Goal: Task Accomplishment & Management: Manage account settings

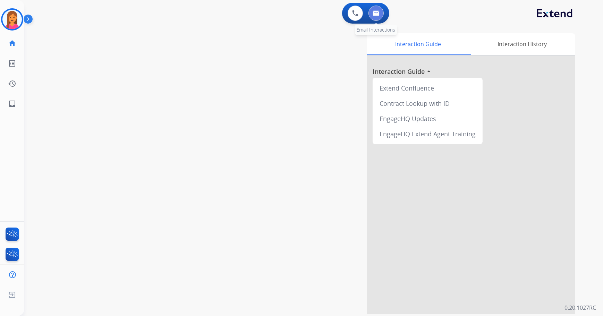
click at [378, 14] on img at bounding box center [376, 13] width 7 height 6
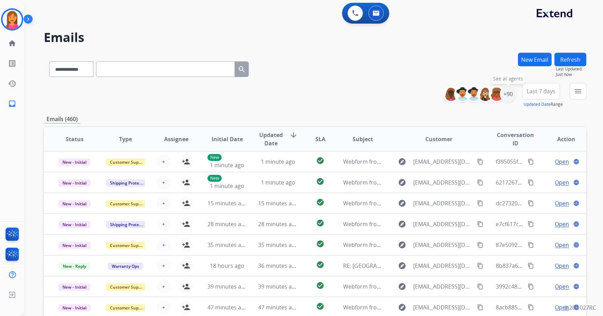
click at [513, 93] on div "+90" at bounding box center [508, 94] width 17 height 17
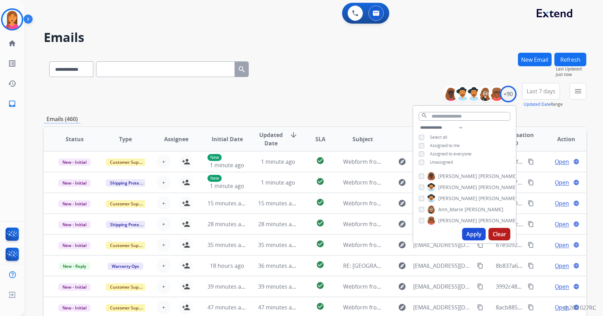
click at [445, 161] on span "Unassigned" at bounding box center [441, 162] width 23 height 6
click at [465, 232] on button "Apply" at bounding box center [474, 234] width 24 height 12
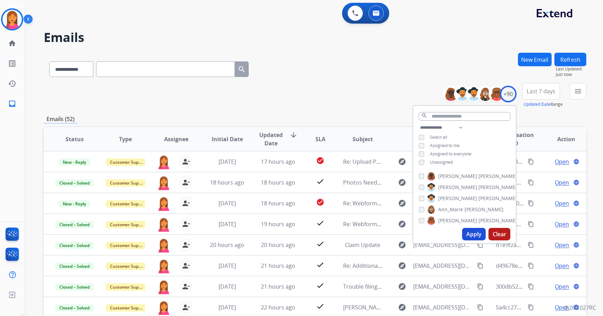
click at [366, 114] on div "**********" at bounding box center [315, 224] width 543 height 342
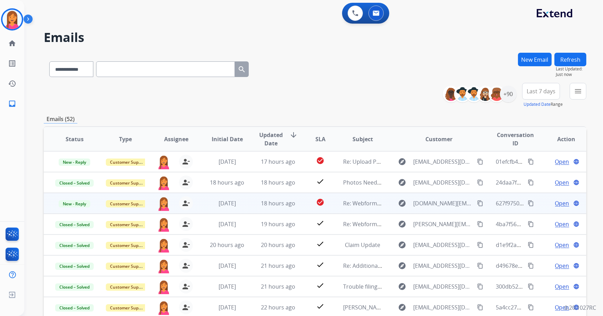
click at [337, 208] on td "Re: Webform from [DOMAIN_NAME][EMAIL_ADDRESS][DOMAIN_NAME] on [DATE]" at bounding box center [357, 203] width 51 height 21
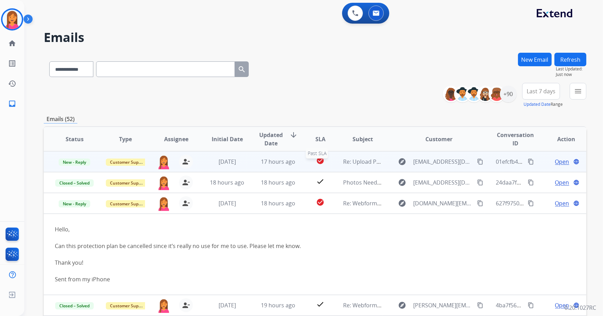
click at [309, 162] on div "check_circle" at bounding box center [320, 161] width 23 height 10
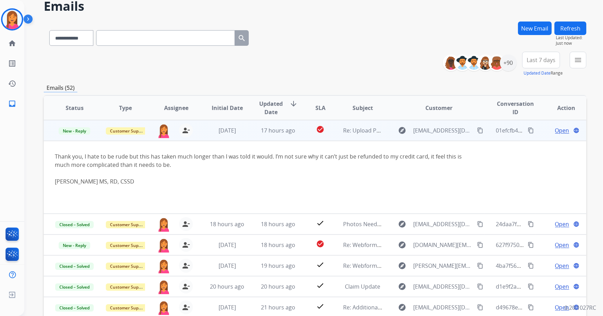
scroll to position [79, 0]
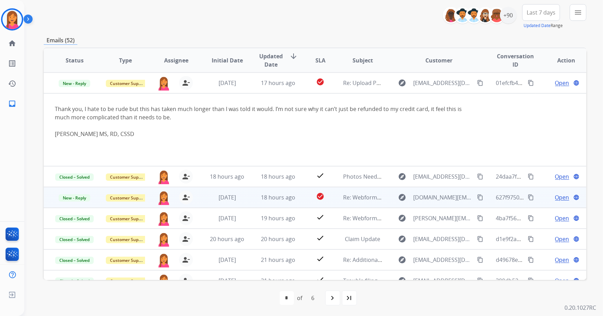
click at [247, 201] on td "18 hours ago" at bounding box center [272, 197] width 51 height 21
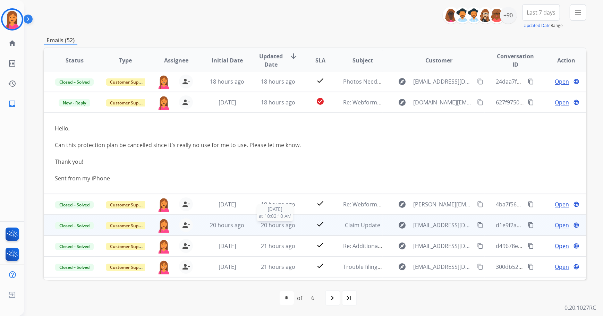
scroll to position [0, 0]
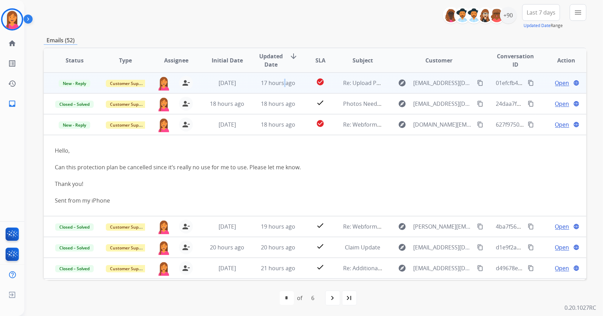
click at [282, 91] on td "17 hours ago" at bounding box center [272, 83] width 51 height 21
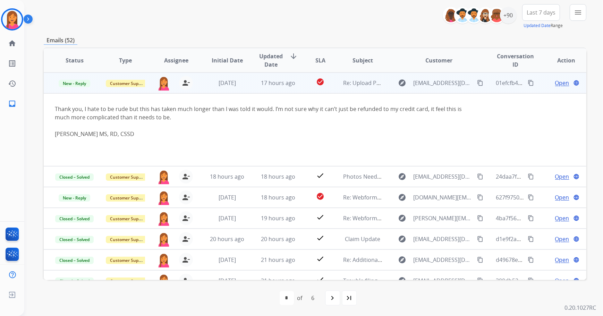
click at [559, 83] on span "Open" at bounding box center [562, 83] width 14 height 8
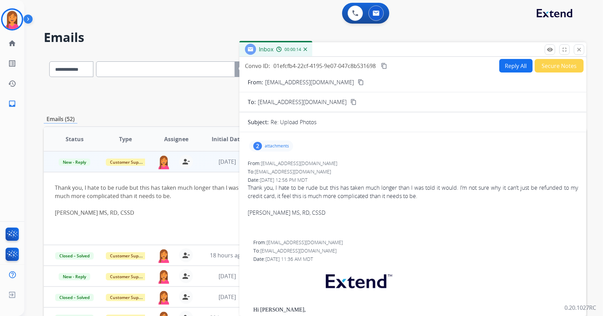
click at [358, 82] on mat-icon "content_copy" at bounding box center [361, 82] width 6 height 6
click at [578, 53] on button "close Close" at bounding box center [579, 49] width 10 height 10
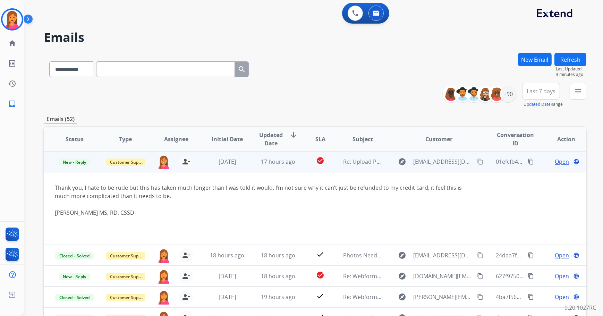
scroll to position [31, 0]
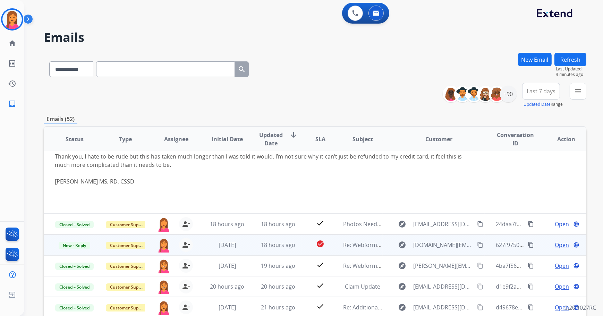
click at [243, 250] on td "[DATE]" at bounding box center [221, 245] width 51 height 21
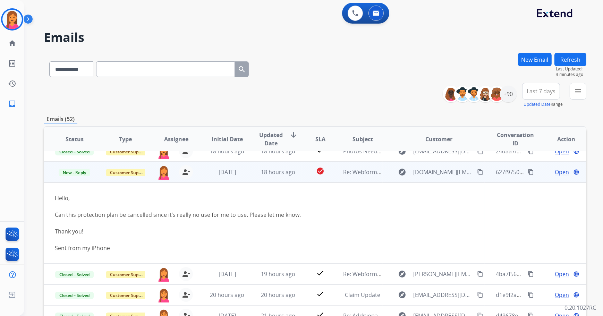
scroll to position [42, 0]
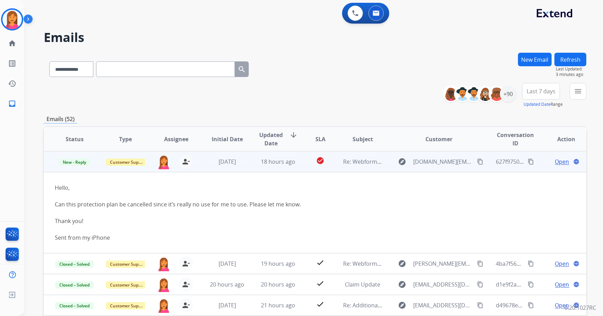
click at [562, 162] on span "Open" at bounding box center [562, 161] width 14 height 8
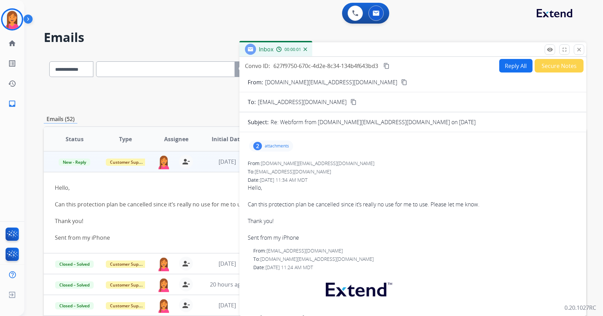
click at [401, 79] on mat-icon "content_copy" at bounding box center [404, 82] width 6 height 6
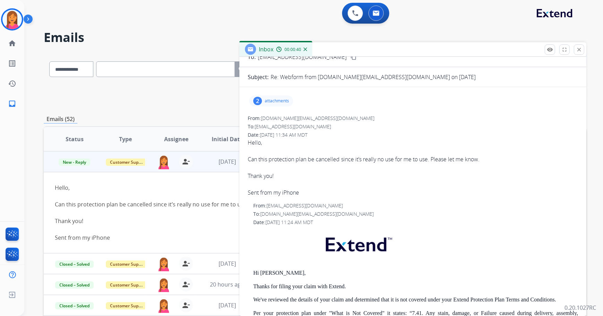
scroll to position [0, 0]
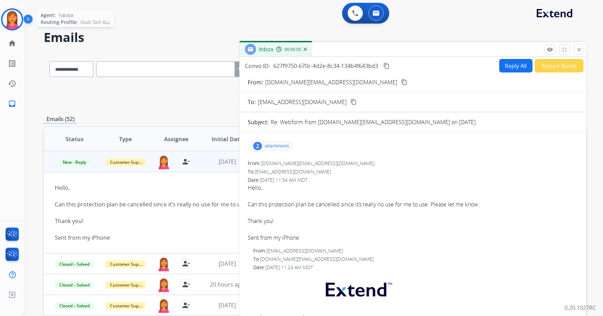
click at [17, 22] on img at bounding box center [11, 19] width 19 height 19
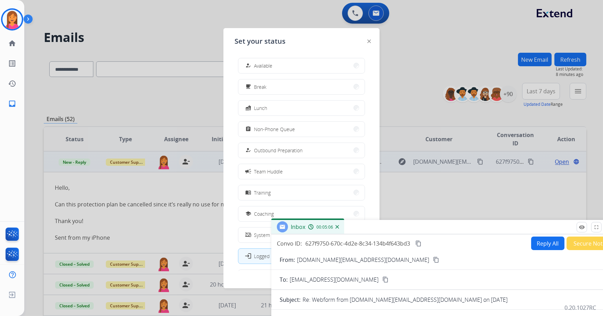
drag, startPoint x: 334, startPoint y: 49, endPoint x: 366, endPoint y: 227, distance: 180.5
click at [366, 227] on div "Inbox 00:05:06" at bounding box center [444, 227] width 347 height 15
click at [314, 68] on button "how_to_reg Available" at bounding box center [301, 65] width 126 height 15
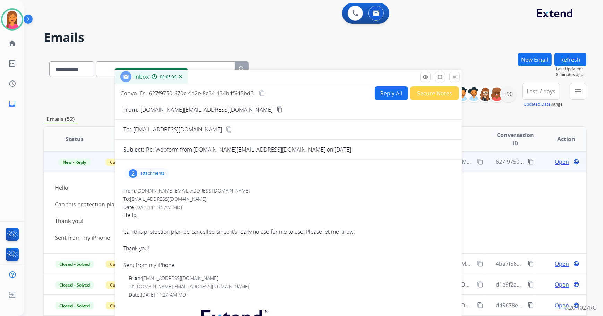
drag, startPoint x: 384, startPoint y: 223, endPoint x: 228, endPoint y: 73, distance: 216.9
click at [228, 73] on div "Inbox 00:05:09" at bounding box center [288, 77] width 347 height 15
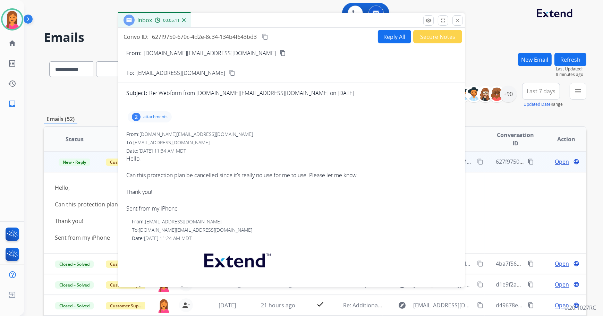
drag, startPoint x: 228, startPoint y: 76, endPoint x: 231, endPoint y: 20, distance: 56.6
click at [231, 20] on div "Inbox 00:05:11" at bounding box center [291, 20] width 347 height 15
click at [454, 22] on button "close Close" at bounding box center [457, 20] width 10 height 10
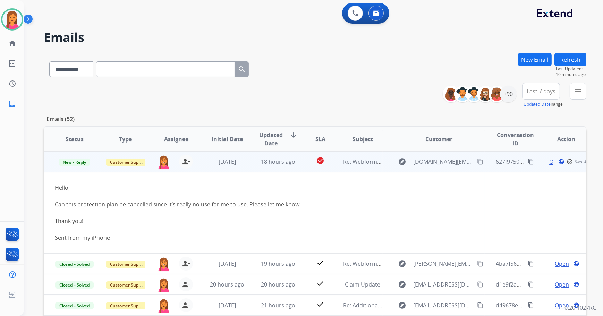
click at [286, 169] on td "18 hours ago" at bounding box center [272, 161] width 51 height 21
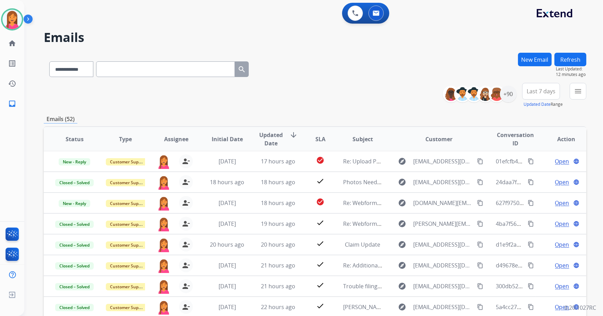
click at [570, 56] on button "Refresh" at bounding box center [570, 60] width 32 height 14
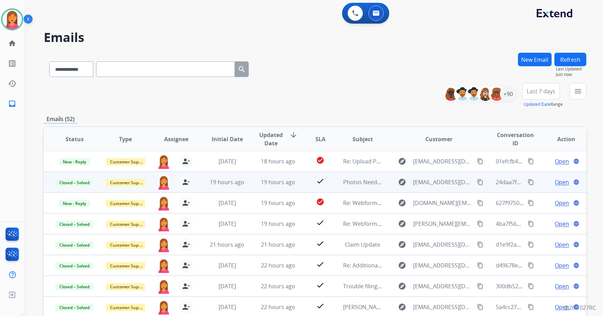
click at [286, 187] on td "19 hours ago" at bounding box center [272, 182] width 51 height 21
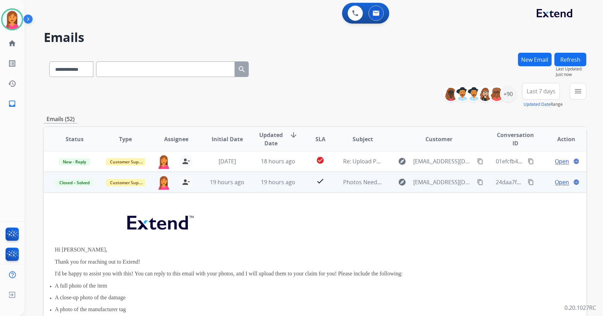
scroll to position [21, 0]
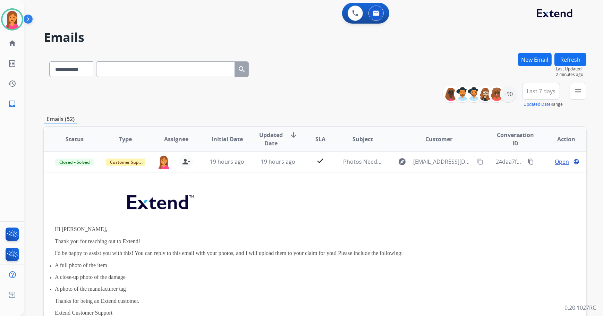
click at [572, 56] on button "Refresh" at bounding box center [570, 60] width 32 height 14
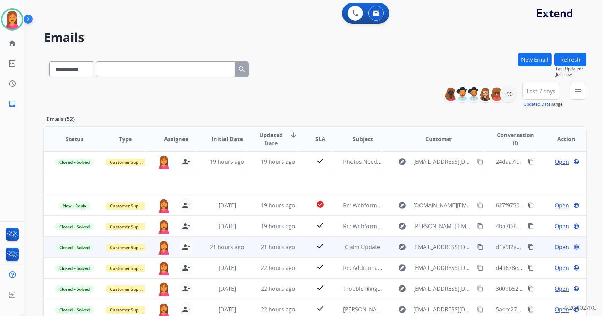
scroll to position [0, 0]
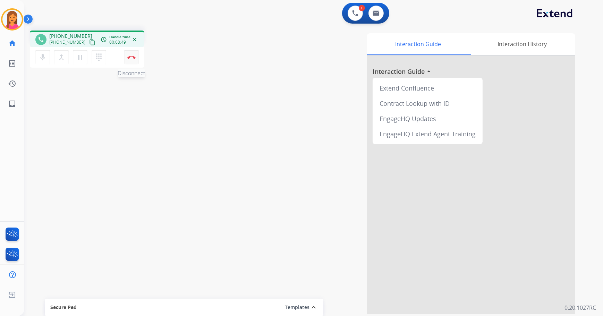
click at [128, 62] on button "Disconnect" at bounding box center [131, 57] width 15 height 15
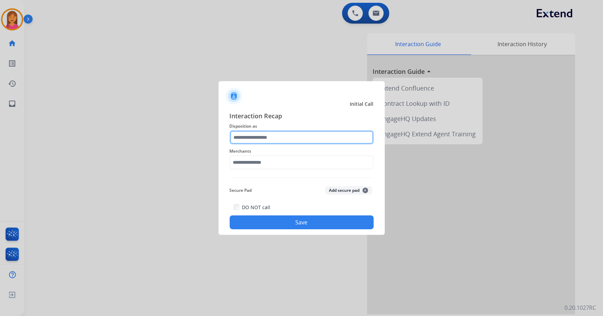
click at [237, 135] on input "text" at bounding box center [302, 137] width 144 height 14
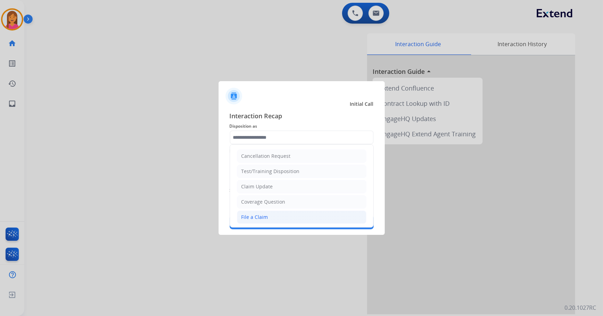
click at [240, 220] on li "File a Claim" at bounding box center [301, 217] width 129 height 13
type input "**********"
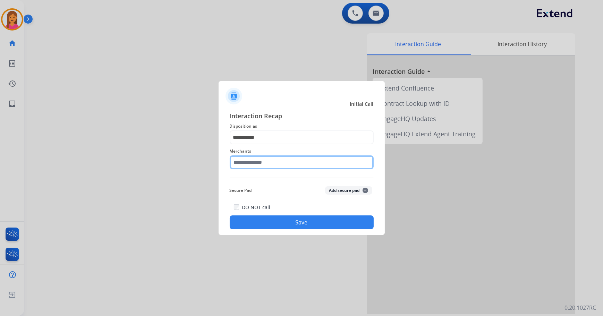
click at [249, 162] on input "text" at bounding box center [302, 162] width 144 height 14
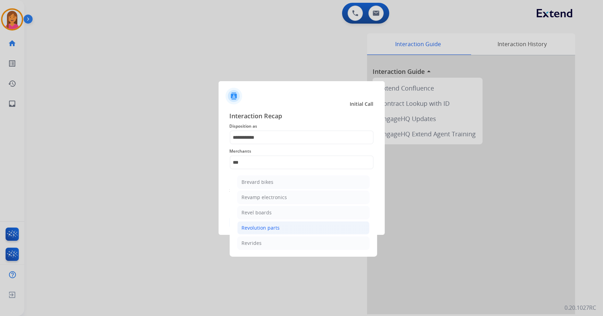
click at [309, 228] on li "Revolution parts" at bounding box center [303, 227] width 132 height 13
type input "**********"
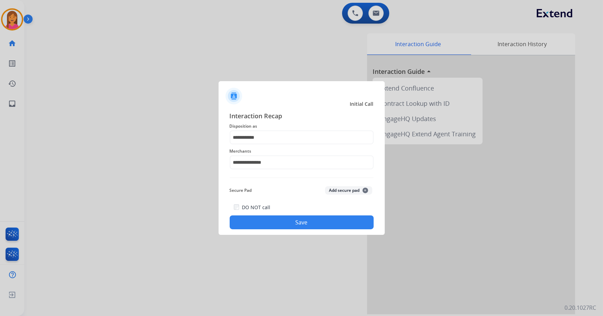
click at [292, 219] on button "Save" at bounding box center [302, 222] width 144 height 14
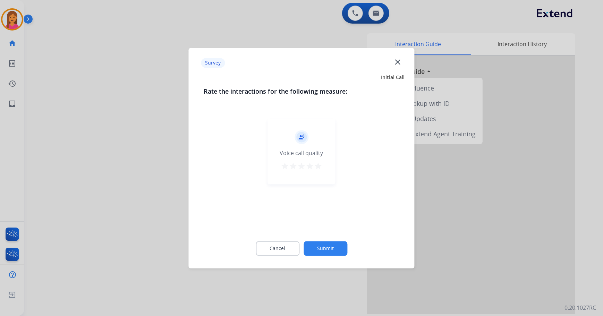
click at [317, 164] on mat-icon "star" at bounding box center [318, 166] width 8 height 8
click at [320, 243] on button "Submit" at bounding box center [326, 248] width 44 height 15
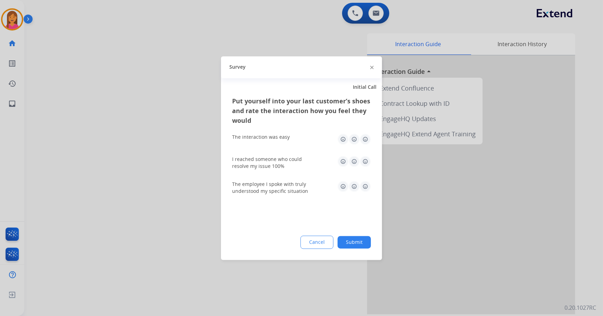
click at [366, 137] on img at bounding box center [365, 139] width 11 height 11
click at [368, 160] on img at bounding box center [365, 161] width 11 height 11
click at [366, 185] on img at bounding box center [365, 186] width 11 height 11
click at [360, 240] on button "Submit" at bounding box center [354, 242] width 33 height 12
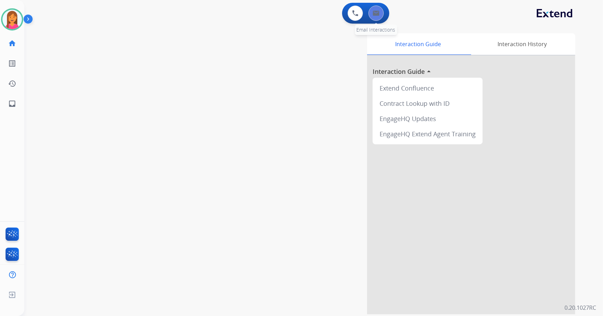
click at [375, 14] on img at bounding box center [376, 13] width 7 height 6
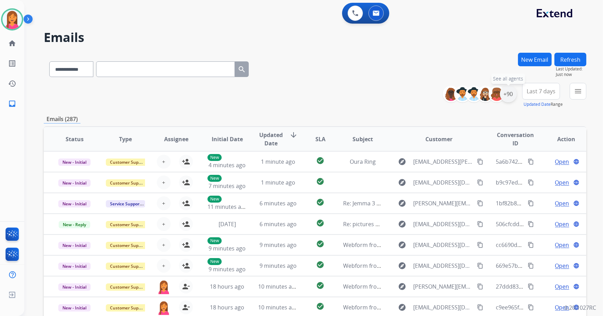
click at [506, 99] on div "+90" at bounding box center [508, 94] width 17 height 17
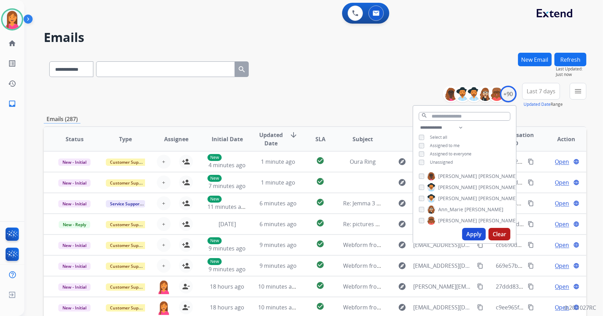
click at [445, 162] on span "Unassigned" at bounding box center [441, 162] width 23 height 6
click at [471, 232] on button "Apply" at bounding box center [474, 234] width 24 height 12
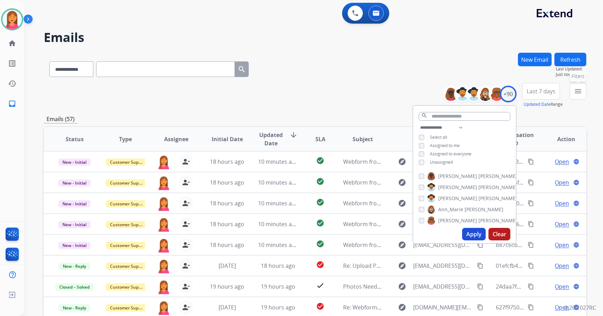
click at [574, 92] on mat-icon "menu" at bounding box center [578, 91] width 8 height 8
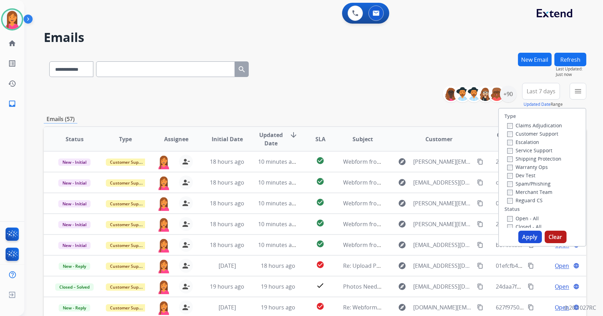
click at [524, 217] on label "Open - All" at bounding box center [523, 218] width 32 height 7
click at [529, 237] on button "Apply" at bounding box center [530, 237] width 24 height 12
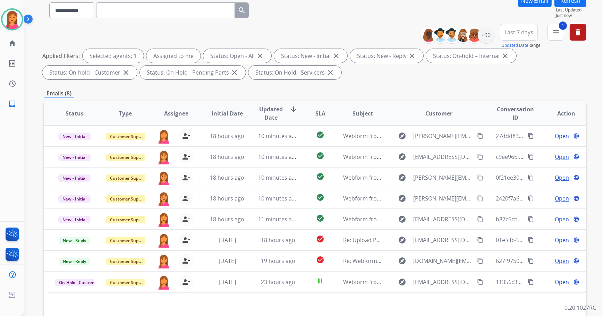
scroll to position [112, 0]
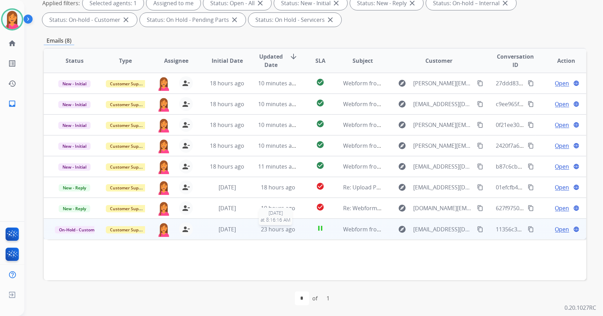
click at [293, 231] on div "23 hours ago" at bounding box center [278, 229] width 40 height 8
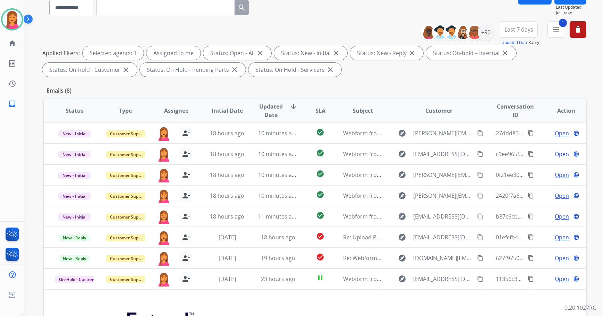
scroll to position [63, 0]
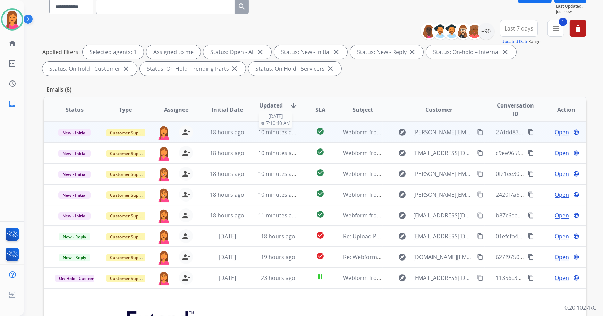
click at [265, 134] on span "10 minutes ago" at bounding box center [278, 132] width 40 height 8
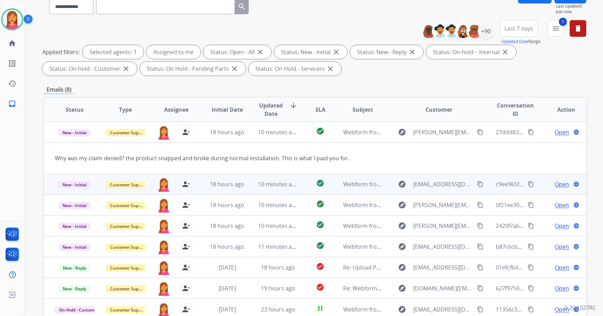
click at [278, 190] on td "10 minutes ago" at bounding box center [272, 184] width 51 height 21
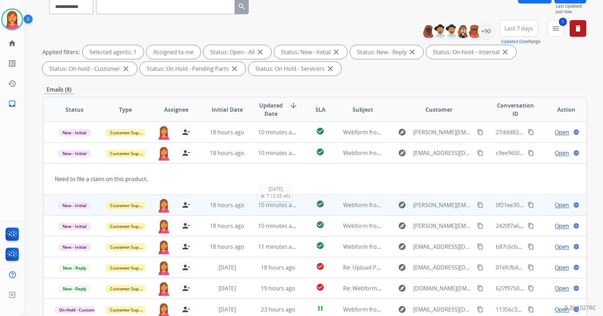
click at [281, 203] on span "10 minutes ago" at bounding box center [278, 205] width 40 height 8
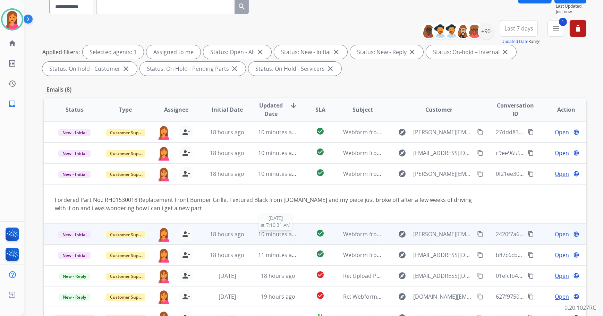
click at [278, 230] on span "10 minutes ago" at bounding box center [278, 234] width 40 height 8
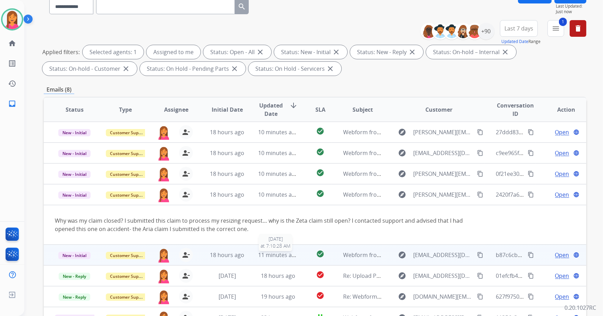
click at [271, 254] on span "11 minutes ago" at bounding box center [278, 255] width 40 height 8
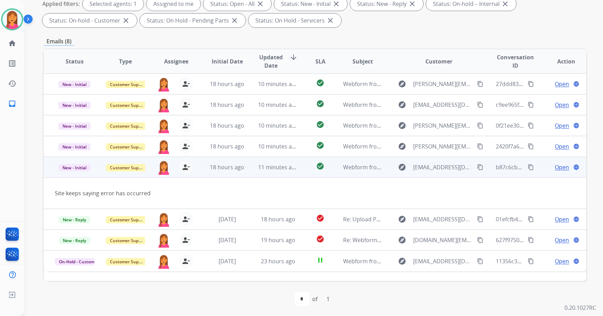
scroll to position [112, 0]
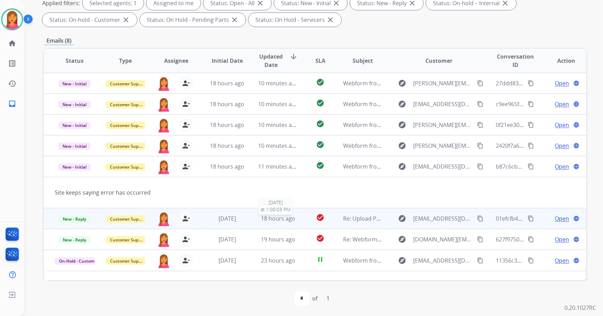
click at [264, 221] on span "18 hours ago" at bounding box center [278, 219] width 34 height 8
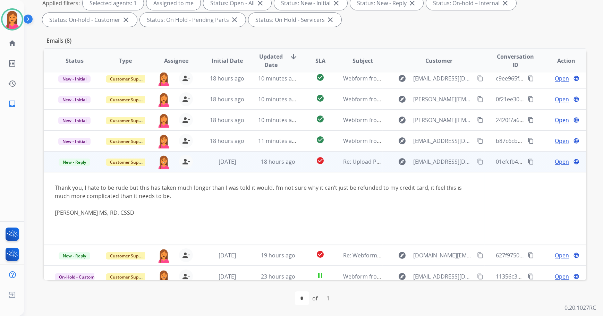
scroll to position [32, 0]
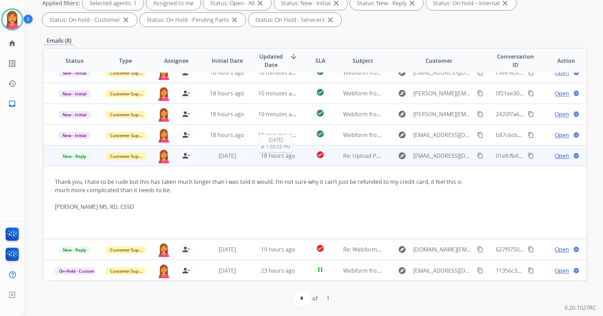
click at [275, 156] on span "18 hours ago" at bounding box center [278, 156] width 34 height 8
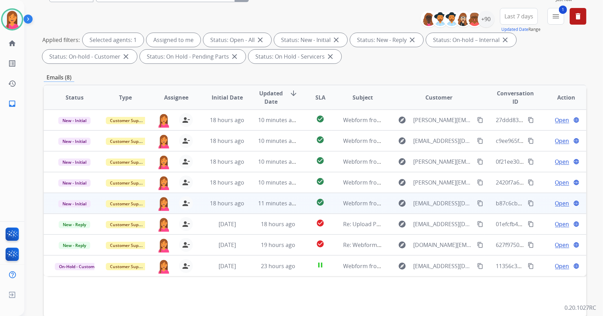
scroll to position [0, 0]
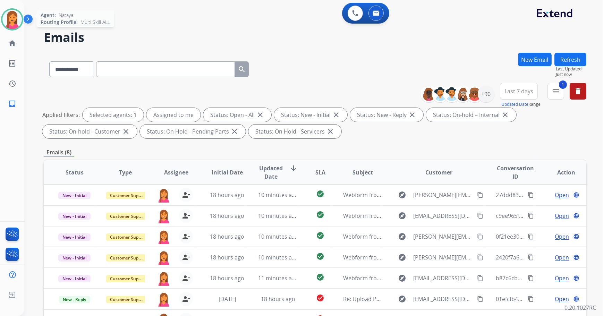
click at [14, 24] on img at bounding box center [11, 19] width 19 height 19
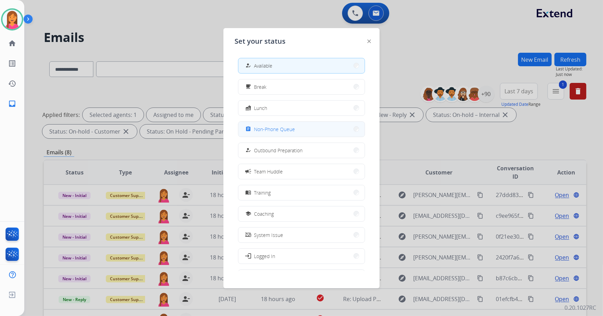
click at [274, 128] on span "Non-Phone Queue" at bounding box center [274, 129] width 41 height 7
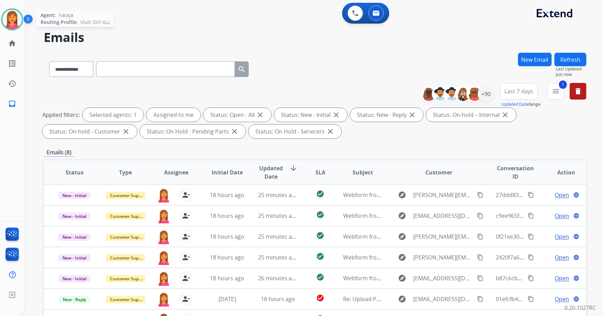
click at [17, 23] on img at bounding box center [11, 19] width 19 height 19
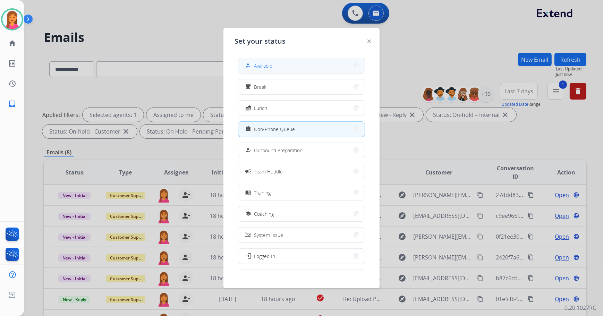
click at [278, 66] on button "how_to_reg Available" at bounding box center [301, 65] width 126 height 15
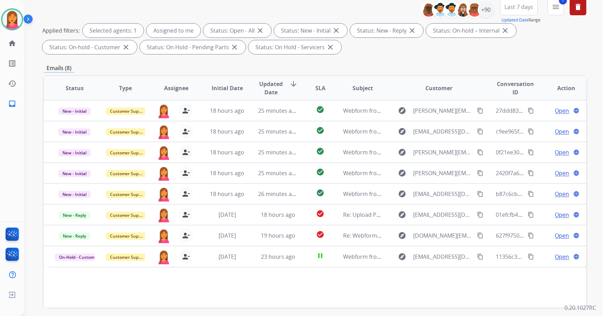
scroll to position [94, 0]
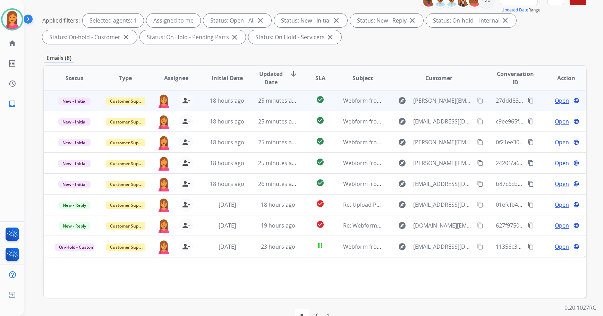
click at [267, 106] on td "25 minutes ago" at bounding box center [272, 100] width 51 height 21
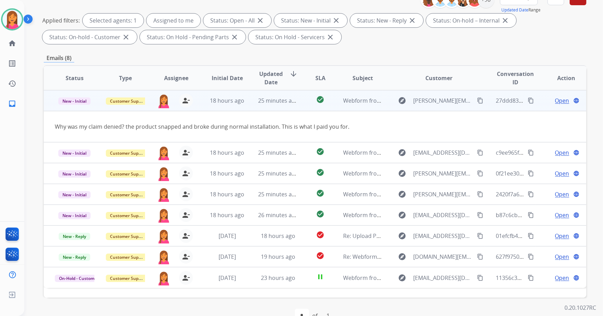
click at [557, 101] on span "Open" at bounding box center [562, 100] width 14 height 8
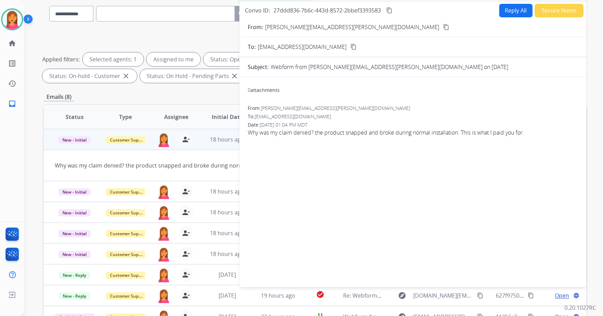
scroll to position [0, 0]
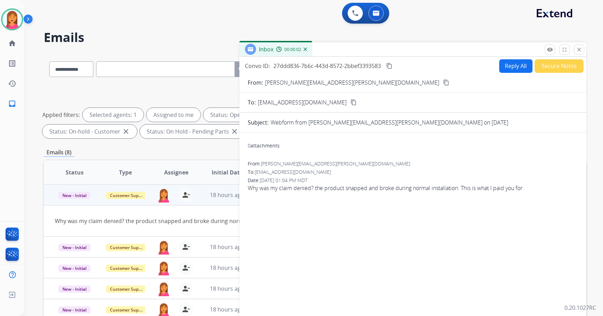
click at [443, 82] on mat-icon "content_copy" at bounding box center [446, 82] width 6 height 6
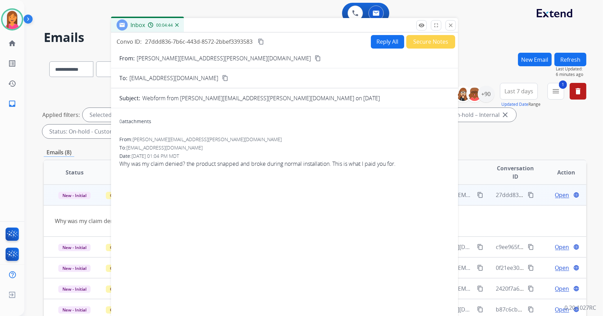
drag, startPoint x: 339, startPoint y: 49, endPoint x: 211, endPoint y: 24, distance: 130.6
click at [211, 24] on div "Inbox 00:04:44" at bounding box center [284, 25] width 347 height 15
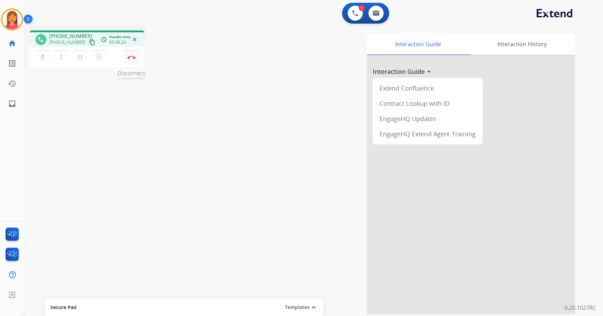
click at [129, 59] on button "Disconnect" at bounding box center [131, 57] width 15 height 15
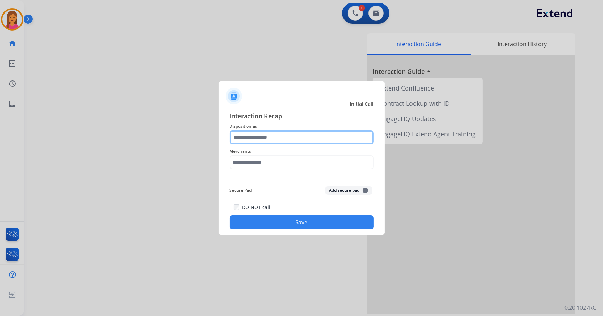
click at [246, 132] on input "text" at bounding box center [302, 137] width 144 height 14
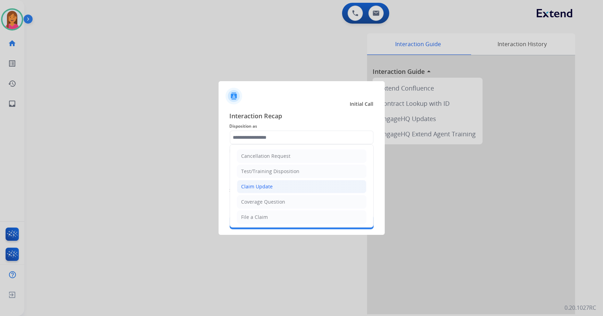
click at [264, 189] on div "Claim Update" at bounding box center [257, 186] width 32 height 7
type input "**********"
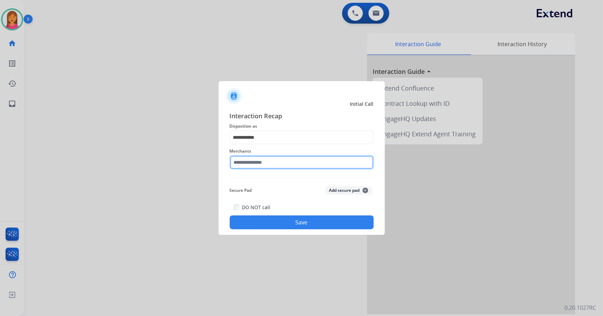
click at [253, 162] on input "text" at bounding box center [302, 162] width 144 height 14
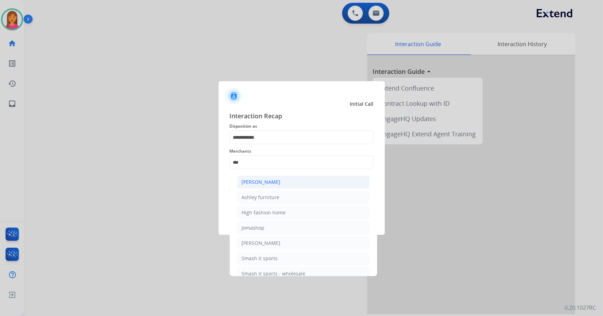
click at [253, 187] on li "[PERSON_NAME]" at bounding box center [303, 182] width 132 height 13
type input "**********"
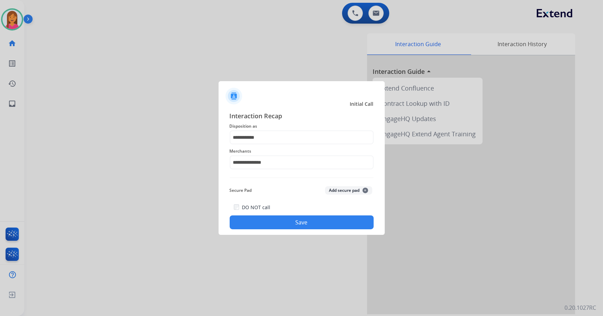
click at [260, 223] on button "Save" at bounding box center [302, 222] width 144 height 14
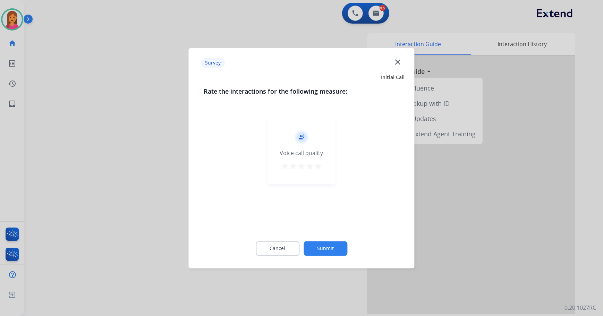
click at [317, 167] on mat-icon "star" at bounding box center [318, 166] width 8 height 8
click at [332, 249] on button "Submit" at bounding box center [326, 248] width 44 height 15
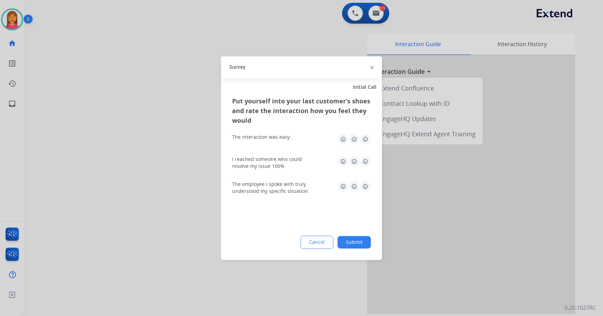
click at [363, 138] on img at bounding box center [365, 139] width 11 height 11
click at [368, 164] on img at bounding box center [365, 161] width 11 height 11
click at [367, 186] on img at bounding box center [365, 186] width 11 height 11
click at [364, 242] on button "Submit" at bounding box center [354, 242] width 33 height 12
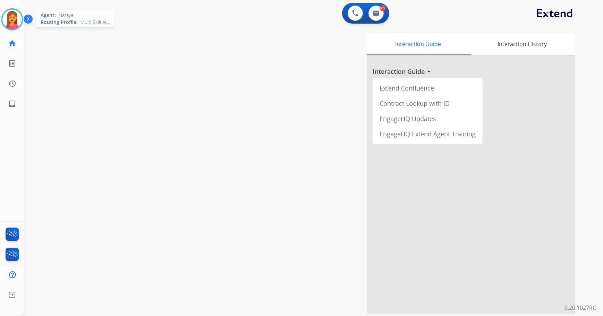
click at [18, 15] on img at bounding box center [11, 19] width 19 height 19
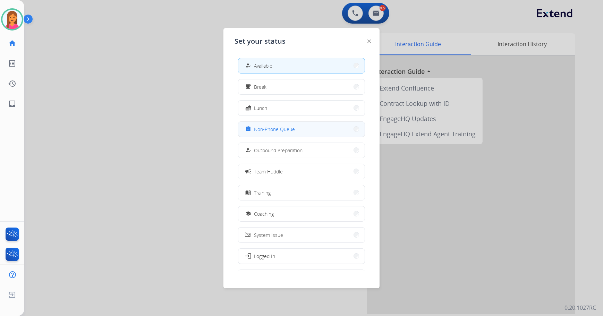
click at [301, 130] on button "assignment Non-Phone Queue" at bounding box center [301, 129] width 126 height 15
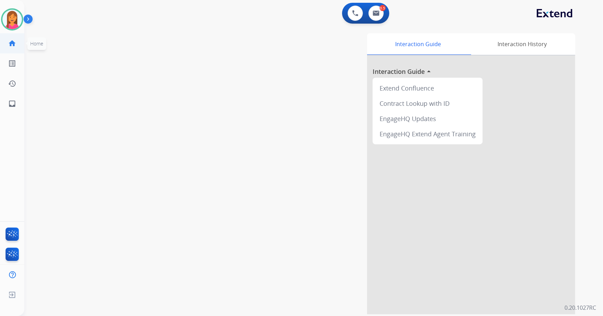
drag, startPoint x: 11, startPoint y: 25, endPoint x: 40, endPoint y: 45, distance: 35.4
click at [11, 25] on img at bounding box center [11, 19] width 19 height 19
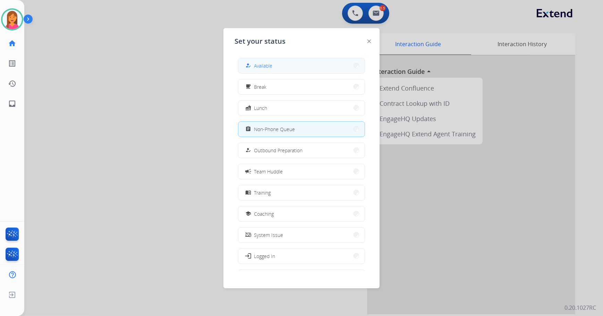
click at [256, 62] on span "Available" at bounding box center [263, 65] width 18 height 7
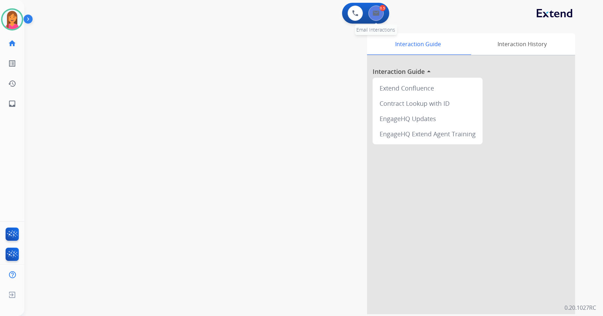
click at [378, 18] on button at bounding box center [375, 13] width 15 height 15
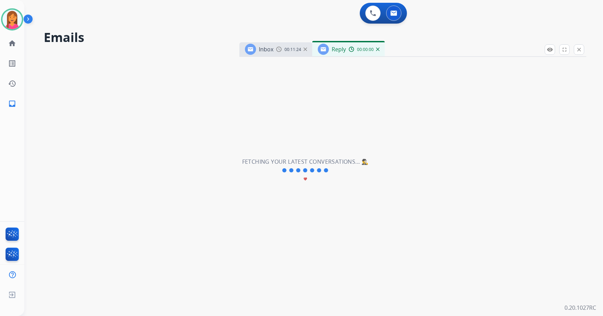
select select "**********"
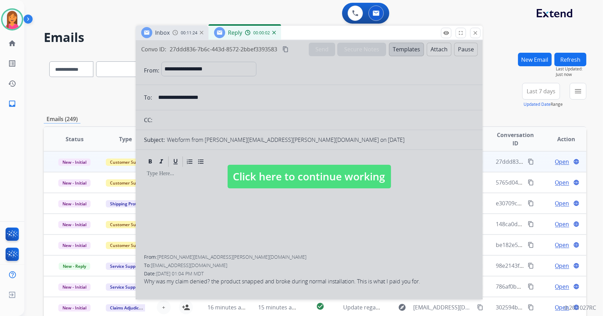
drag, startPoint x: 449, startPoint y: 50, endPoint x: 345, endPoint y: 33, distance: 105.1
click at [345, 33] on div "Inbox 00:11:24 Reply 00:00:02" at bounding box center [309, 33] width 347 height 15
click at [477, 34] on mat-icon "close" at bounding box center [475, 33] width 6 height 6
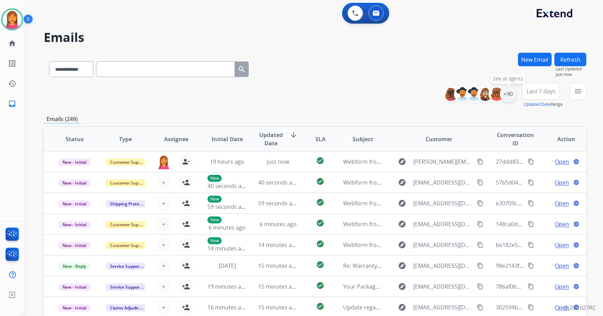
click at [508, 101] on div "+90" at bounding box center [508, 94] width 17 height 17
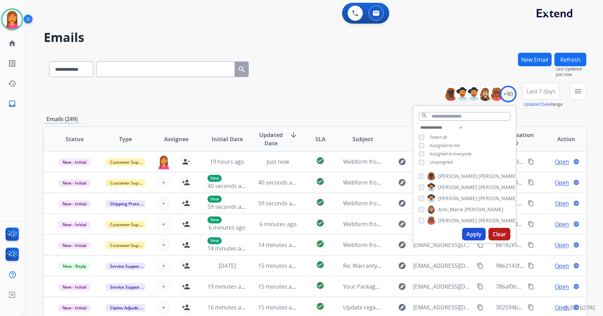
click at [434, 162] on span "Unassigned" at bounding box center [441, 162] width 23 height 6
click at [467, 233] on button "Apply" at bounding box center [474, 234] width 24 height 12
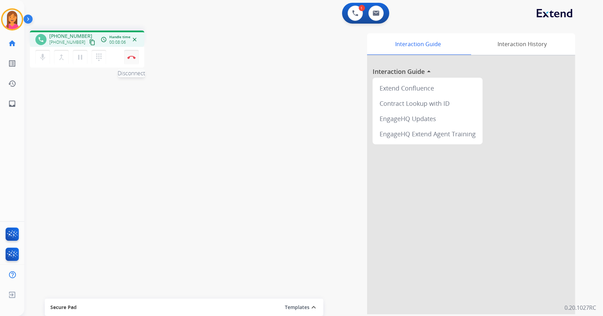
click at [129, 62] on button "Disconnect" at bounding box center [131, 57] width 15 height 15
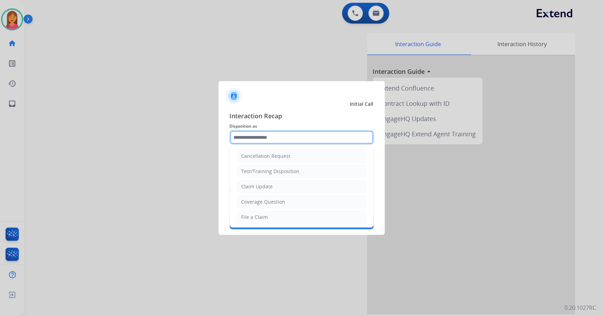
click at [239, 140] on input "text" at bounding box center [302, 137] width 144 height 14
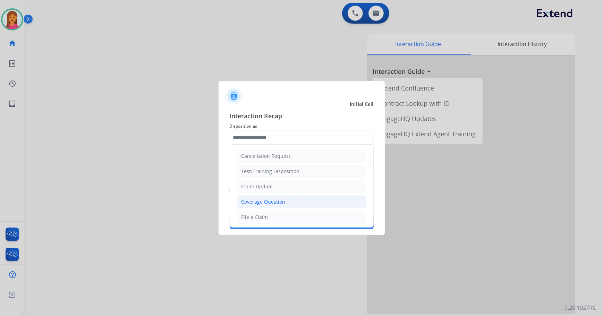
click at [257, 198] on div "Coverage Question" at bounding box center [263, 201] width 44 height 7
type input "**********"
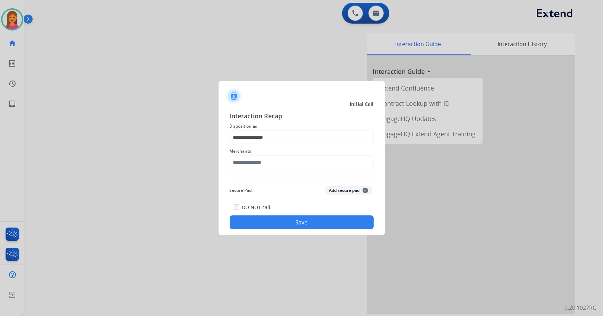
click at [257, 198] on div "**********" at bounding box center [302, 170] width 144 height 118
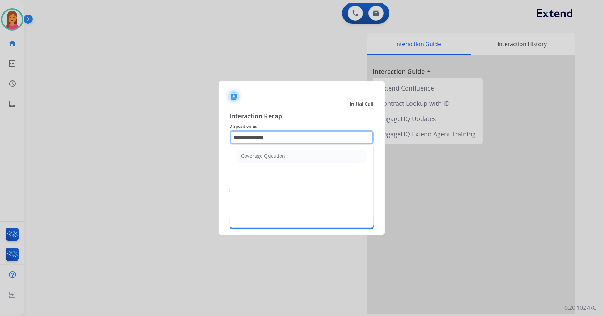
drag, startPoint x: 280, startPoint y: 139, endPoint x: 90, endPoint y: 162, distance: 191.5
click at [0, 162] on app-contact-recap-modal "**********" at bounding box center [0, 158] width 0 height 316
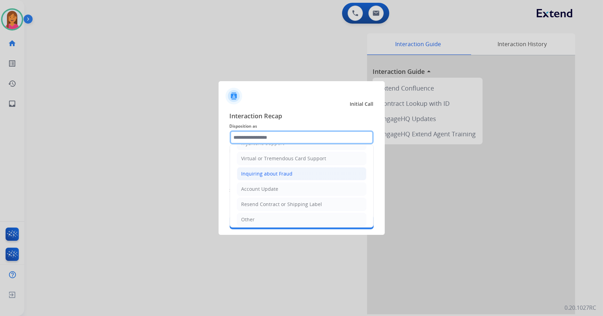
scroll to position [107, 0]
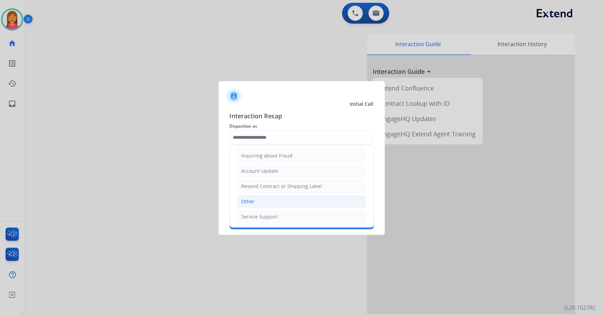
click at [266, 198] on li "Other" at bounding box center [301, 201] width 129 height 13
type input "*****"
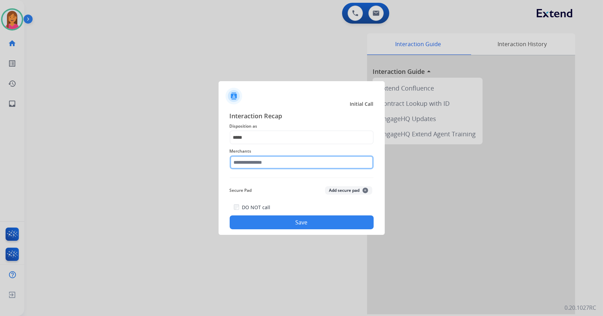
click at [256, 160] on input "text" at bounding box center [302, 162] width 144 height 14
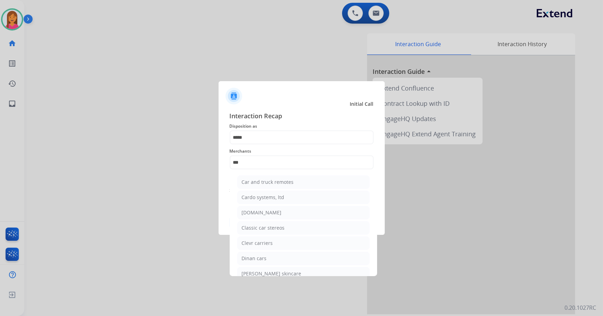
click at [259, 212] on div "[DOMAIN_NAME]" at bounding box center [262, 212] width 40 height 7
type input "**********"
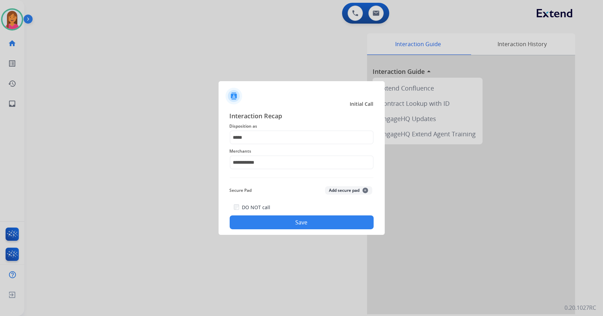
click at [262, 223] on button "Save" at bounding box center [302, 222] width 144 height 14
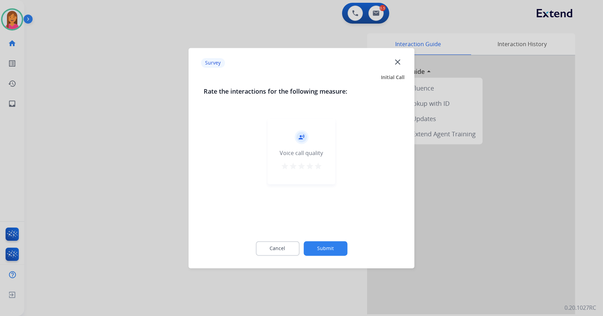
click at [319, 167] on mat-icon "star" at bounding box center [318, 166] width 8 height 8
click at [328, 253] on button "Submit" at bounding box center [326, 248] width 44 height 15
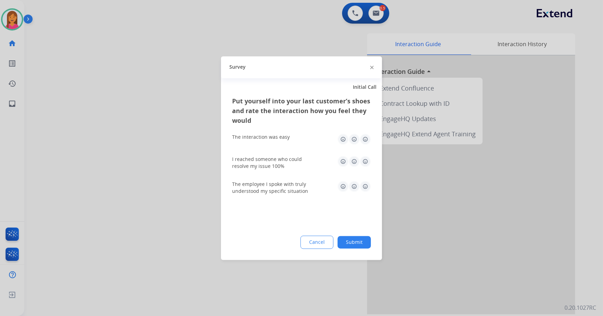
click at [361, 138] on img at bounding box center [365, 139] width 11 height 11
drag, startPoint x: 367, startPoint y: 158, endPoint x: 367, endPoint y: 163, distance: 5.6
click at [367, 159] on img at bounding box center [365, 161] width 11 height 11
click at [368, 184] on img at bounding box center [365, 186] width 11 height 11
click at [359, 237] on div "Put yourself into your last customer’s shoes and rate the interaction how you f…" at bounding box center [301, 178] width 161 height 164
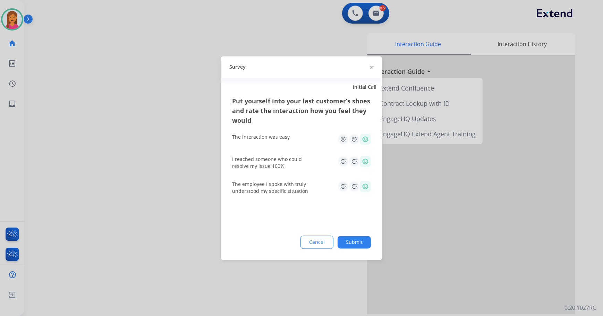
click at [359, 237] on button "Submit" at bounding box center [354, 242] width 33 height 12
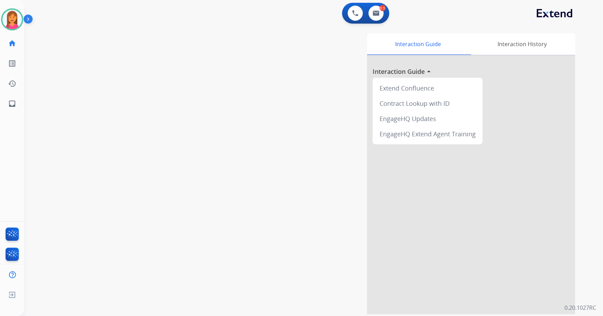
click at [378, 21] on div "0 Voice Interactions 0.5 Email Interactions" at bounding box center [365, 13] width 47 height 21
click at [373, 13] on img at bounding box center [376, 13] width 7 height 6
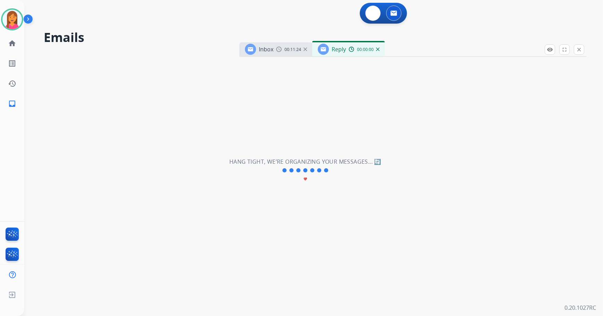
select select "**********"
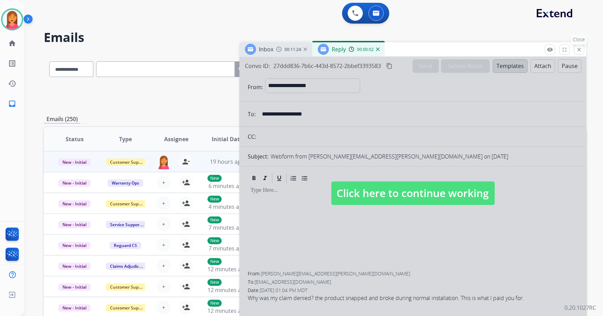
click at [578, 50] on mat-icon "close" at bounding box center [579, 49] width 6 height 6
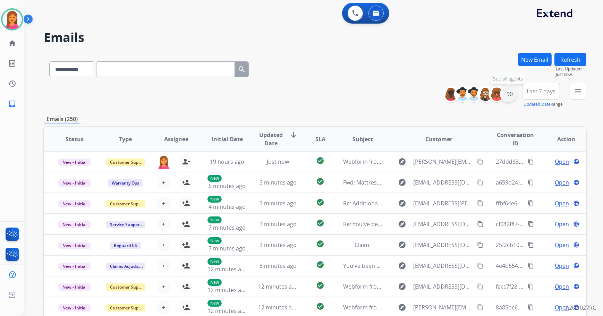
click at [505, 94] on div "+90" at bounding box center [508, 94] width 17 height 17
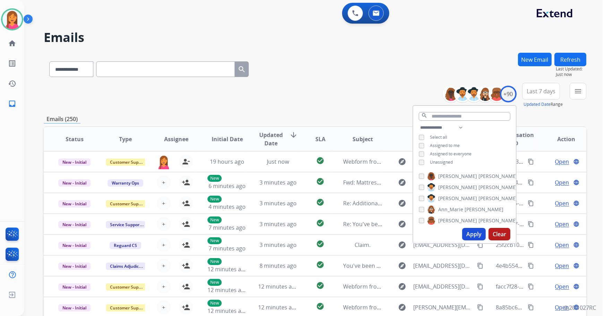
click at [434, 161] on span "Unassigned" at bounding box center [441, 162] width 23 height 6
click at [475, 236] on button "Apply" at bounding box center [474, 234] width 24 height 12
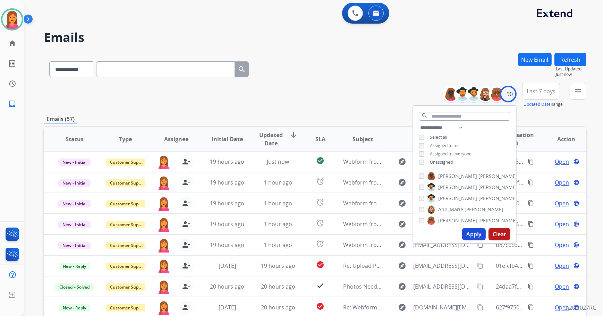
click at [339, 88] on div "**********" at bounding box center [315, 95] width 543 height 25
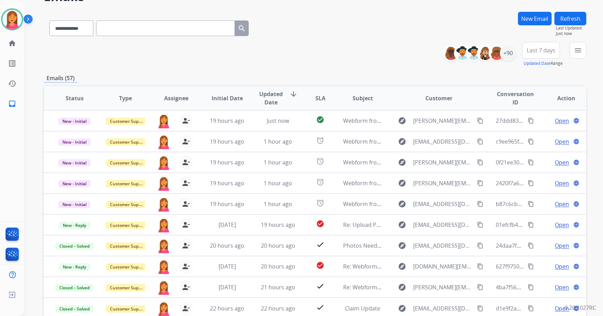
scroll to position [63, 0]
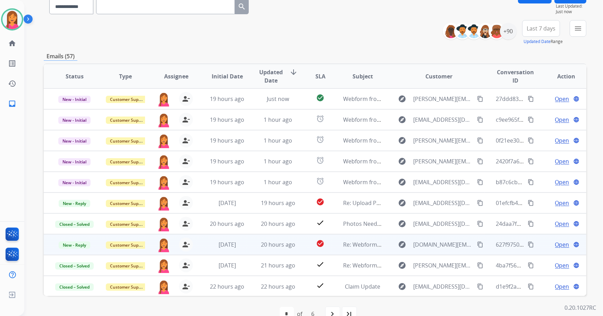
click at [306, 244] on td "check_circle" at bounding box center [315, 244] width 34 height 21
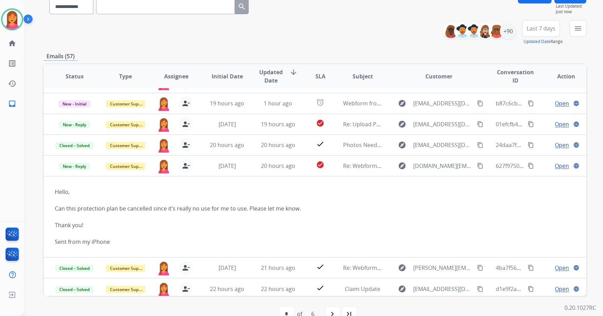
scroll to position [82, 0]
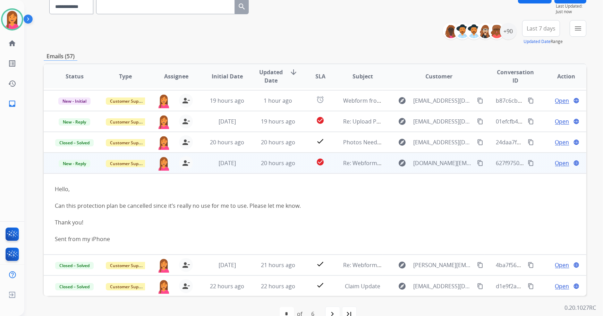
click at [555, 164] on span "Open" at bounding box center [562, 163] width 14 height 8
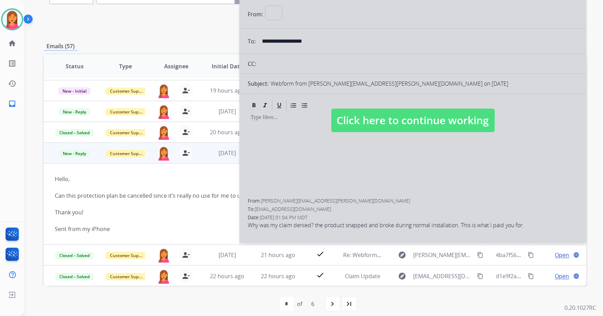
select select "**********"
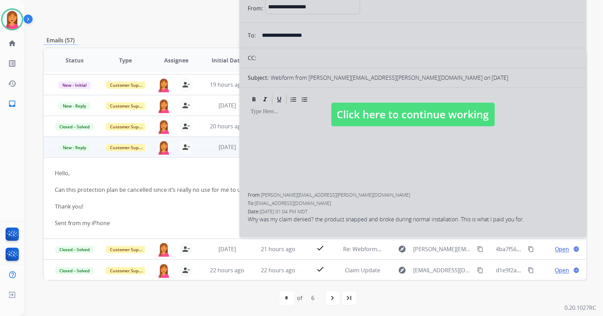
click at [388, 118] on span "Click here to continue working" at bounding box center [412, 115] width 163 height 24
select select
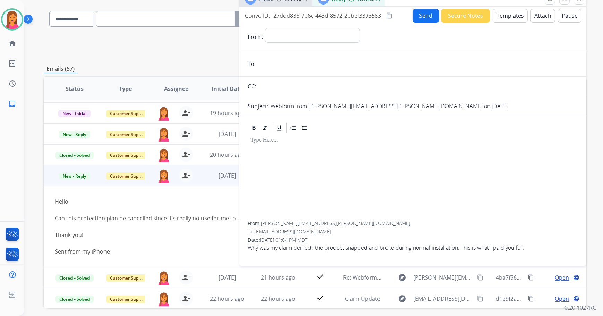
scroll to position [0, 0]
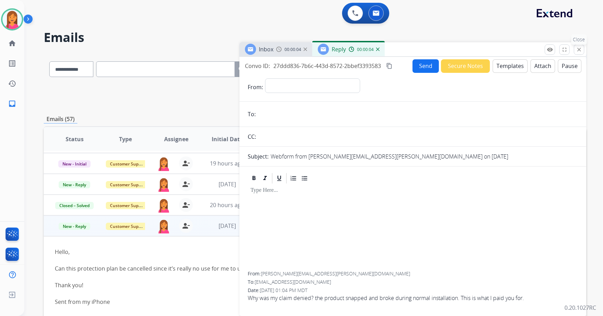
click at [574, 50] on button "close Close" at bounding box center [579, 49] width 10 height 10
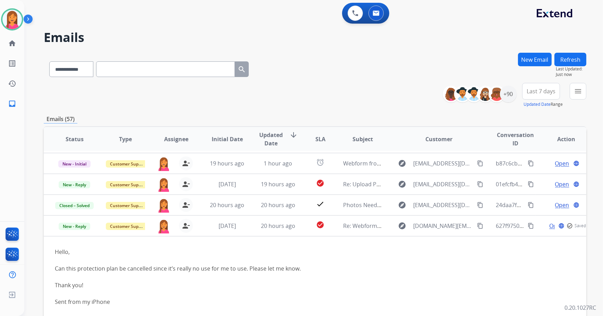
scroll to position [63, 0]
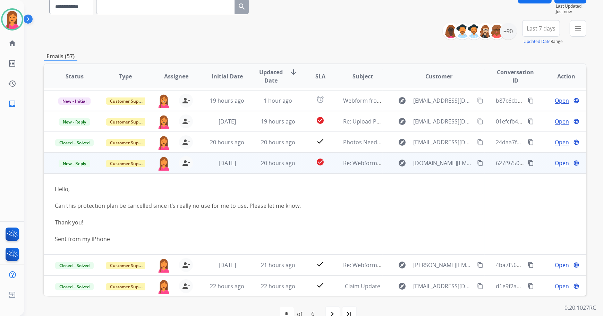
click at [555, 162] on span "Open" at bounding box center [562, 163] width 14 height 8
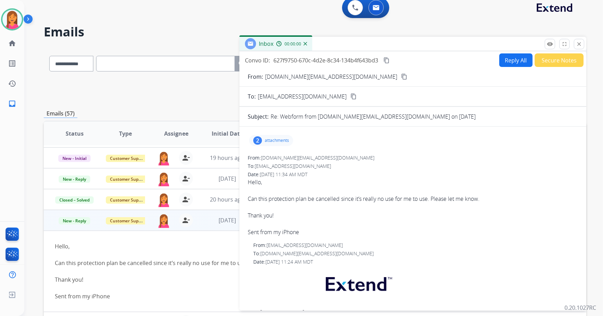
scroll to position [0, 0]
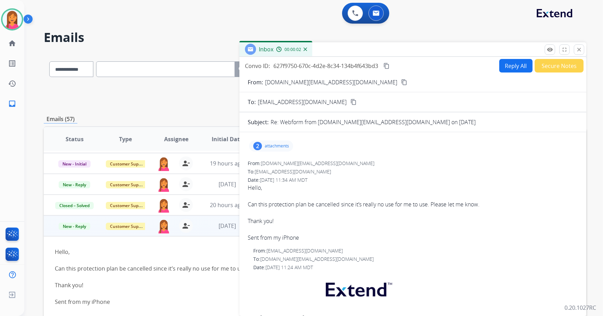
click at [256, 143] on div "2" at bounding box center [257, 146] width 9 height 8
click at [278, 146] on p "attachments" at bounding box center [277, 146] width 24 height 6
click at [507, 67] on button "Reply All" at bounding box center [515, 66] width 33 height 14
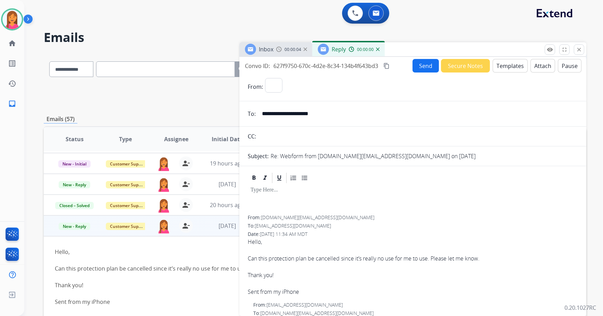
select select "**********"
drag, startPoint x: 327, startPoint y: 118, endPoint x: 246, endPoint y: 121, distance: 81.6
click at [580, 49] on mat-icon "close" at bounding box center [579, 49] width 6 height 6
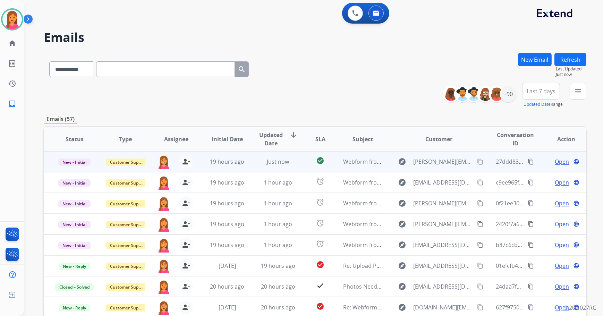
click at [336, 166] on td "Webform from [PERSON_NAME][EMAIL_ADDRESS][PERSON_NAME][DOMAIN_NAME] on [DATE]" at bounding box center [357, 161] width 51 height 21
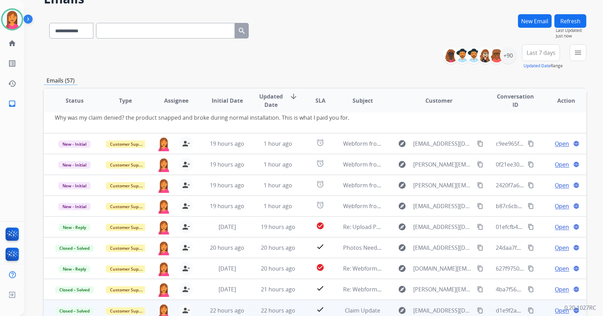
scroll to position [79, 0]
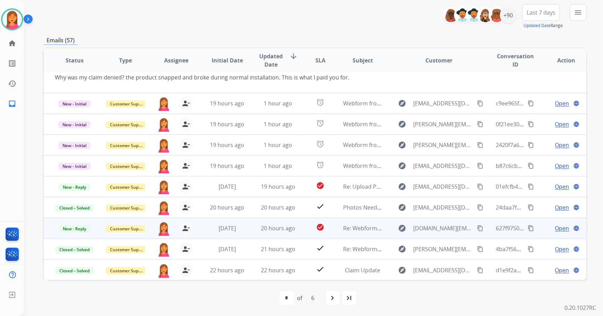
click at [555, 229] on span "Open" at bounding box center [562, 228] width 14 height 8
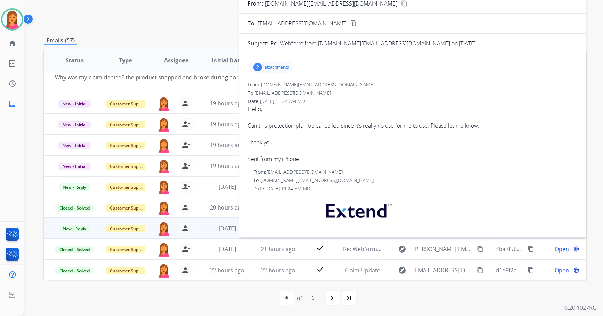
scroll to position [0, 0]
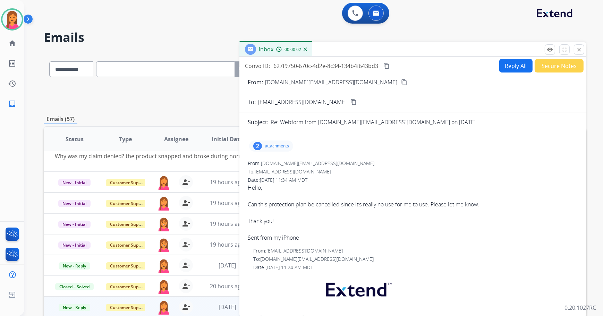
click at [401, 79] on mat-icon "content_copy" at bounding box center [404, 82] width 6 height 6
click at [500, 66] on button "Reply All" at bounding box center [515, 66] width 33 height 14
select select "**********"
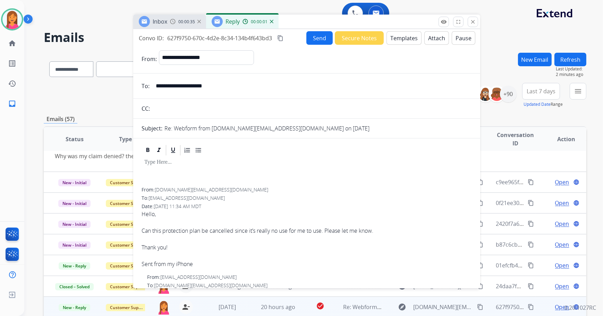
drag, startPoint x: 479, startPoint y: 50, endPoint x: 373, endPoint y: 23, distance: 109.7
click at [373, 23] on div "Inbox 00:00:35 Reply 00:00:01" at bounding box center [306, 22] width 347 height 15
click at [398, 41] on button "Templates" at bounding box center [403, 38] width 35 height 14
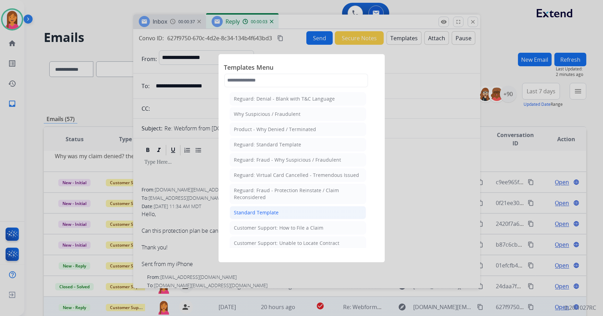
click at [256, 209] on div "Standard Template" at bounding box center [256, 212] width 45 height 7
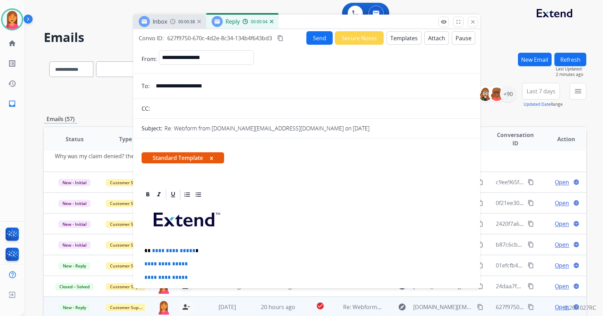
click at [212, 157] on button "x" at bounding box center [211, 158] width 3 height 8
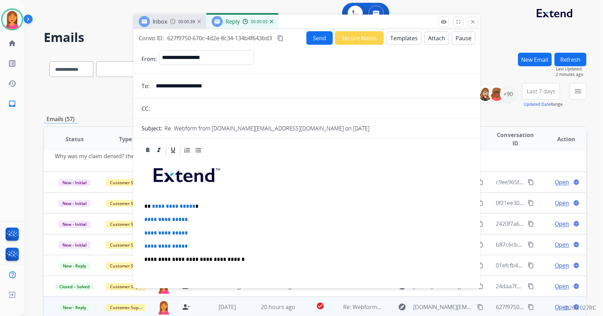
click at [196, 205] on p "**********" at bounding box center [304, 206] width 320 height 6
drag, startPoint x: 199, startPoint y: 244, endPoint x: 144, endPoint y: 216, distance: 61.1
click at [144, 216] on div "**********" at bounding box center [307, 275] width 330 height 239
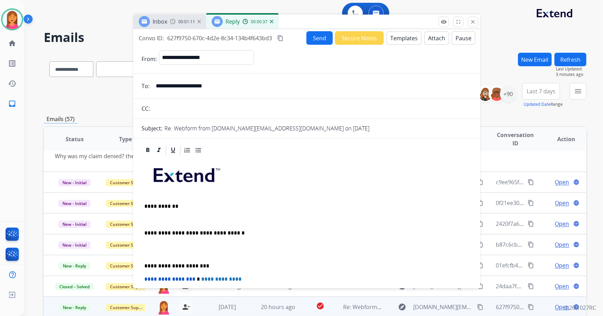
click at [147, 220] on p at bounding box center [306, 219] width 325 height 6
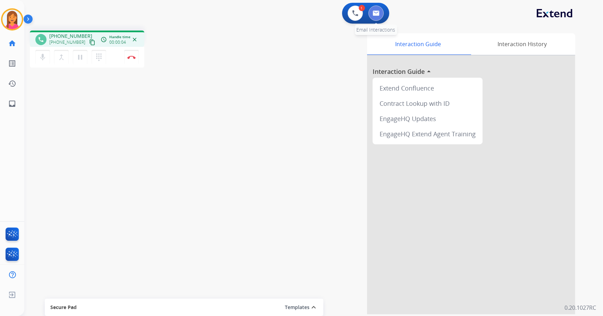
click at [371, 15] on button at bounding box center [375, 13] width 15 height 15
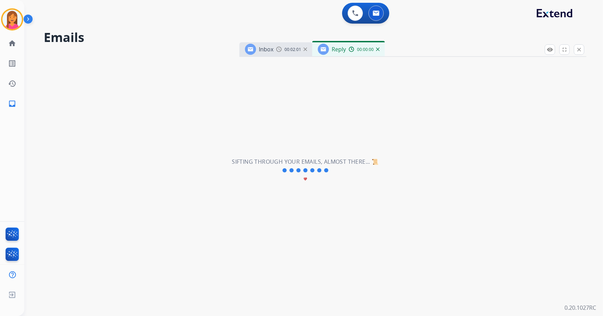
select select "**********"
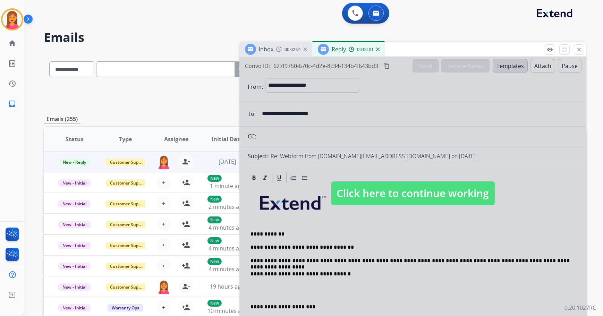
click at [409, 201] on span "Click here to continue working" at bounding box center [412, 193] width 163 height 24
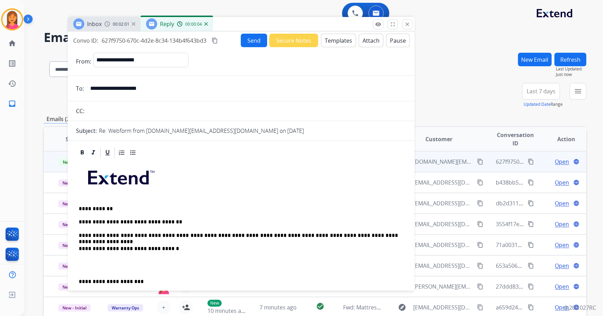
drag, startPoint x: 433, startPoint y: 50, endPoint x: 261, endPoint y: 24, distance: 173.6
click at [261, 24] on div "Inbox 00:02:01 Reply 00:00:04" at bounding box center [241, 24] width 347 height 15
click at [376, 239] on div "**********" at bounding box center [241, 271] width 330 height 225
click at [375, 233] on p "**********" at bounding box center [239, 235] width 320 height 6
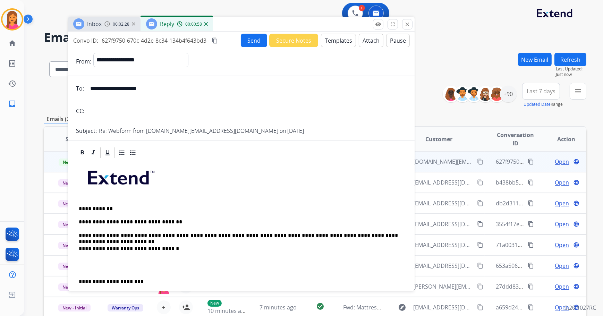
click at [398, 233] on p "**********" at bounding box center [239, 235] width 320 height 6
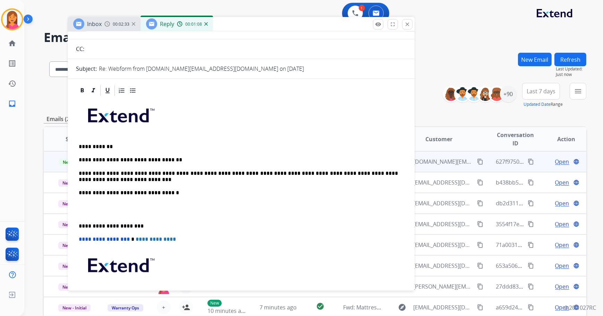
scroll to position [63, 0]
click at [79, 224] on p "**********" at bounding box center [239, 225] width 320 height 6
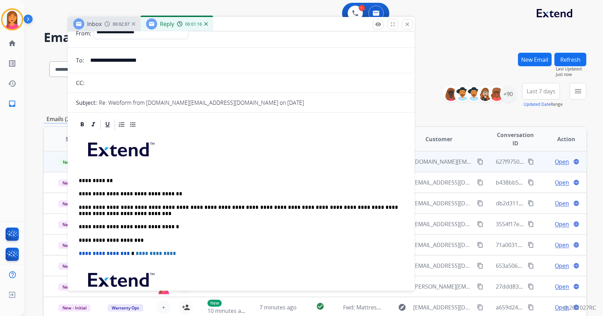
scroll to position [0, 0]
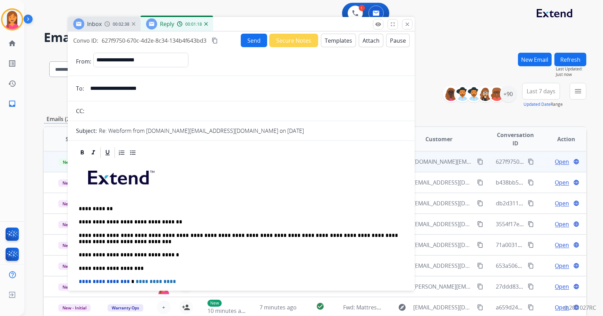
click at [249, 38] on button "Send" at bounding box center [254, 41] width 26 height 14
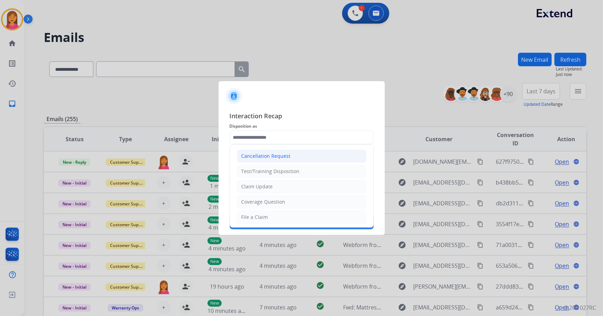
click at [283, 155] on div "Cancellation Request" at bounding box center [265, 156] width 49 height 7
type input "**********"
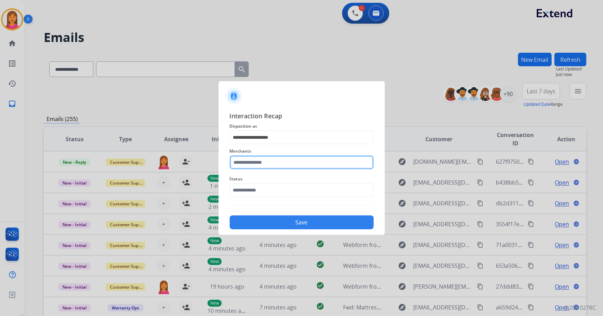
click at [275, 161] on input "text" at bounding box center [302, 162] width 144 height 14
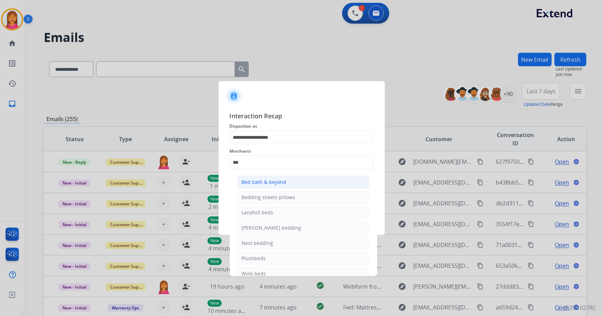
click at [271, 181] on div "Bed bath & beyond" at bounding box center [264, 182] width 45 height 7
type input "**********"
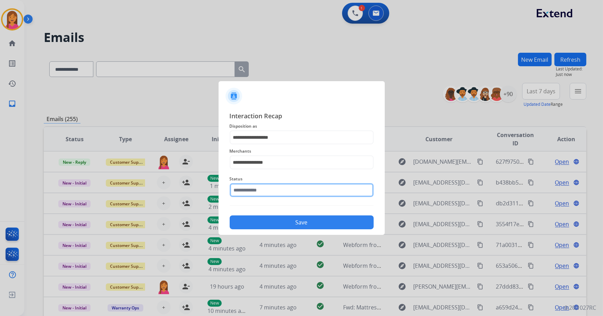
click at [250, 192] on input "text" at bounding box center [302, 190] width 144 height 14
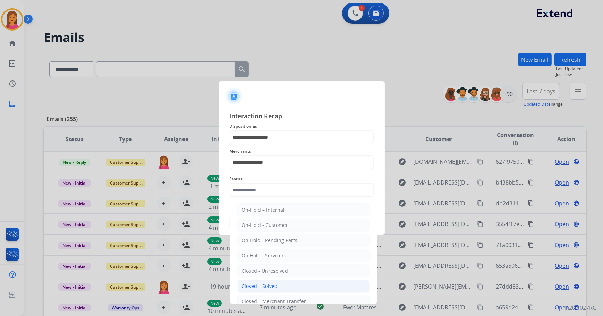
click at [271, 281] on li "Closed – Solved" at bounding box center [303, 286] width 132 height 13
type input "**********"
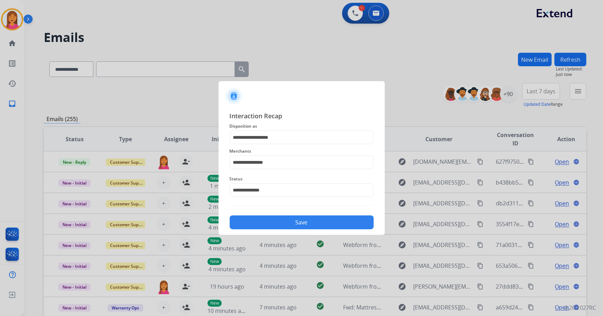
click at [265, 222] on button "Save" at bounding box center [302, 222] width 144 height 14
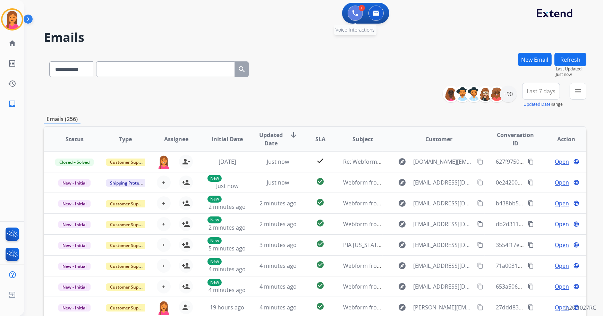
click at [352, 14] on img at bounding box center [355, 13] width 6 height 6
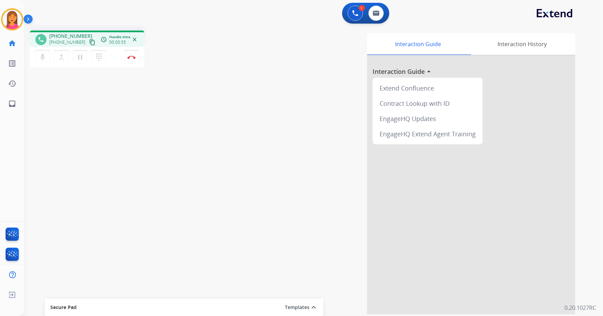
click at [89, 43] on mat-icon "content_copy" at bounding box center [92, 42] width 6 height 6
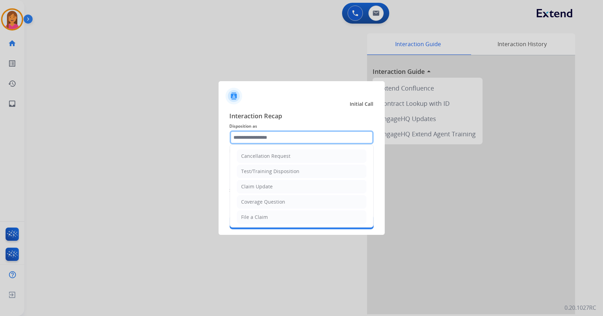
click at [258, 140] on input "text" at bounding box center [302, 137] width 144 height 14
click at [267, 217] on li "File a Claim" at bounding box center [301, 217] width 129 height 13
type input "**********"
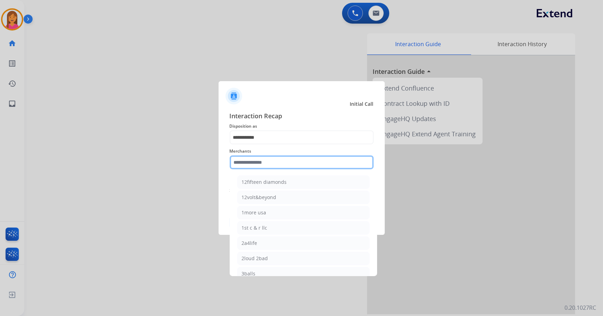
click at [250, 164] on input "text" at bounding box center [302, 162] width 144 height 14
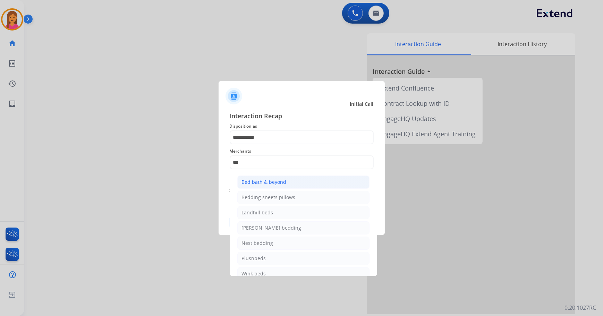
click at [260, 186] on li "Bed bath & beyond" at bounding box center [303, 182] width 132 height 13
type input "**********"
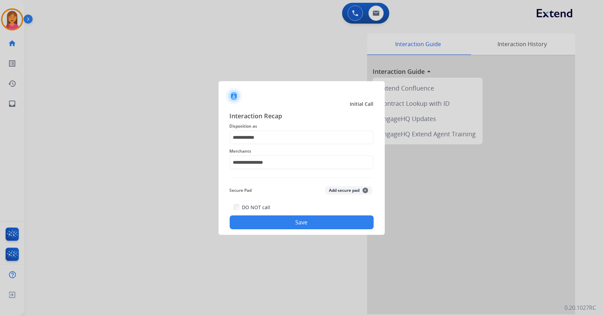
click at [275, 219] on button "Save" at bounding box center [302, 222] width 144 height 14
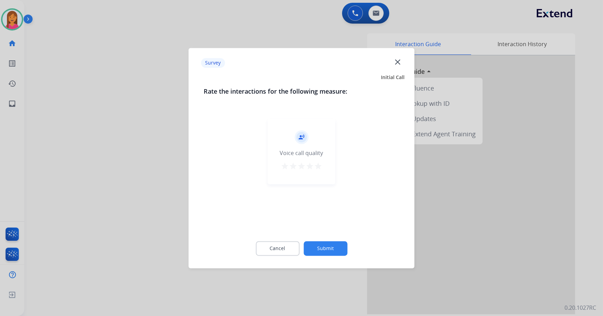
click at [315, 166] on mat-icon "star" at bounding box center [318, 166] width 8 height 8
click at [327, 246] on button "Submit" at bounding box center [326, 248] width 44 height 15
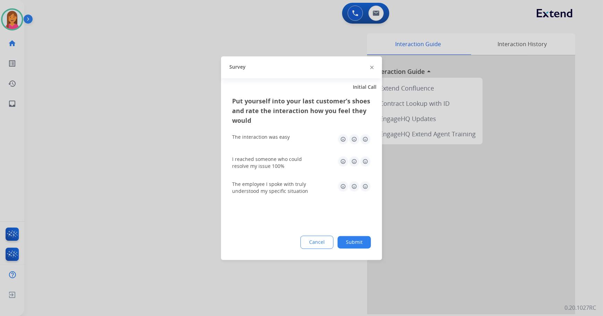
click at [364, 142] on img at bounding box center [365, 139] width 11 height 11
click at [364, 159] on img at bounding box center [365, 161] width 11 height 11
click at [364, 185] on img at bounding box center [365, 186] width 11 height 11
click at [364, 244] on button "Submit" at bounding box center [354, 242] width 33 height 12
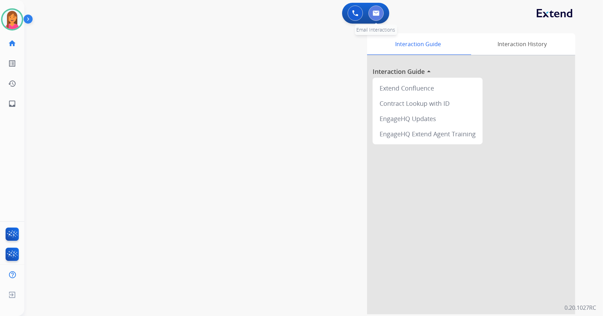
click at [375, 12] on img at bounding box center [376, 13] width 7 height 6
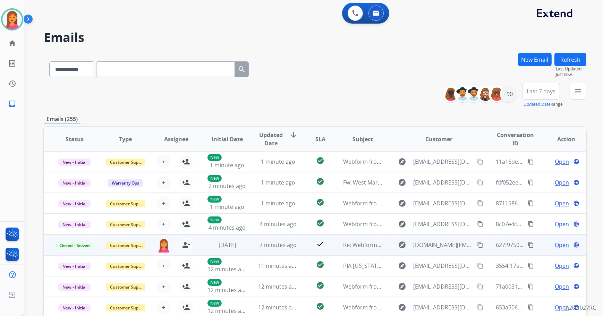
click at [477, 245] on mat-icon "content_copy" at bounding box center [480, 245] width 6 height 6
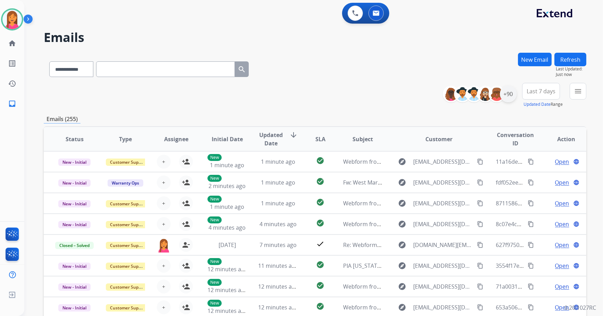
click at [509, 95] on div "+90" at bounding box center [508, 94] width 17 height 17
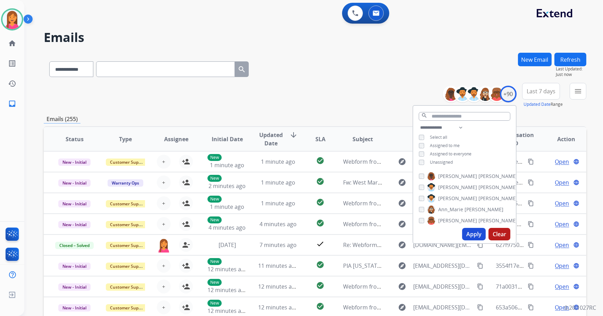
click at [432, 160] on span "Unassigned" at bounding box center [441, 162] width 23 height 6
click at [472, 233] on button "Apply" at bounding box center [474, 234] width 24 height 12
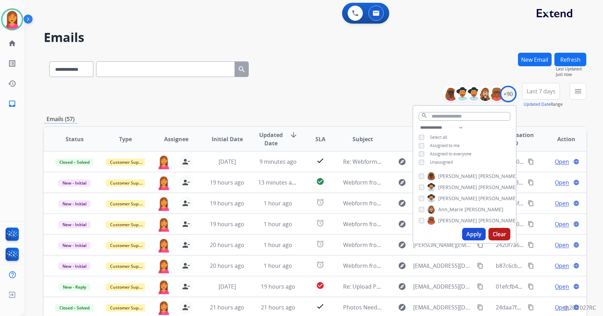
click at [327, 110] on div "**********" at bounding box center [315, 224] width 543 height 342
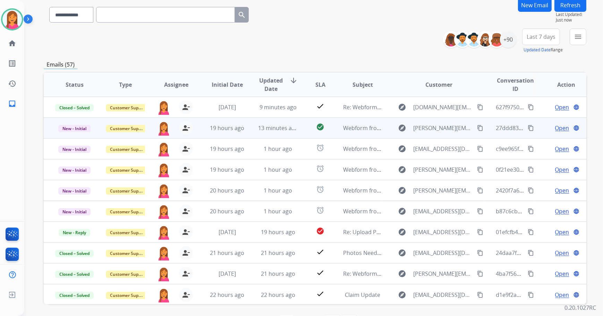
scroll to position [63, 0]
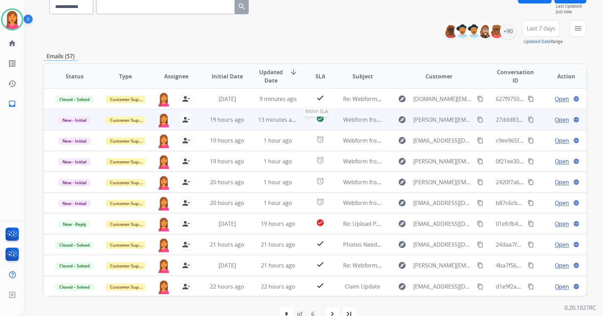
click at [309, 123] on div "check_circle" at bounding box center [320, 119] width 23 height 10
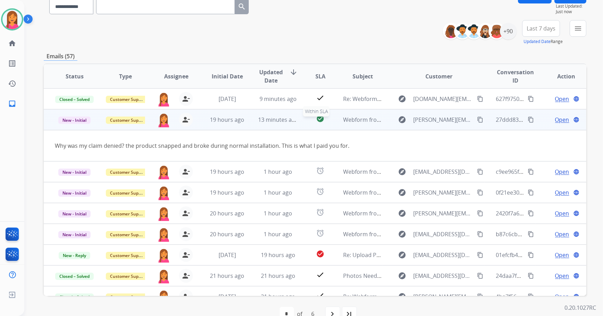
scroll to position [21, 0]
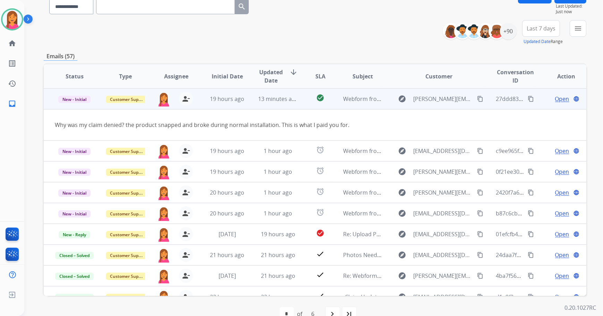
click at [556, 100] on span "Open" at bounding box center [562, 99] width 14 height 8
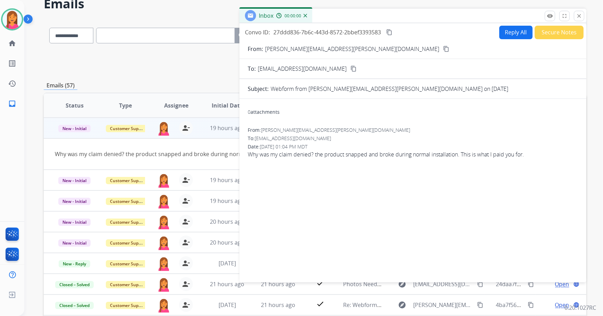
scroll to position [0, 0]
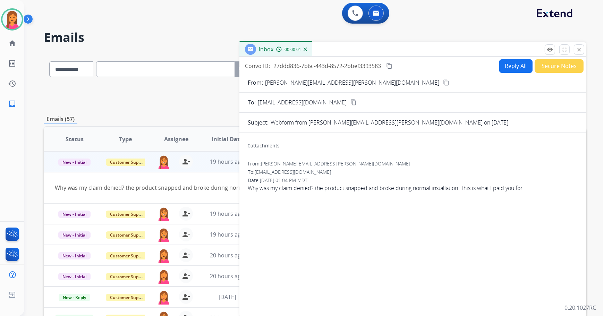
click at [513, 69] on button "Reply All" at bounding box center [515, 66] width 33 height 14
select select "**********"
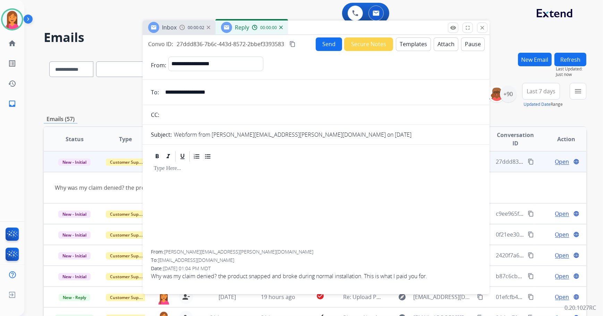
drag, startPoint x: 493, startPoint y: 51, endPoint x: 397, endPoint y: 29, distance: 99.2
click at [397, 29] on div "Inbox 00:00:02 Reply 00:00:00" at bounding box center [316, 27] width 347 height 15
click at [423, 44] on button "Templates" at bounding box center [413, 44] width 35 height 14
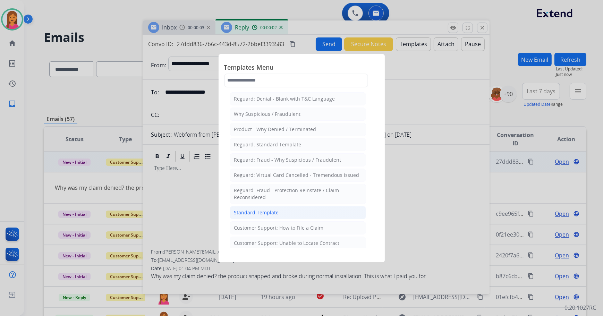
click at [310, 214] on li "Standard Template" at bounding box center [298, 212] width 136 height 13
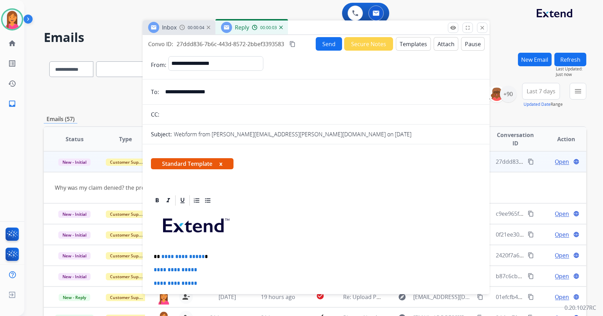
click at [220, 164] on button "x" at bounding box center [220, 164] width 3 height 8
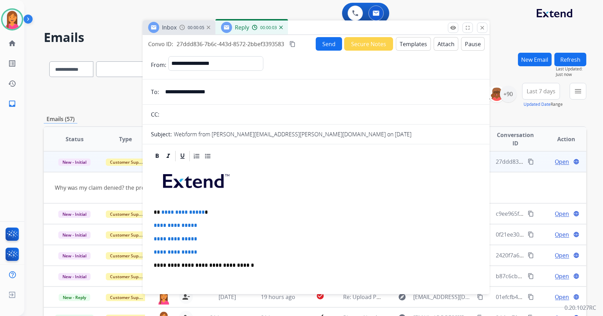
click at [207, 212] on p "**********" at bounding box center [314, 212] width 320 height 6
drag, startPoint x: 208, startPoint y: 250, endPoint x: 153, endPoint y: 224, distance: 61.6
click at [153, 224] on div "**********" at bounding box center [316, 281] width 330 height 239
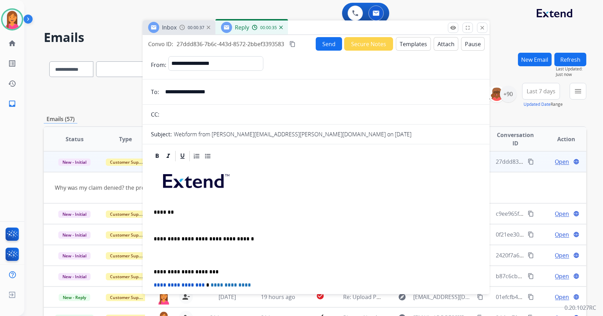
click at [159, 225] on p at bounding box center [316, 225] width 325 height 6
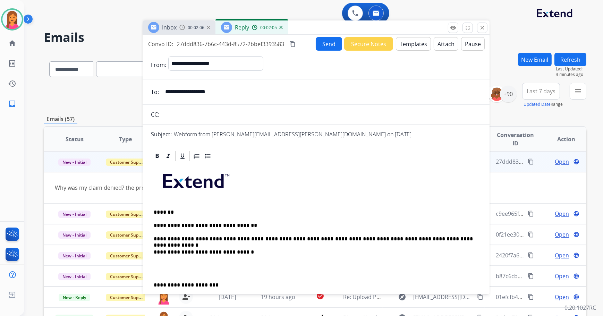
drag, startPoint x: 321, startPoint y: 29, endPoint x: 329, endPoint y: 121, distance: 91.9
click at [330, 35] on div "Inbox 00:02:06 Reply 00:02:05" at bounding box center [316, 27] width 347 height 15
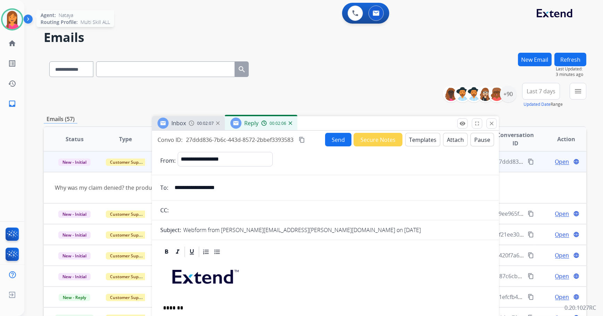
click at [15, 21] on img at bounding box center [11, 19] width 19 height 19
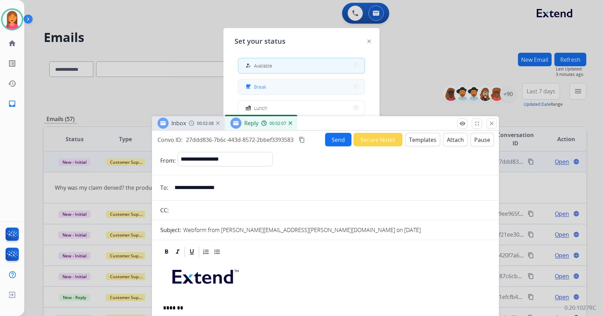
click at [289, 89] on button "free_breakfast Break" at bounding box center [301, 86] width 126 height 15
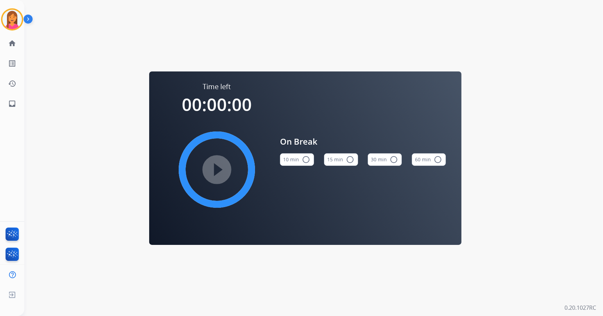
click at [351, 158] on mat-icon "radio_button_unchecked" at bounding box center [350, 159] width 8 height 8
click at [17, 24] on img at bounding box center [11, 19] width 19 height 19
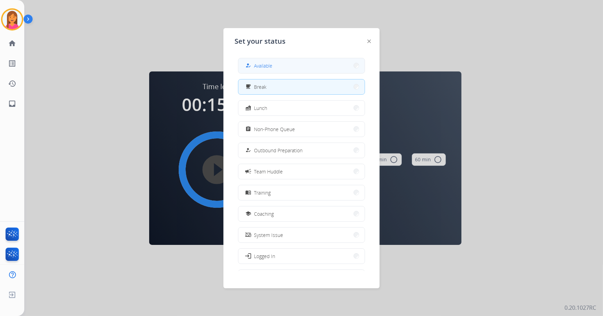
click at [275, 70] on button "how_to_reg Available" at bounding box center [301, 65] width 126 height 15
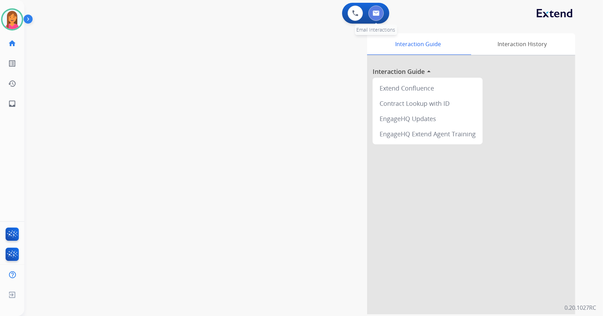
click at [377, 15] on img at bounding box center [376, 13] width 7 height 6
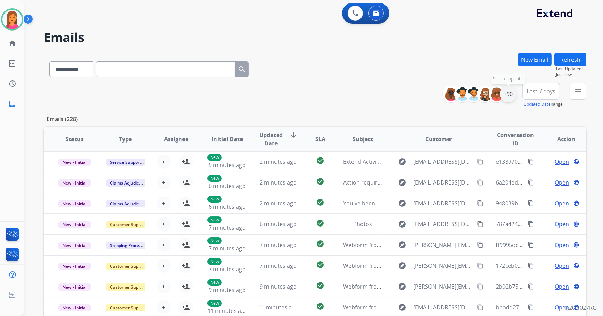
click at [510, 95] on div "+90" at bounding box center [508, 94] width 17 height 17
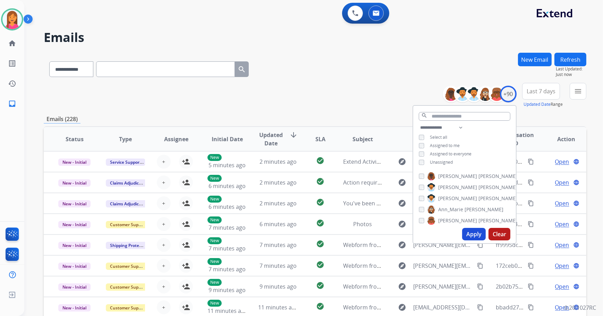
click at [442, 160] on span "Unassigned" at bounding box center [441, 162] width 23 height 6
click at [471, 232] on button "Apply" at bounding box center [474, 234] width 24 height 12
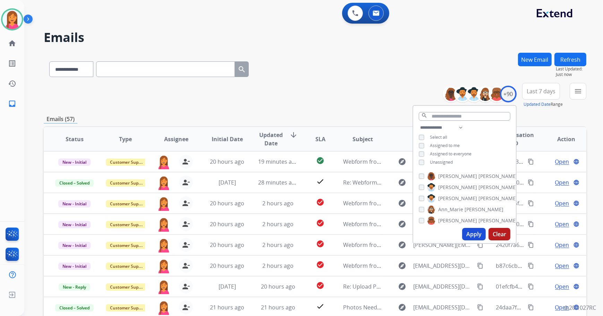
click at [312, 100] on div "**********" at bounding box center [315, 95] width 543 height 25
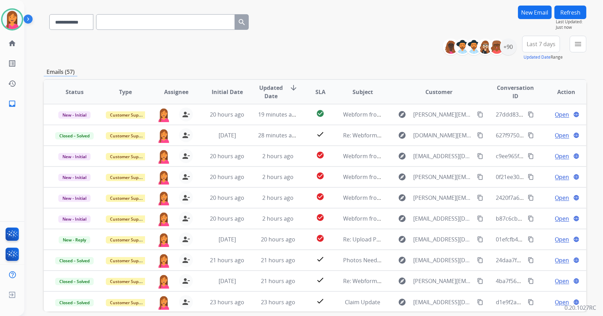
scroll to position [79, 0]
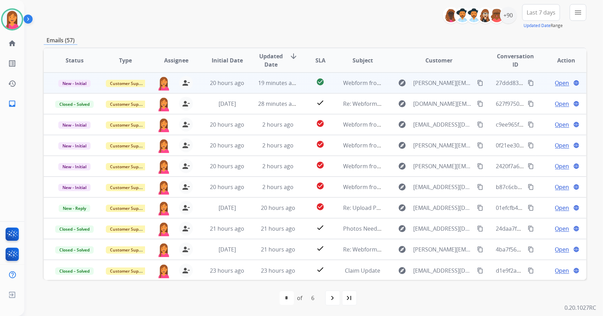
click at [301, 89] on td "check_circle" at bounding box center [315, 83] width 34 height 21
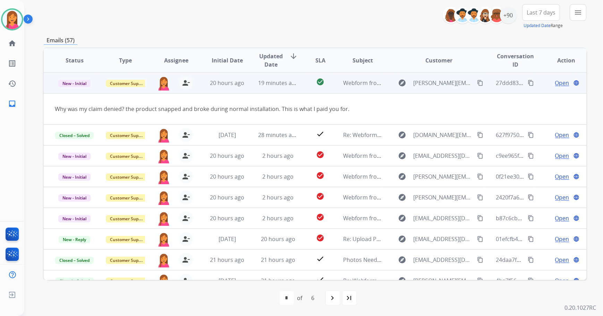
scroll to position [0, 0]
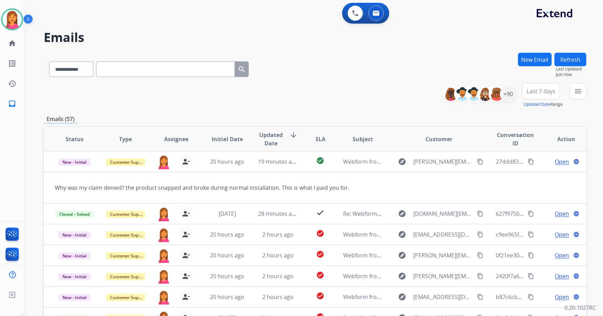
click at [570, 60] on button "Refresh" at bounding box center [570, 60] width 32 height 14
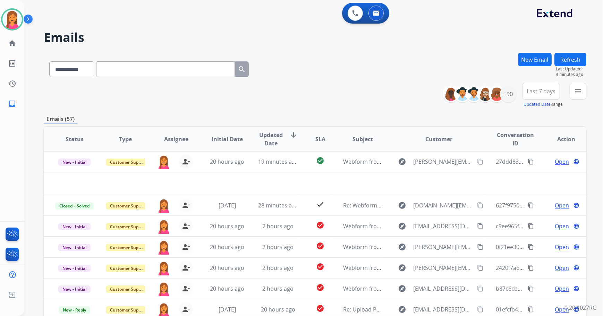
scroll to position [79, 0]
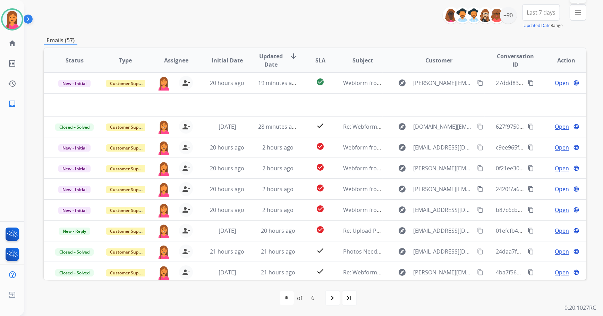
click at [579, 12] on mat-icon "menu" at bounding box center [578, 12] width 8 height 8
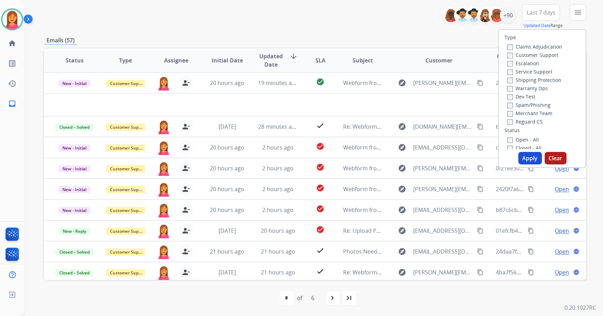
click at [525, 138] on label "Open - All" at bounding box center [523, 139] width 32 height 7
click at [529, 162] on button "Apply" at bounding box center [530, 158] width 24 height 12
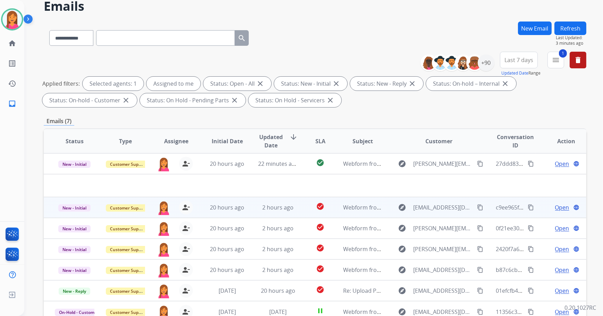
scroll to position [94, 0]
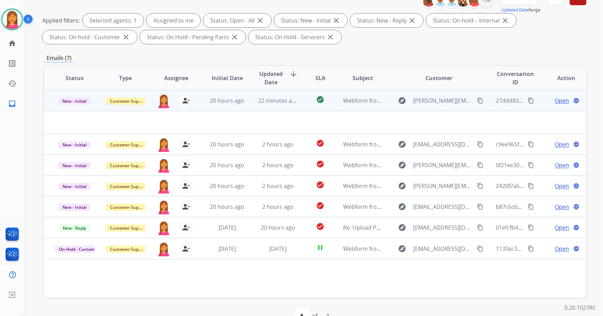
click at [298, 101] on td "check_circle" at bounding box center [315, 100] width 34 height 21
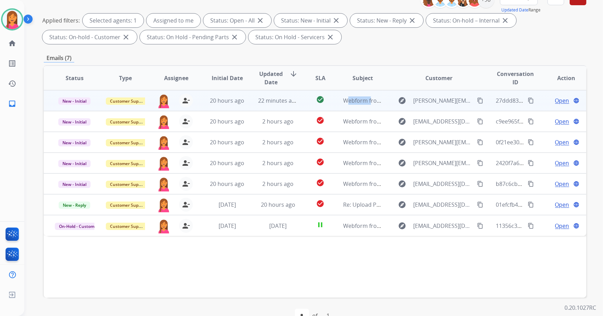
click at [298, 101] on td "check_circle" at bounding box center [315, 100] width 34 height 21
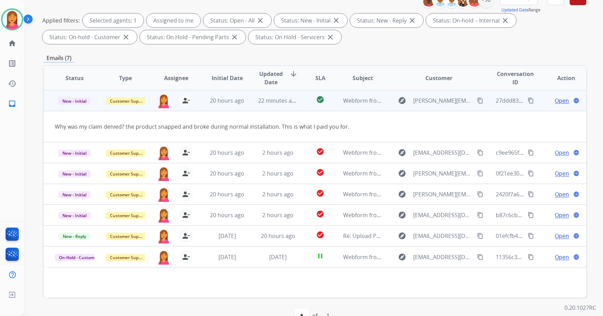
click at [556, 97] on span "Open" at bounding box center [562, 100] width 14 height 8
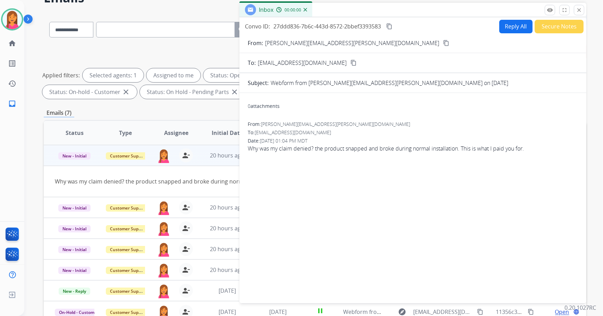
scroll to position [0, 0]
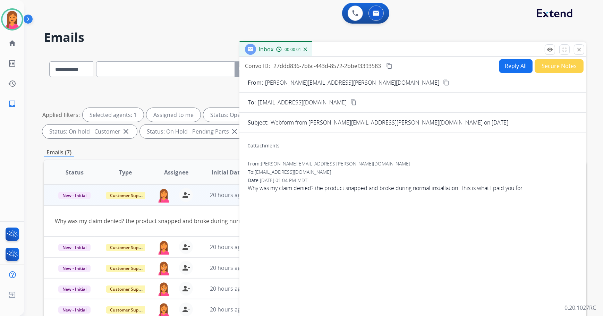
click at [512, 66] on button "Reply All" at bounding box center [515, 66] width 33 height 14
select select "**********"
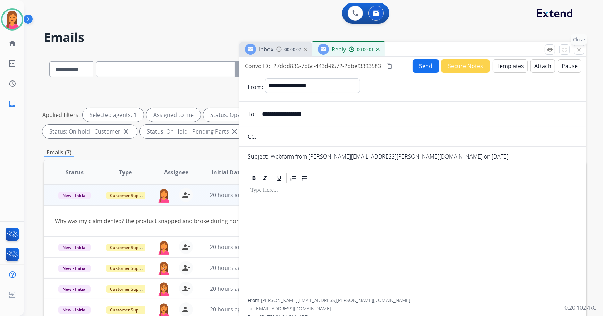
click at [580, 49] on mat-icon "close" at bounding box center [579, 49] width 6 height 6
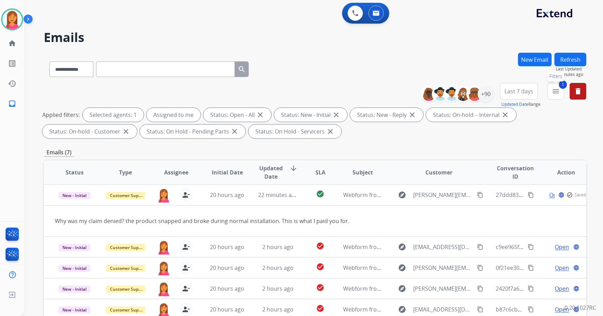
click at [554, 92] on mat-icon "menu" at bounding box center [556, 91] width 8 height 8
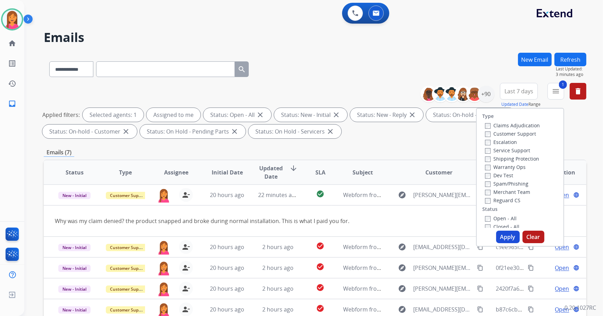
click at [498, 225] on label "Closed - All" at bounding box center [502, 226] width 34 height 7
click at [501, 236] on button "Apply" at bounding box center [508, 237] width 24 height 12
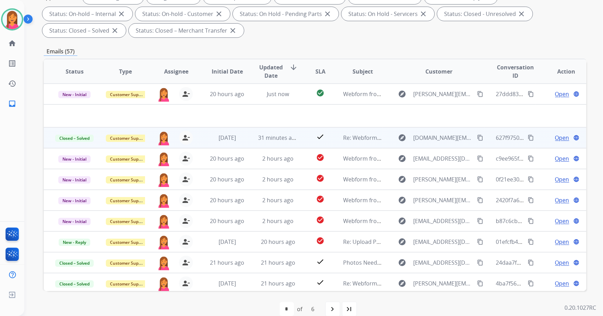
scroll to position [126, 0]
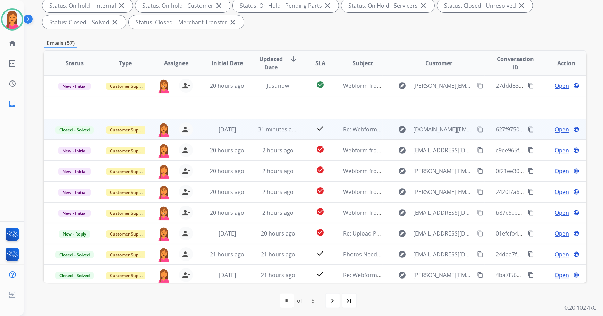
click at [337, 137] on td "Re: Webform from [DOMAIN_NAME][EMAIL_ADDRESS][DOMAIN_NAME] on [DATE]" at bounding box center [357, 129] width 51 height 21
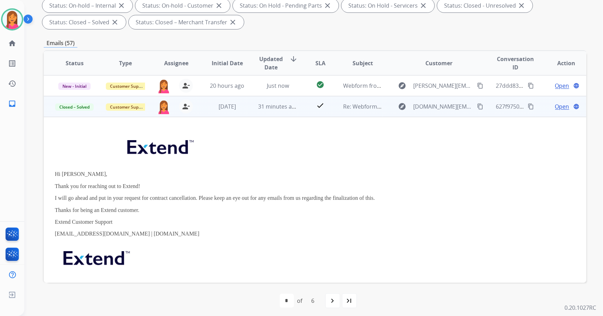
scroll to position [21, 0]
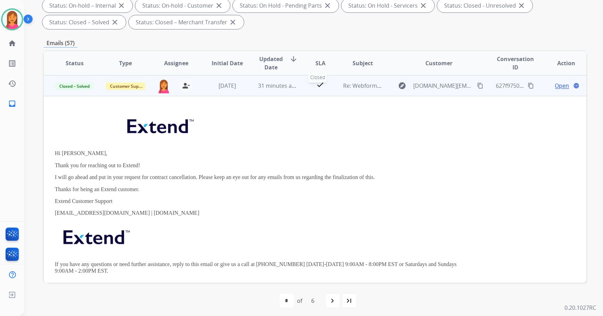
click at [323, 89] on div "check" at bounding box center [320, 85] width 23 height 10
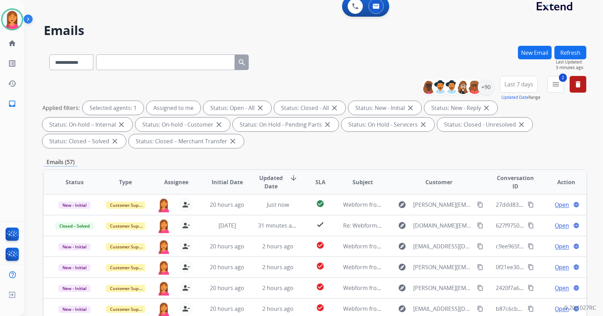
scroll to position [0, 0]
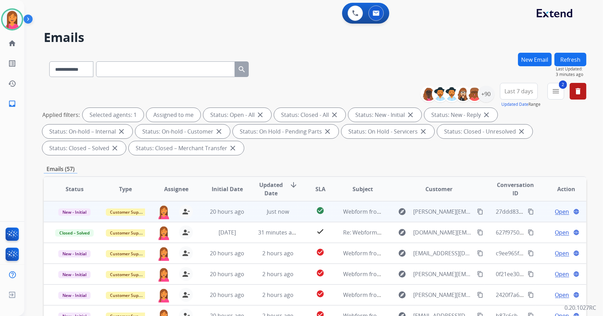
click at [556, 211] on span "Open" at bounding box center [562, 211] width 14 height 8
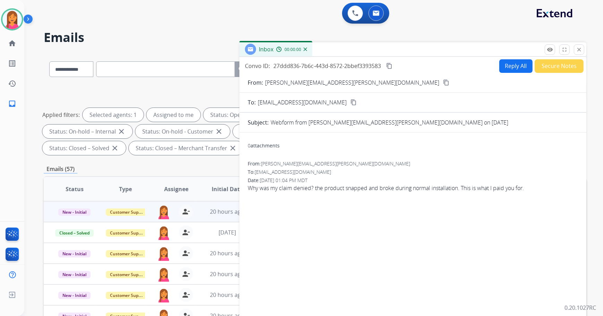
click at [508, 69] on button "Reply All" at bounding box center [515, 66] width 33 height 14
select select "**********"
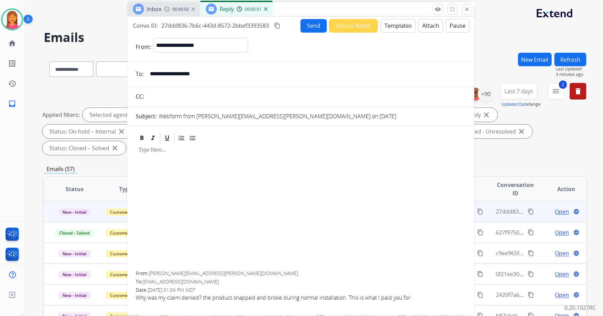
drag, startPoint x: 463, startPoint y: 53, endPoint x: 352, endPoint y: 13, distance: 118.4
click at [352, 13] on div "Inbox 00:00:02 Reply 00:00:01" at bounding box center [300, 9] width 347 height 15
click at [398, 29] on button "Templates" at bounding box center [398, 26] width 35 height 14
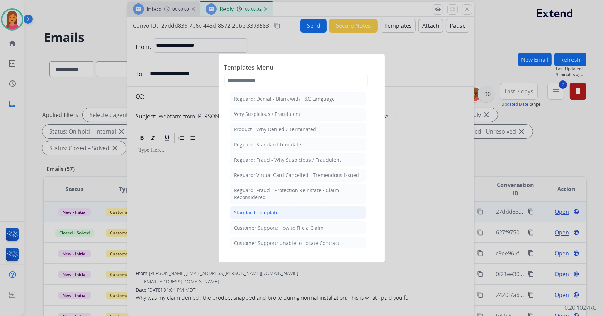
click at [297, 209] on li "Standard Template" at bounding box center [298, 212] width 136 height 13
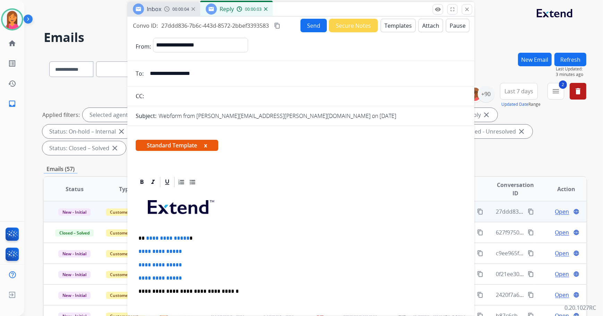
click at [207, 143] on button "x" at bounding box center [205, 145] width 3 height 8
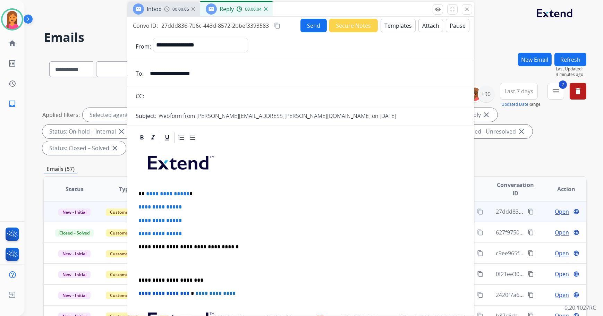
click at [198, 191] on p "**********" at bounding box center [298, 194] width 320 height 6
drag, startPoint x: 188, startPoint y: 233, endPoint x: 135, endPoint y: 208, distance: 59.6
click at [135, 208] on div "**********" at bounding box center [300, 274] width 347 height 287
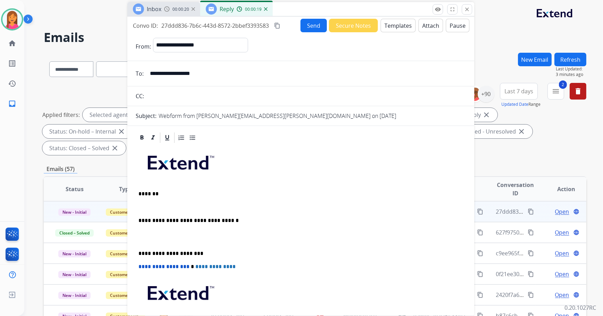
click at [141, 205] on p at bounding box center [300, 207] width 325 height 6
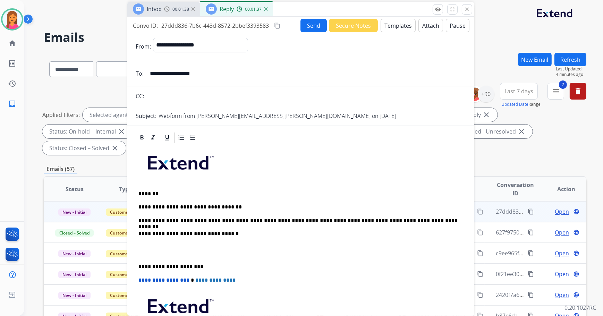
click at [365, 222] on p "**********" at bounding box center [298, 221] width 320 height 6
click at [447, 219] on p "**********" at bounding box center [298, 221] width 320 height 6
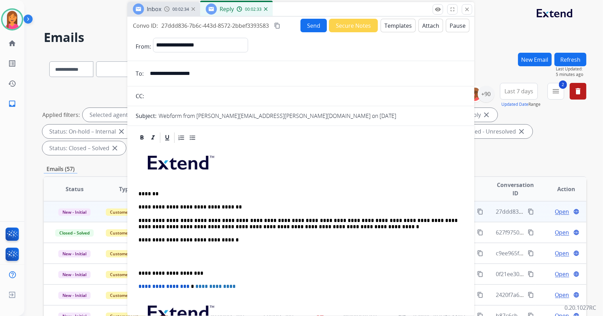
click at [185, 74] on input "**********" at bounding box center [306, 74] width 320 height 14
drag, startPoint x: 208, startPoint y: 71, endPoint x: 97, endPoint y: 71, distance: 110.3
click at [97, 71] on div "**********" at bounding box center [315, 249] width 543 height 392
click at [319, 229] on p "**********" at bounding box center [298, 224] width 320 height 13
click at [138, 271] on div "**********" at bounding box center [301, 260] width 330 height 232
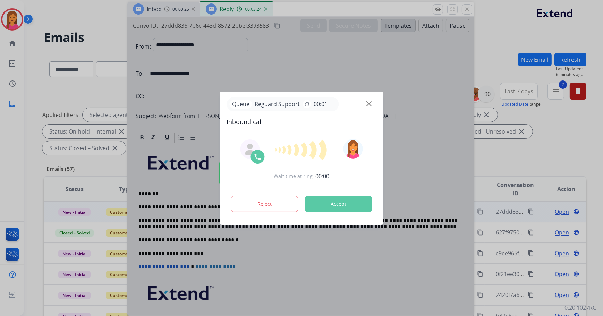
click at [307, 28] on div at bounding box center [301, 158] width 603 height 316
click at [367, 103] on img at bounding box center [368, 103] width 5 height 5
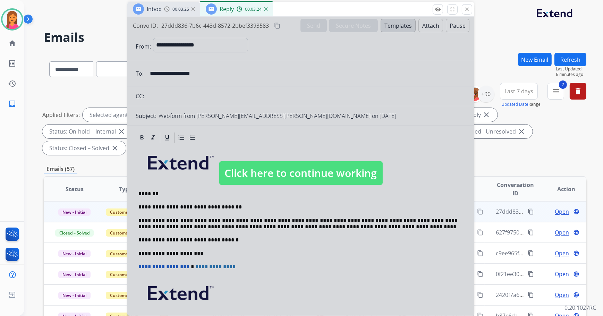
click at [300, 23] on div at bounding box center [300, 166] width 347 height 299
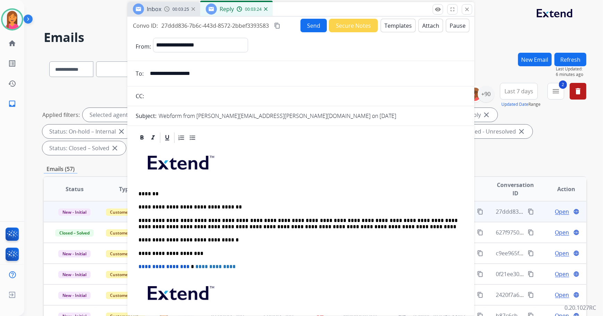
click at [301, 25] on button "Send" at bounding box center [313, 26] width 26 height 14
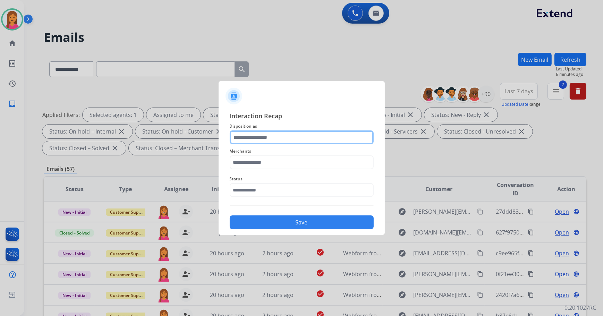
click at [274, 136] on input "text" at bounding box center [302, 137] width 144 height 14
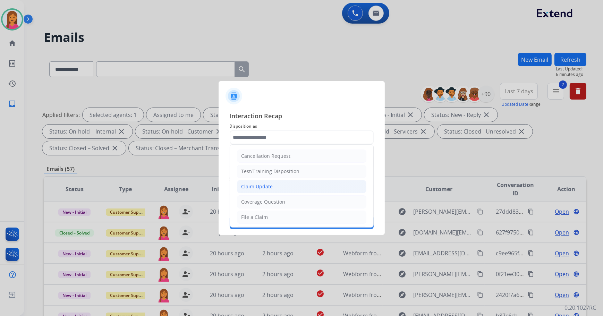
click at [266, 190] on li "Claim Update" at bounding box center [301, 186] width 129 height 13
type input "**********"
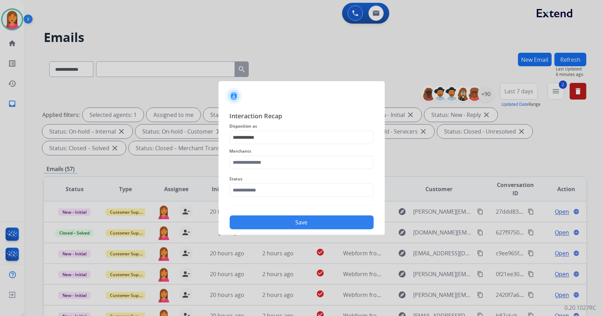
click at [236, 146] on div "Merchants" at bounding box center [302, 158] width 144 height 28
click at [242, 160] on input "text" at bounding box center [302, 162] width 144 height 14
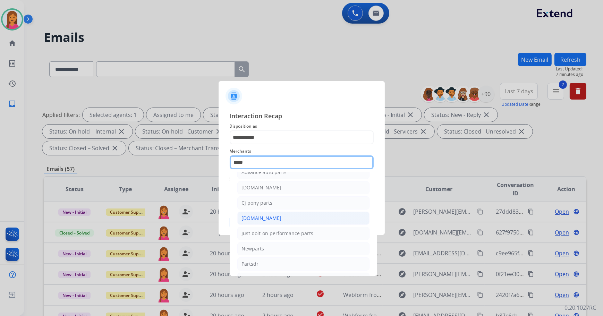
scroll to position [56, 0]
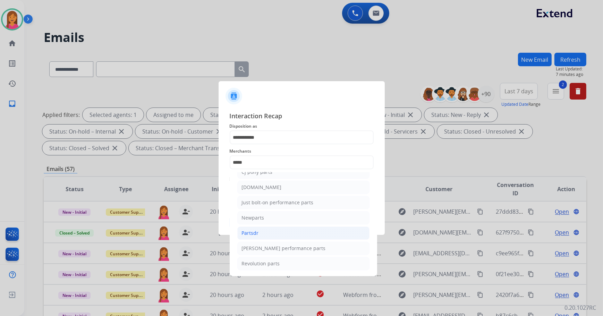
click at [295, 234] on li "Partsdr" at bounding box center [303, 233] width 132 height 13
type input "*******"
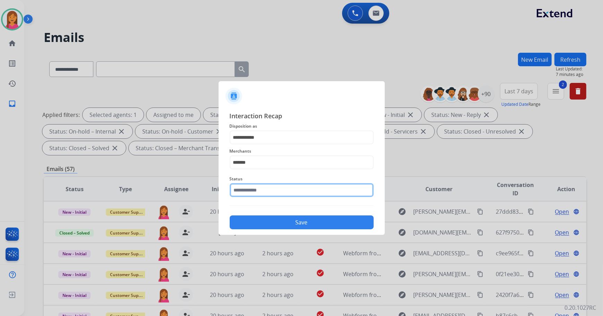
click at [261, 192] on input "text" at bounding box center [302, 190] width 144 height 14
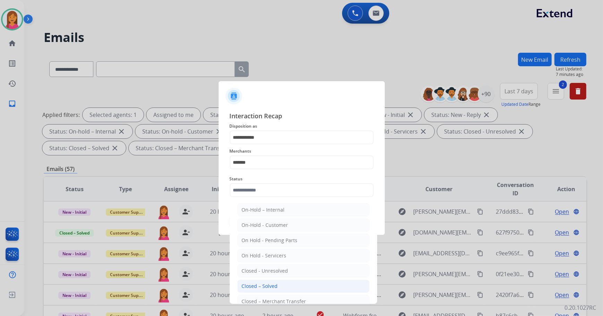
click at [254, 290] on li "Closed – Solved" at bounding box center [303, 286] width 132 height 13
type input "**********"
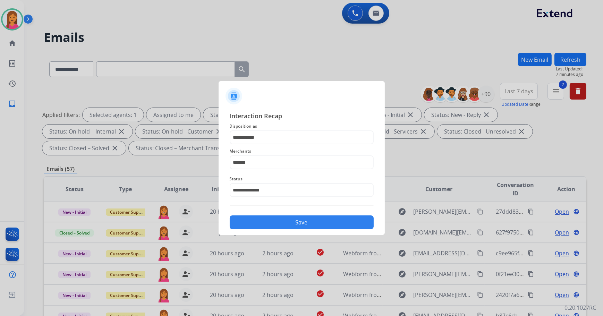
click at [266, 222] on button "Save" at bounding box center [302, 222] width 144 height 14
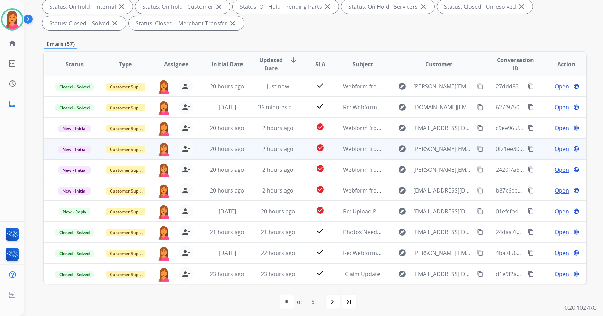
scroll to position [126, 0]
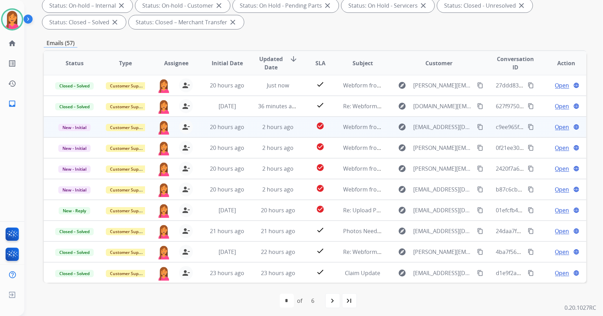
click at [339, 131] on td "Webform from [EMAIL_ADDRESS][DOMAIN_NAME] on [DATE]" at bounding box center [357, 127] width 51 height 21
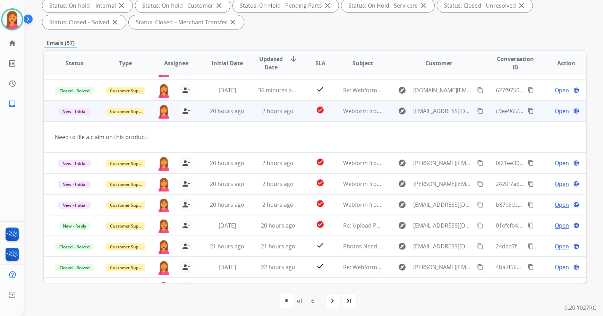
scroll to position [31, 0]
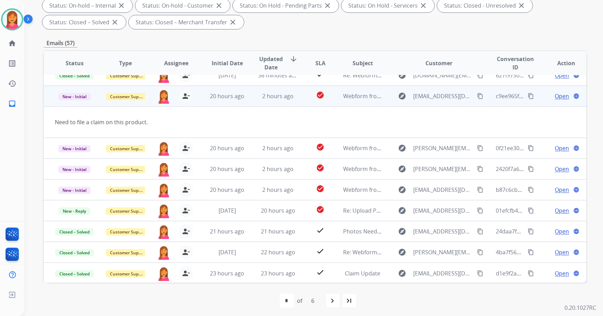
click at [555, 96] on span "Open" at bounding box center [562, 96] width 14 height 8
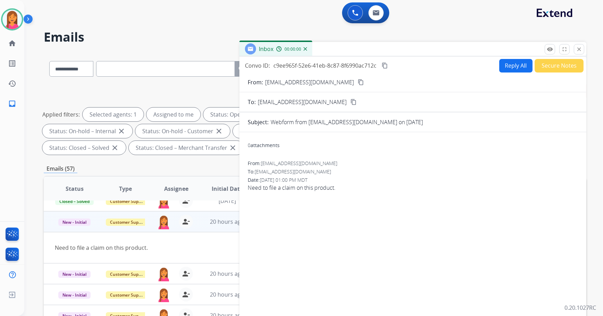
scroll to position [0, 0]
click at [358, 82] on mat-icon "content_copy" at bounding box center [361, 82] width 6 height 6
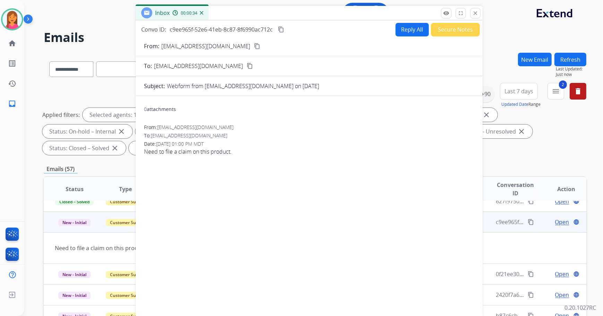
drag, startPoint x: 440, startPoint y: 49, endPoint x: 336, endPoint y: 12, distance: 109.9
click at [336, 12] on div "Inbox 00:00:34" at bounding box center [309, 13] width 347 height 15
click at [399, 22] on div "Convo ID: c9ee965f-52e6-41eb-8c87-8f6990ac712c content_copy Reply All Secure No…" at bounding box center [309, 168] width 347 height 296
click at [400, 29] on button "Reply All" at bounding box center [411, 30] width 33 height 14
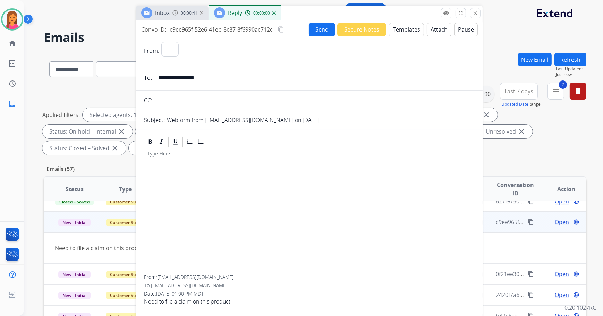
select select "**********"
click at [408, 35] on button "Templates" at bounding box center [406, 30] width 35 height 14
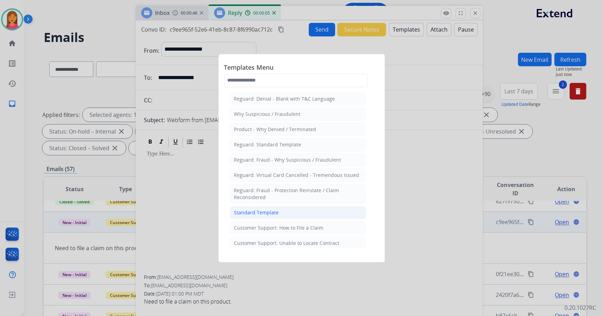
click at [286, 209] on li "Standard Template" at bounding box center [298, 212] width 136 height 13
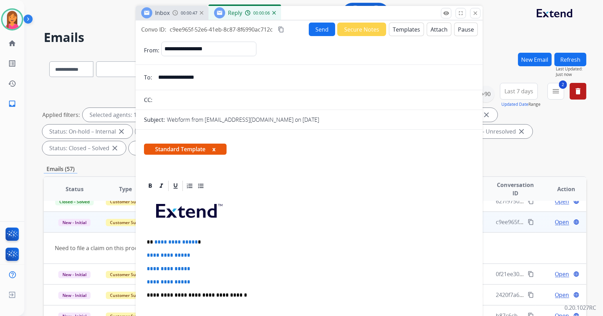
click at [215, 150] on button "x" at bounding box center [213, 149] width 3 height 8
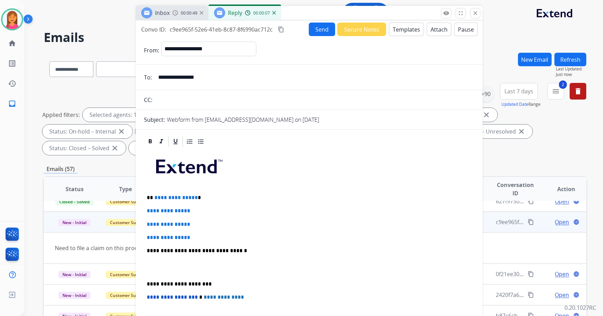
drag, startPoint x: 202, startPoint y: 196, endPoint x: 205, endPoint y: 193, distance: 4.0
click at [202, 196] on p "**********" at bounding box center [307, 198] width 320 height 6
drag, startPoint x: 203, startPoint y: 235, endPoint x: 143, endPoint y: 207, distance: 66.6
click at [143, 207] on div "**********" at bounding box center [309, 278] width 347 height 287
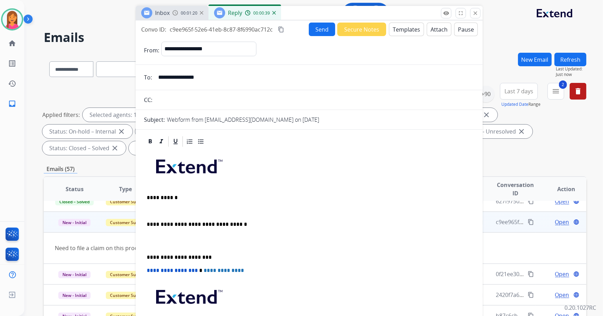
click at [151, 210] on p at bounding box center [309, 211] width 325 height 6
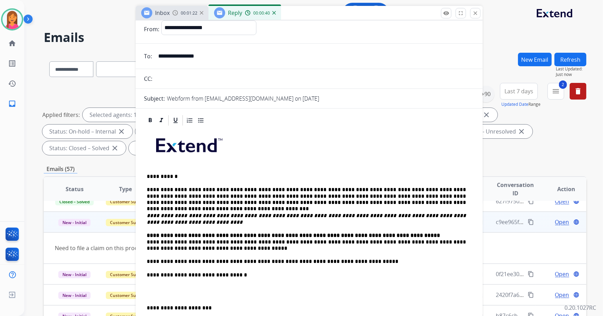
scroll to position [31, 0]
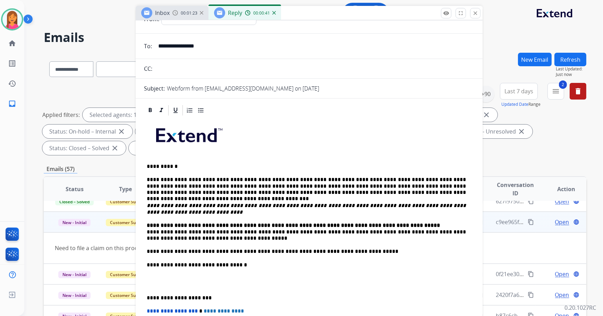
click at [146, 229] on div "**********" at bounding box center [309, 259] width 330 height 284
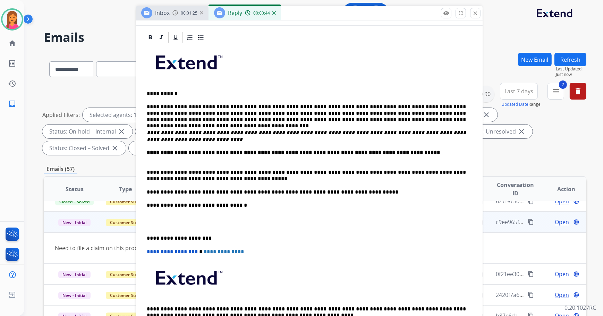
scroll to position [126, 0]
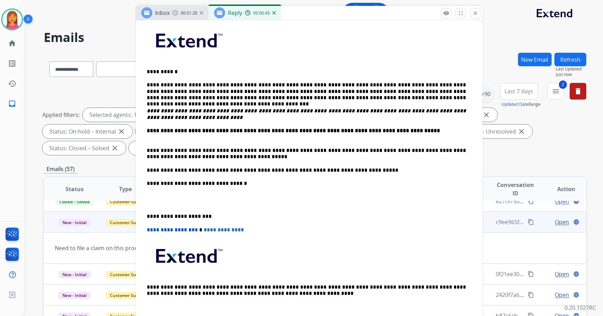
click at [146, 216] on div "**********" at bounding box center [309, 170] width 330 height 297
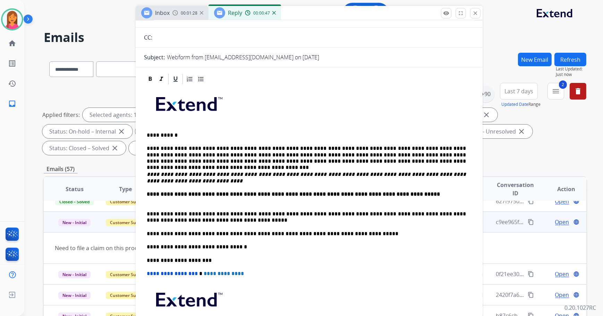
scroll to position [0, 0]
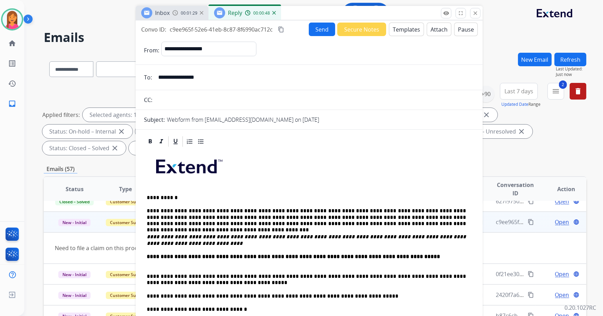
click at [323, 31] on button "Send" at bounding box center [322, 30] width 26 height 14
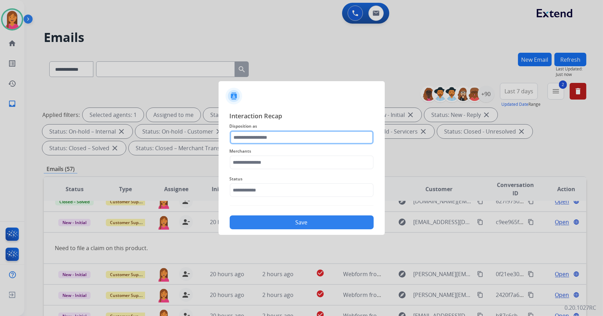
click at [285, 139] on input "text" at bounding box center [302, 137] width 144 height 14
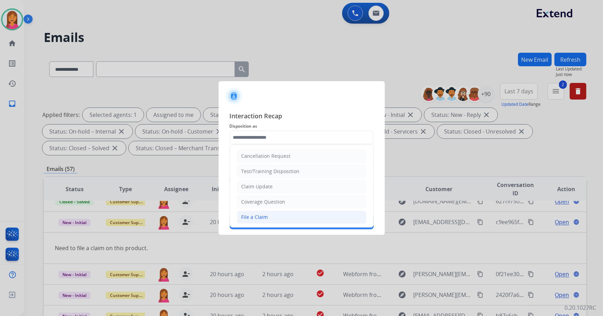
click at [270, 213] on li "File a Claim" at bounding box center [301, 217] width 129 height 13
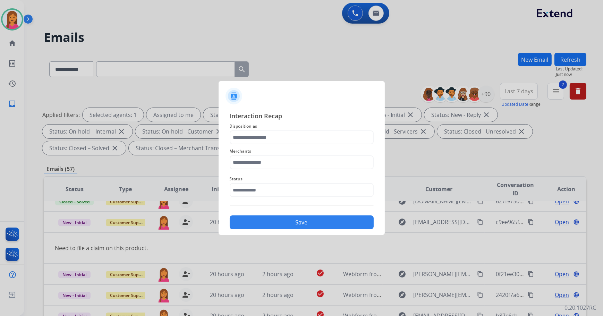
type input "**********"
click at [256, 164] on input "text" at bounding box center [302, 162] width 144 height 14
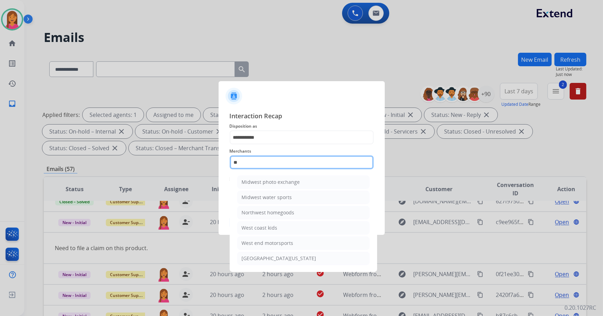
type input "*"
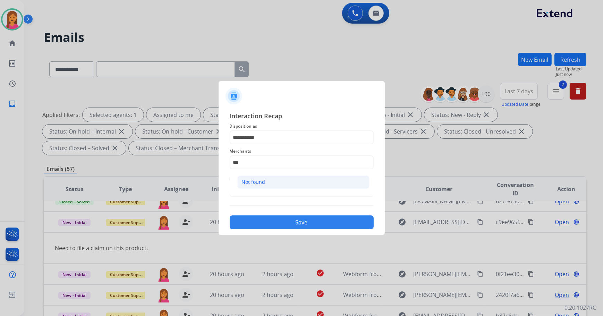
click at [242, 179] on div "Not found" at bounding box center [254, 182] width 24 height 7
type input "*********"
click at [247, 193] on input "text" at bounding box center [302, 190] width 144 height 14
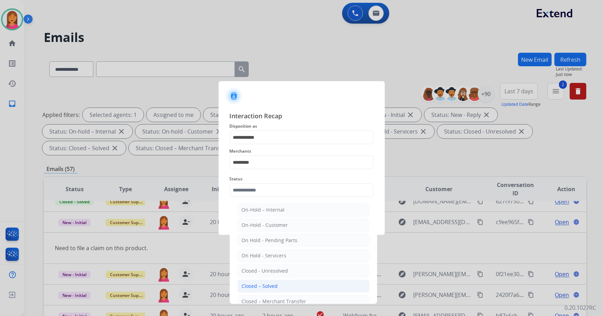
click at [270, 283] on div "Closed – Solved" at bounding box center [260, 286] width 36 height 7
type input "**********"
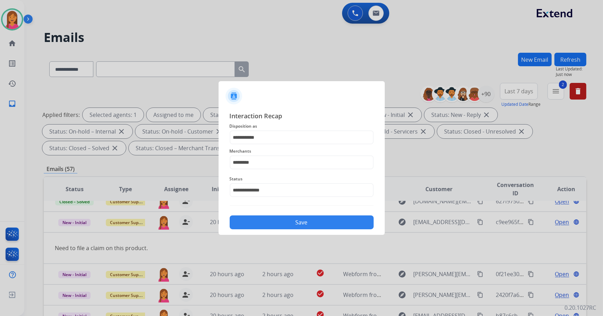
drag, startPoint x: 257, startPoint y: 221, endPoint x: 247, endPoint y: 218, distance: 10.7
click at [258, 221] on button "Save" at bounding box center [302, 222] width 144 height 14
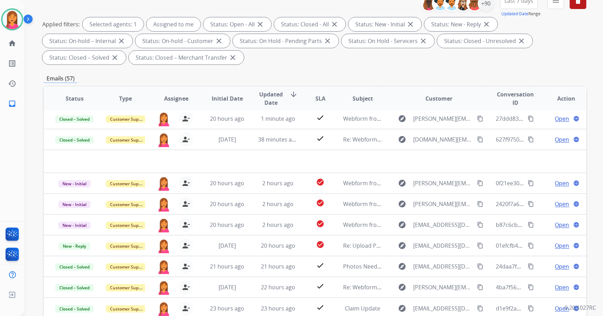
scroll to position [94, 0]
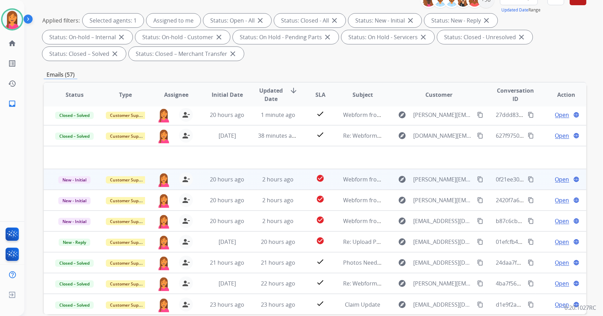
click at [280, 180] on span "2 hours ago" at bounding box center [277, 180] width 31 height 8
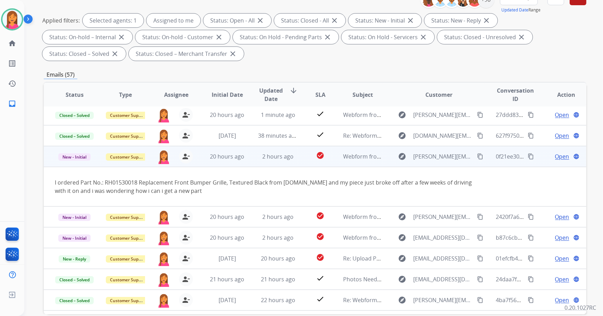
scroll to position [40, 0]
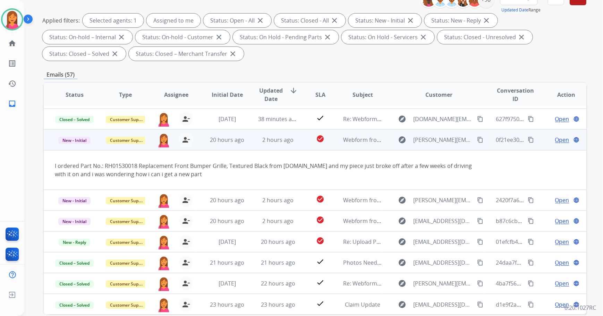
click at [555, 140] on span "Open" at bounding box center [562, 140] width 14 height 8
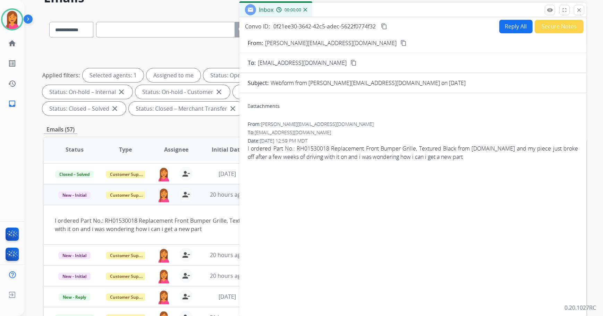
scroll to position [0, 0]
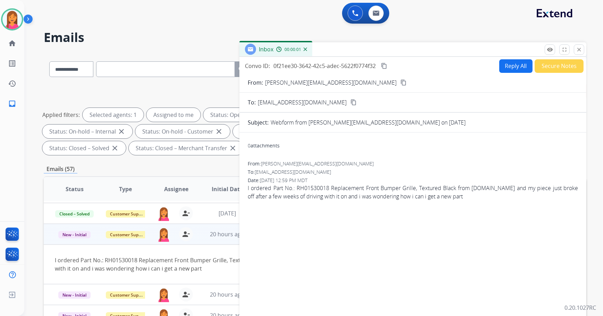
click at [400, 80] on mat-icon "content_copy" at bounding box center [403, 82] width 6 height 6
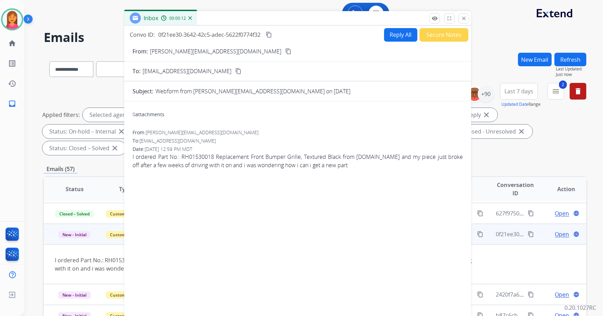
drag, startPoint x: 342, startPoint y: 47, endPoint x: 227, endPoint y: 16, distance: 119.3
click at [227, 16] on div "Inbox 00:00:12" at bounding box center [297, 18] width 347 height 15
click at [396, 36] on button "Reply All" at bounding box center [400, 35] width 33 height 14
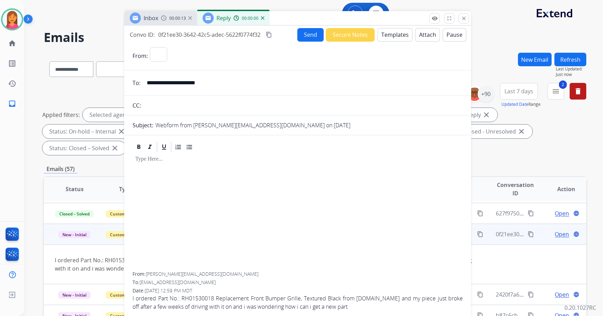
select select "**********"
click at [383, 33] on button "Templates" at bounding box center [394, 35] width 35 height 14
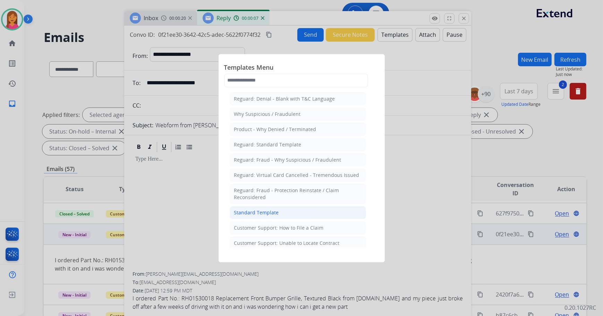
click at [255, 215] on div "Standard Template" at bounding box center [256, 212] width 45 height 7
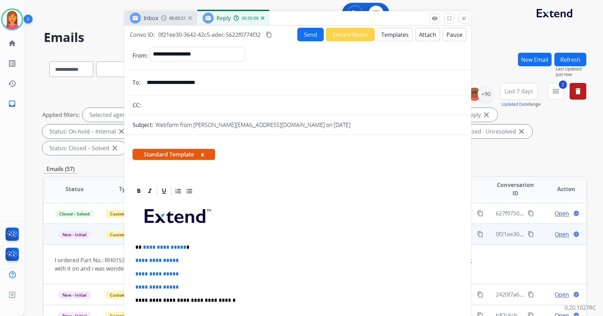
click at [201, 155] on span "Standard Template x" at bounding box center [174, 154] width 83 height 11
click at [204, 154] on button "x" at bounding box center [202, 154] width 3 height 8
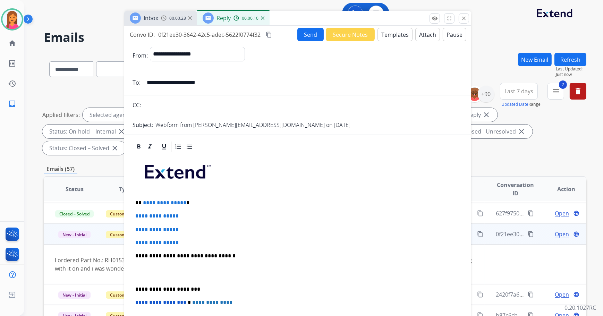
click at [192, 203] on p "**********" at bounding box center [295, 203] width 320 height 6
drag, startPoint x: 198, startPoint y: 242, endPoint x: 130, endPoint y: 212, distance: 74.6
click at [130, 212] on div "**********" at bounding box center [297, 288] width 347 height 296
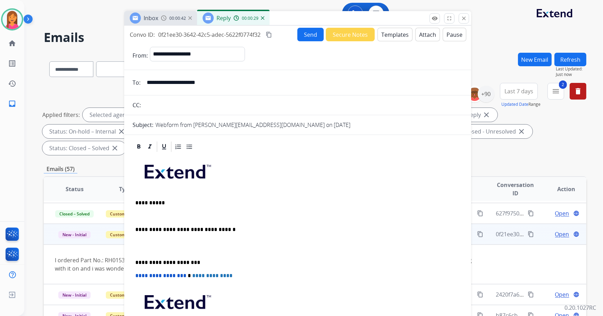
click at [144, 217] on p at bounding box center [295, 216] width 320 height 6
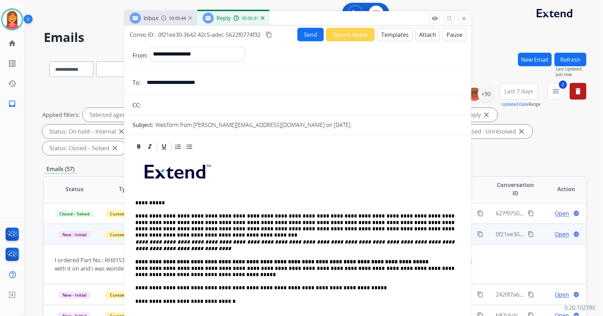
click at [134, 267] on div "**********" at bounding box center [298, 295] width 330 height 284
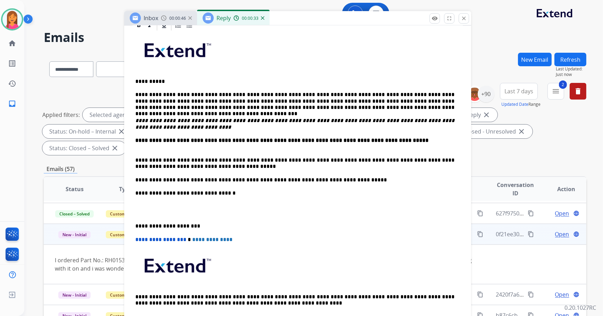
scroll to position [126, 0]
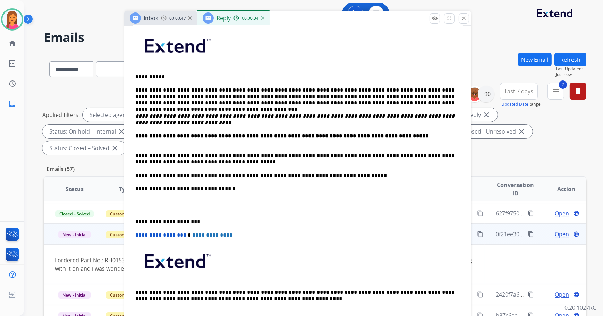
click at [133, 224] on div "**********" at bounding box center [298, 175] width 330 height 297
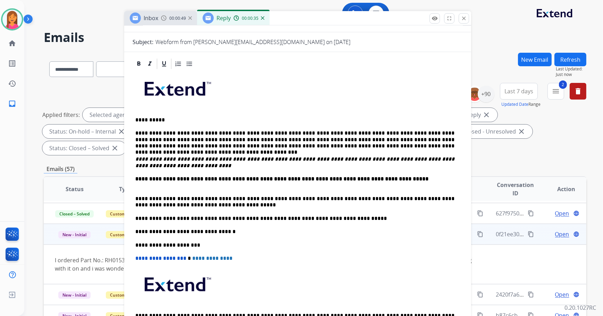
scroll to position [0, 0]
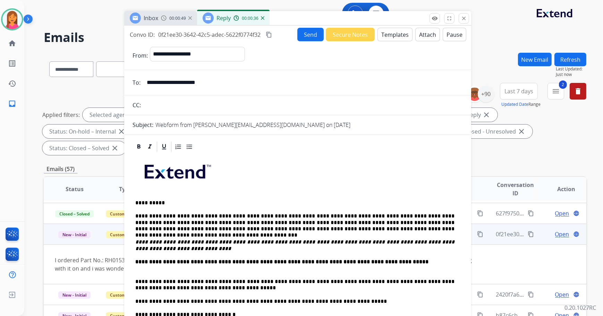
click at [305, 26] on div "**********" at bounding box center [297, 174] width 347 height 296
click at [305, 34] on button "Send" at bounding box center [310, 35] width 26 height 14
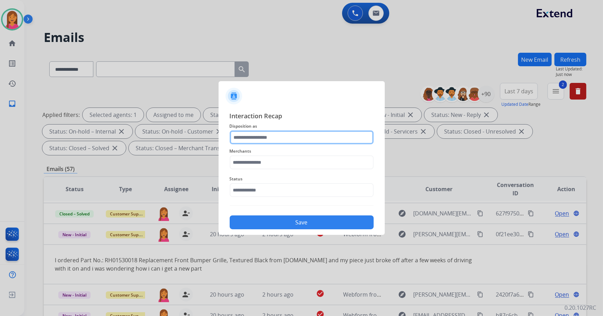
click at [282, 139] on input "text" at bounding box center [302, 137] width 144 height 14
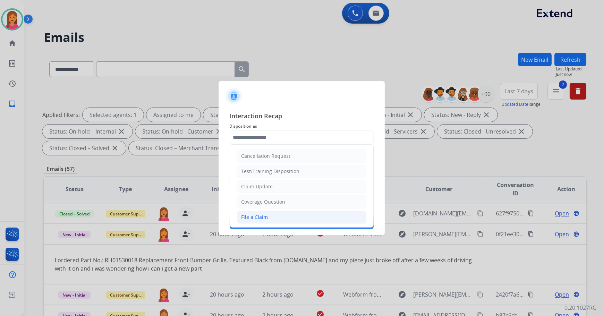
click at [270, 213] on li "File a Claim" at bounding box center [301, 217] width 129 height 13
type input "**********"
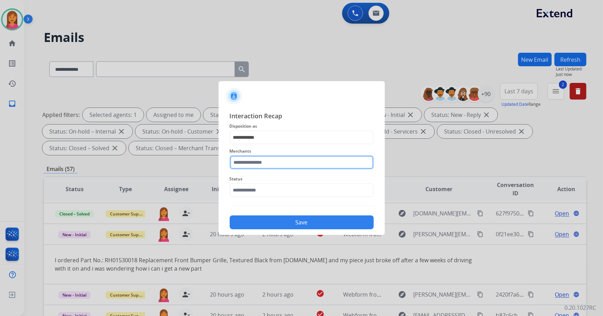
click at [258, 166] on input "text" at bounding box center [302, 162] width 144 height 14
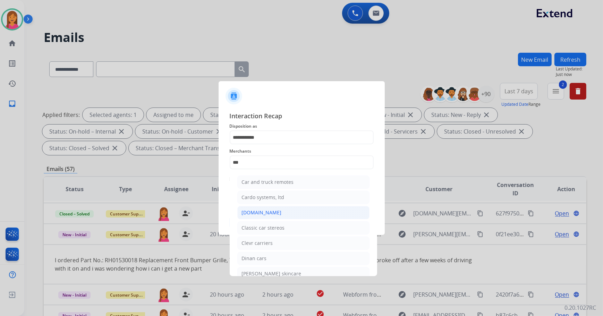
click at [277, 215] on li "[DOMAIN_NAME]" at bounding box center [303, 212] width 132 height 13
type input "**********"
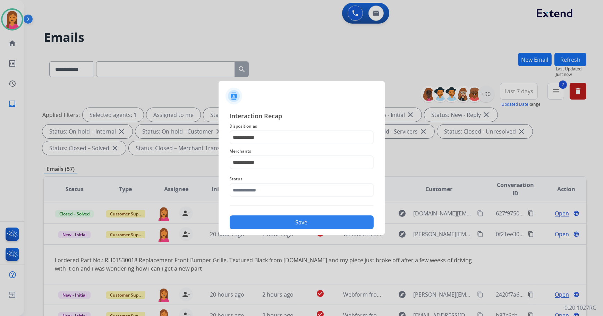
click at [272, 197] on div "Status" at bounding box center [302, 186] width 144 height 28
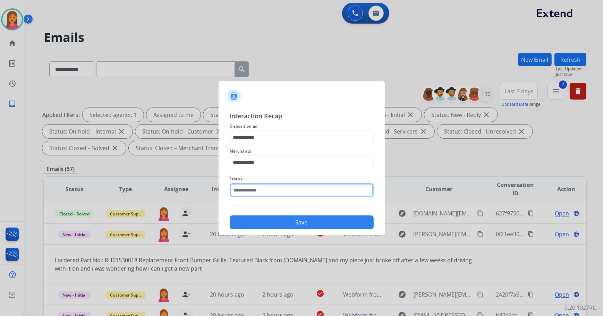
click at [270, 193] on input "text" at bounding box center [302, 190] width 144 height 14
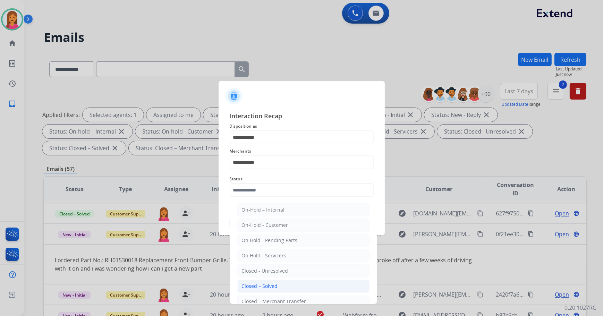
click at [281, 286] on li "Closed – Solved" at bounding box center [303, 286] width 132 height 13
type input "**********"
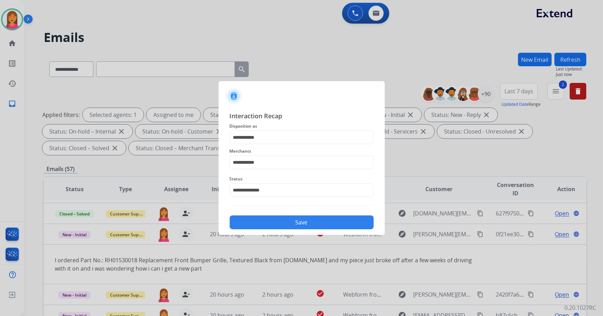
click at [266, 219] on button "Save" at bounding box center [302, 222] width 144 height 14
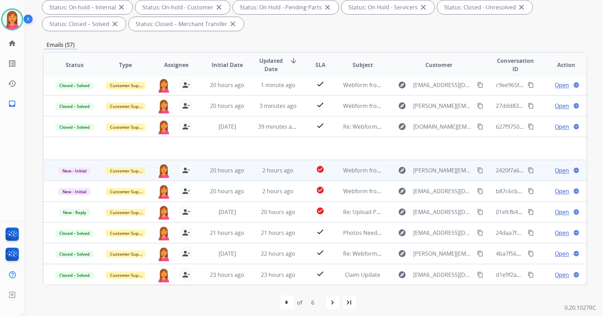
scroll to position [128, 0]
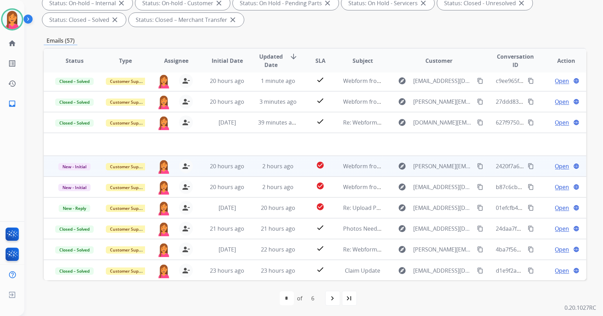
click at [301, 164] on td "check_circle" at bounding box center [315, 166] width 34 height 21
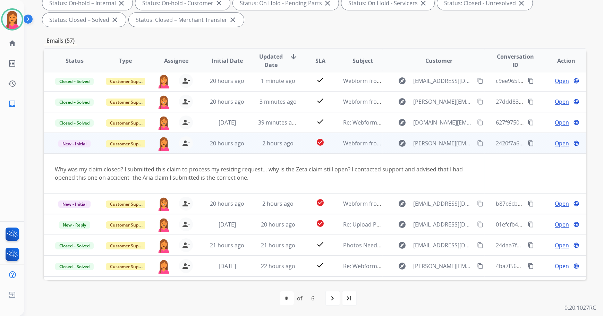
scroll to position [40, 0]
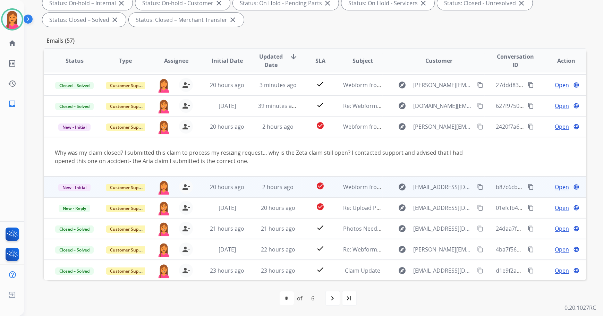
click at [301, 183] on td "check_circle" at bounding box center [315, 187] width 34 height 21
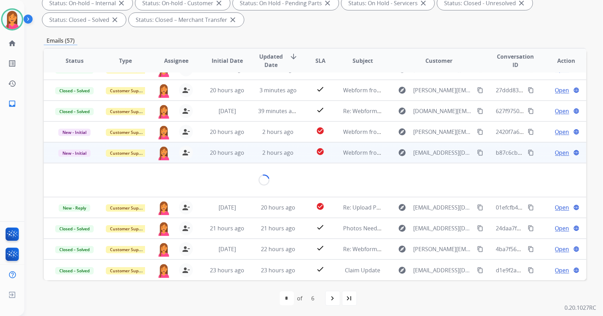
scroll to position [32, 0]
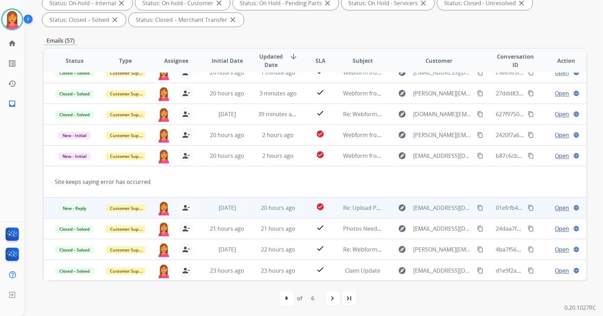
click at [302, 205] on td "check_circle" at bounding box center [315, 207] width 34 height 21
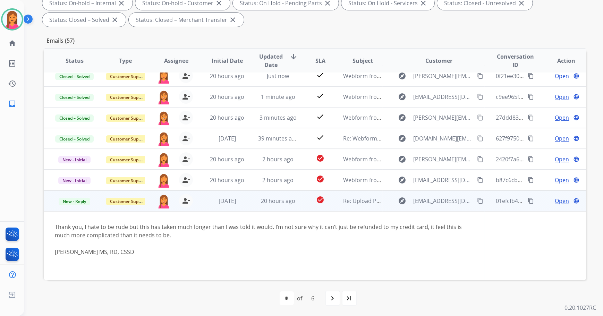
scroll to position [0, 0]
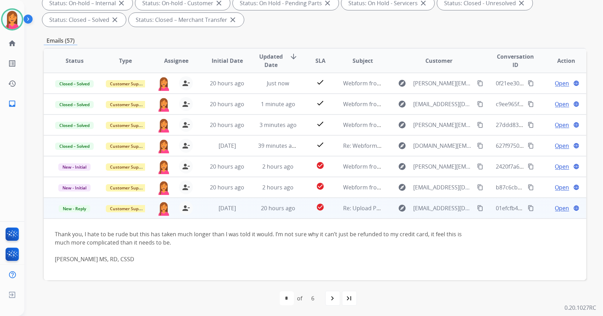
click at [301, 200] on td "check_circle" at bounding box center [315, 208] width 34 height 21
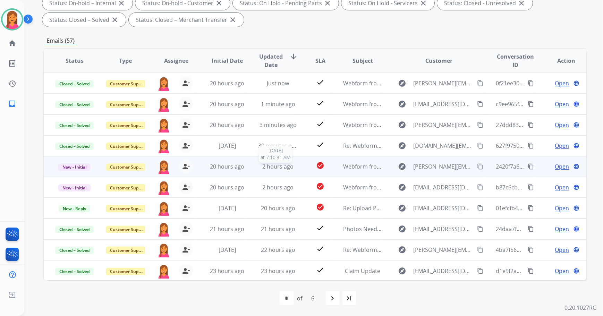
click at [291, 168] on div "2 hours ago" at bounding box center [278, 166] width 40 height 8
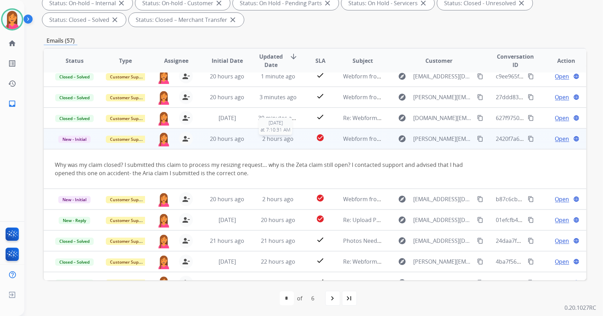
scroll to position [40, 0]
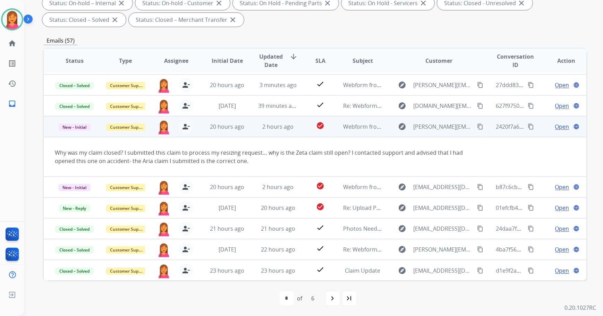
click at [476, 124] on button "content_copy" at bounding box center [480, 126] width 8 height 8
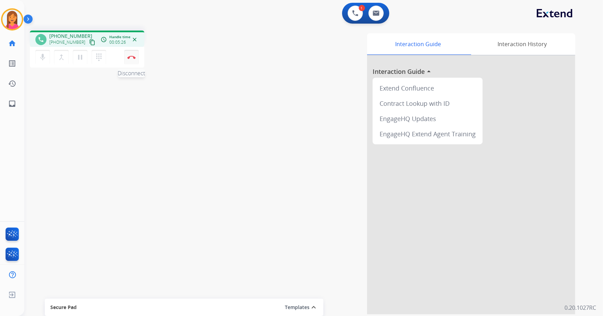
click at [137, 57] on button "Disconnect" at bounding box center [131, 57] width 15 height 15
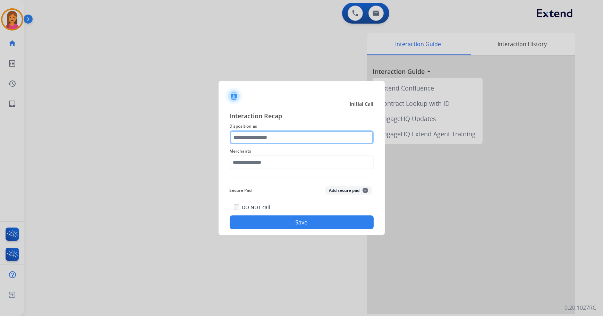
click at [272, 138] on input "text" at bounding box center [302, 137] width 144 height 14
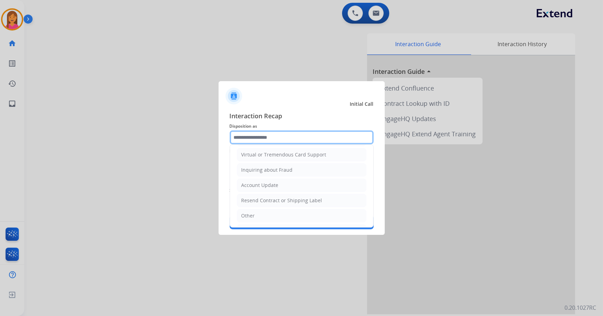
scroll to position [94, 0]
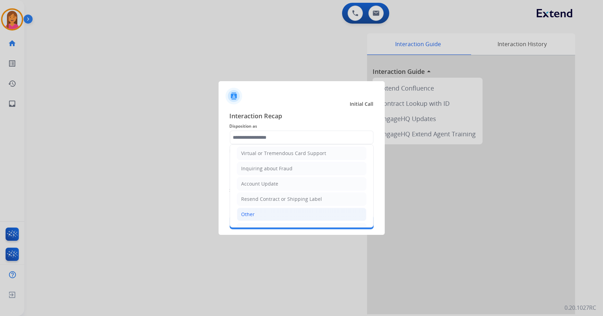
click at [258, 208] on li "Other" at bounding box center [301, 214] width 129 height 13
type input "*****"
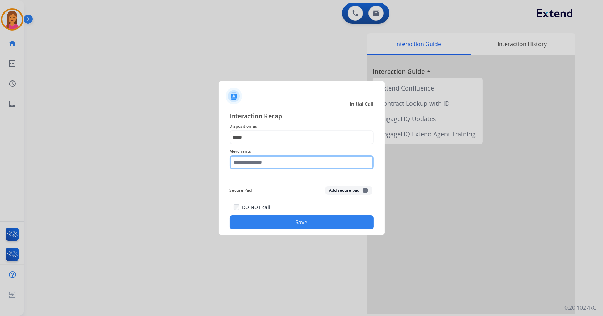
click at [256, 161] on input "text" at bounding box center [302, 162] width 144 height 14
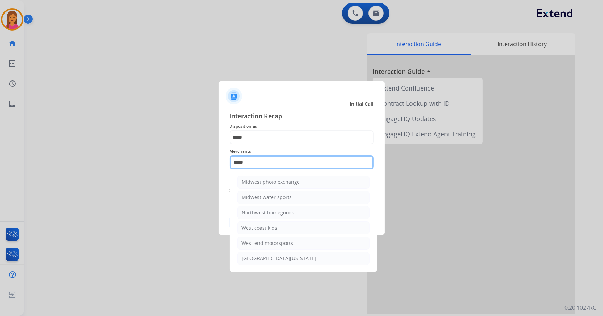
type input "****"
drag, startPoint x: 267, startPoint y: 162, endPoint x: 134, endPoint y: 168, distance: 133.3
click at [0, 168] on app-contact-recap-modal "Initial Call Interaction Recap Disposition as ***** Merchants **** Midwest phot…" at bounding box center [0, 158] width 0 height 316
click at [249, 162] on input "text" at bounding box center [302, 162] width 144 height 14
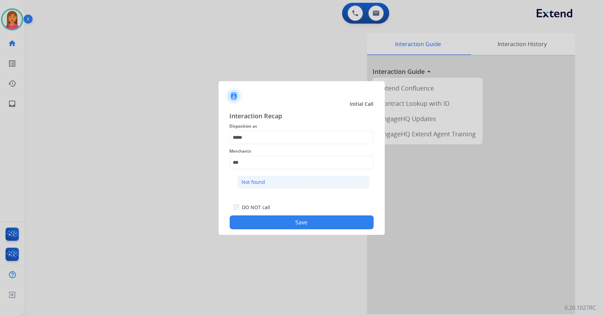
click at [253, 183] on div "Not found" at bounding box center [254, 182] width 24 height 7
type input "*********"
click at [271, 223] on button "Save" at bounding box center [302, 222] width 144 height 14
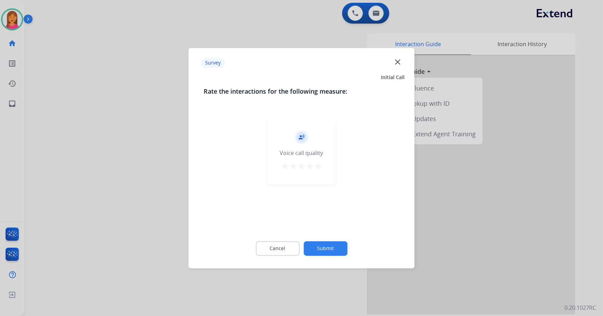
click at [319, 164] on mat-icon "star" at bounding box center [318, 166] width 8 height 8
click at [324, 244] on button "Submit" at bounding box center [326, 248] width 44 height 15
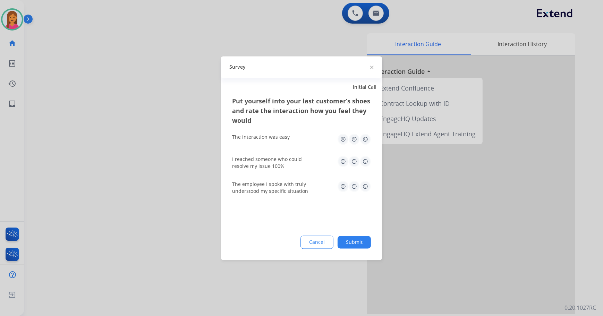
click at [365, 140] on img at bounding box center [365, 139] width 11 height 11
click at [366, 163] on img at bounding box center [365, 161] width 11 height 11
drag, startPoint x: 366, startPoint y: 182, endPoint x: 368, endPoint y: 196, distance: 13.3
click at [366, 183] on img at bounding box center [365, 186] width 11 height 11
click at [364, 246] on button "Submit" at bounding box center [354, 242] width 33 height 12
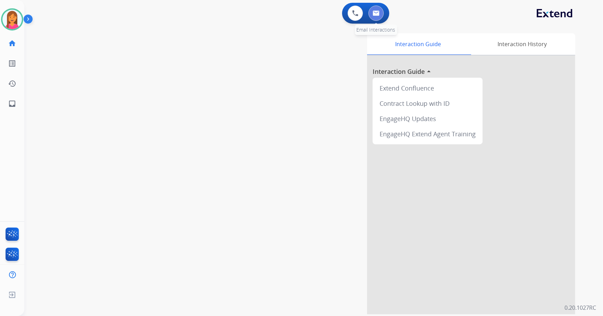
click at [374, 12] on img at bounding box center [376, 13] width 7 height 6
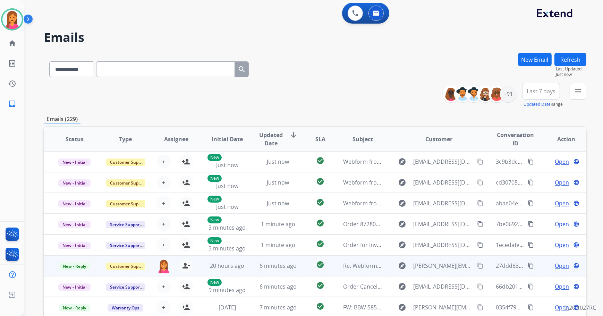
click at [304, 264] on td "check_circle" at bounding box center [315, 265] width 34 height 21
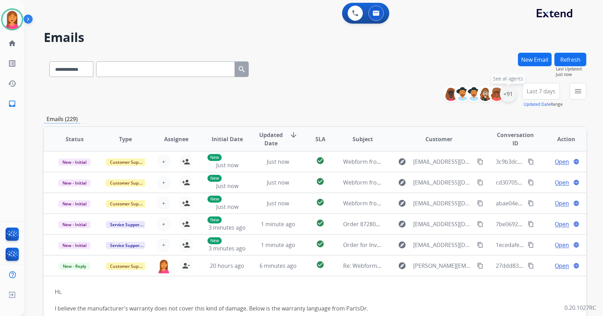
click at [502, 93] on div "+91" at bounding box center [508, 94] width 17 height 17
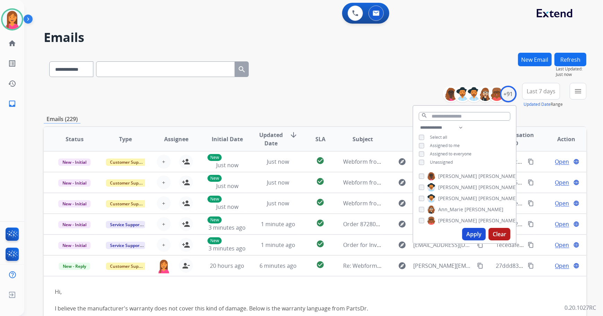
click at [441, 162] on span "Unassigned" at bounding box center [441, 162] width 23 height 6
click at [477, 235] on button "Apply" at bounding box center [474, 234] width 24 height 12
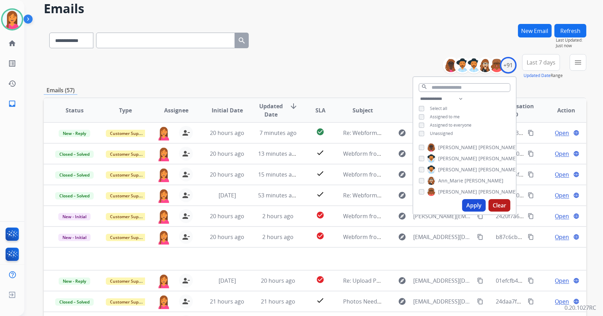
scroll to position [63, 0]
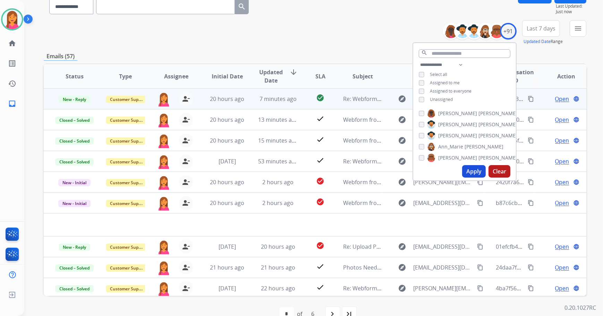
click at [309, 102] on div "check_circle" at bounding box center [320, 99] width 23 height 10
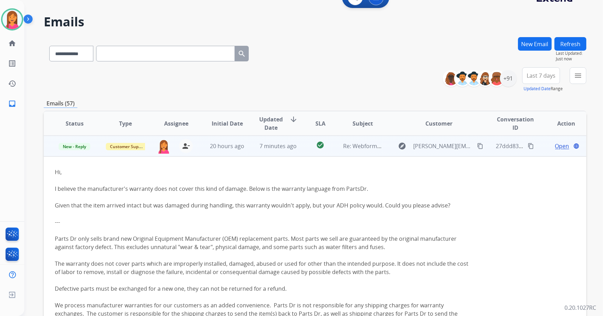
scroll to position [0, 0]
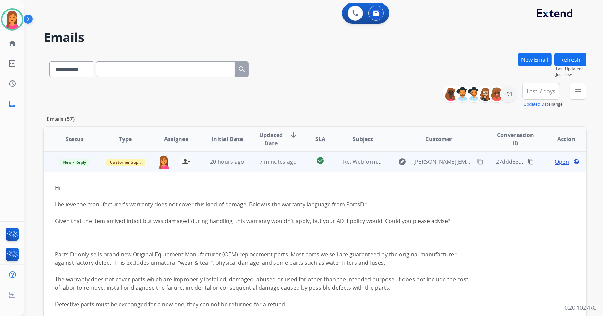
click at [203, 165] on td "20 hours ago" at bounding box center [221, 161] width 51 height 21
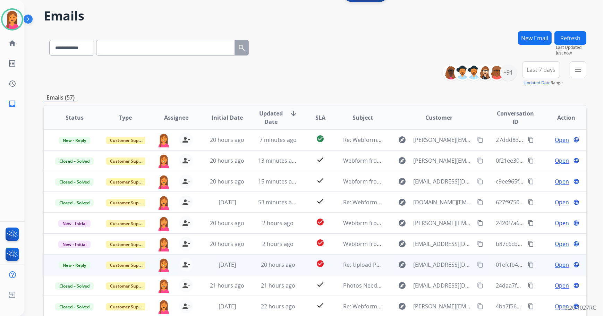
scroll to position [79, 0]
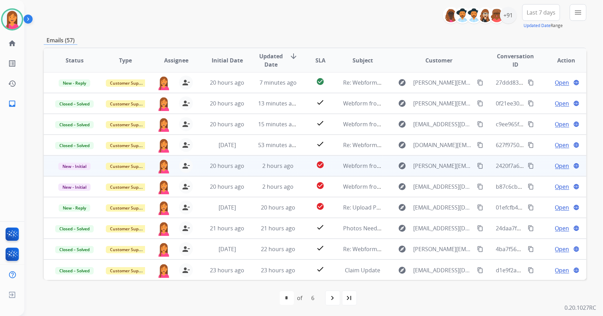
click at [288, 172] on td "2 hours ago" at bounding box center [272, 165] width 51 height 21
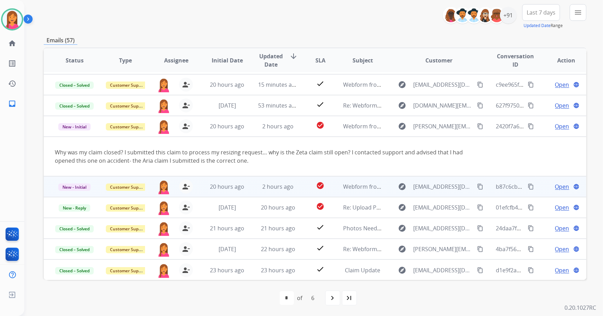
click at [291, 192] on td "2 hours ago" at bounding box center [272, 186] width 51 height 21
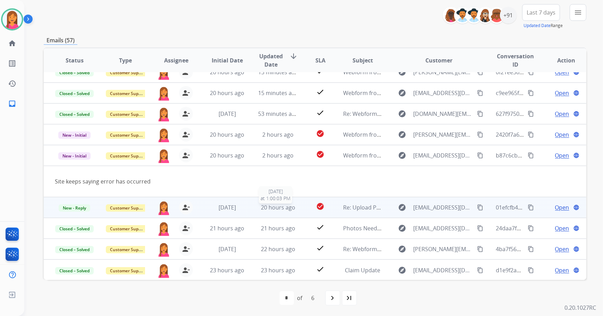
click at [292, 204] on div "20 hours ago" at bounding box center [278, 207] width 40 height 8
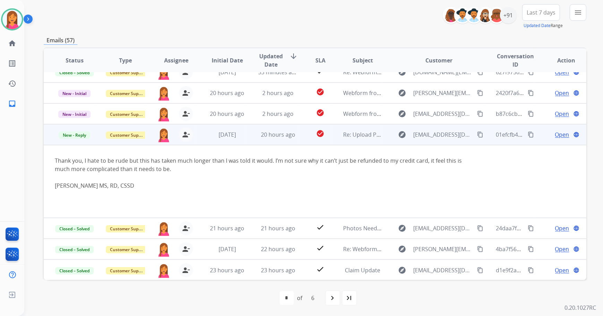
click at [288, 141] on td "20 hours ago" at bounding box center [272, 134] width 51 height 21
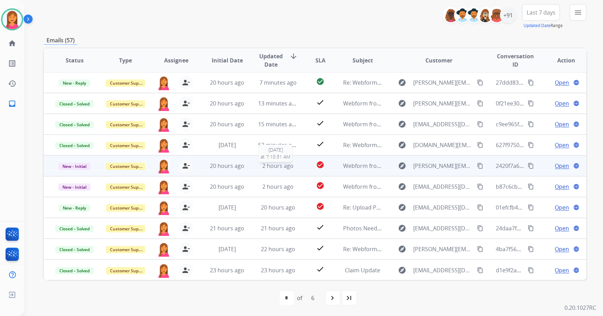
click at [291, 164] on div "2 hours ago" at bounding box center [278, 166] width 40 height 8
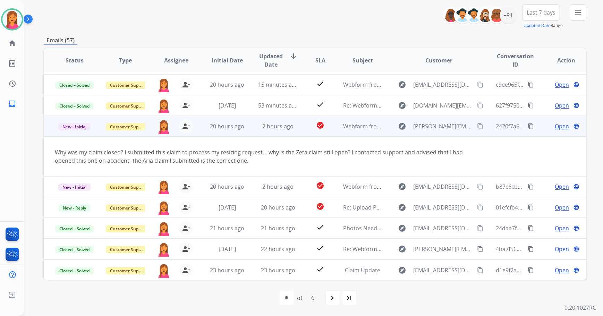
click at [284, 132] on td "2 hours ago" at bounding box center [272, 126] width 51 height 21
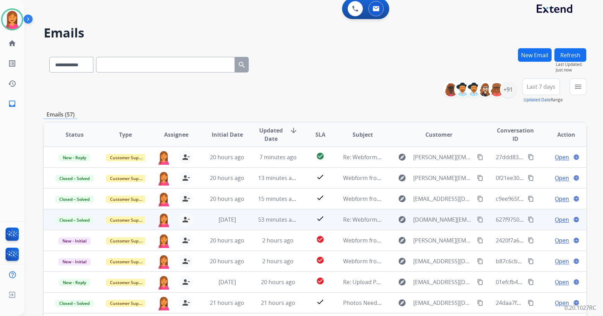
scroll to position [0, 0]
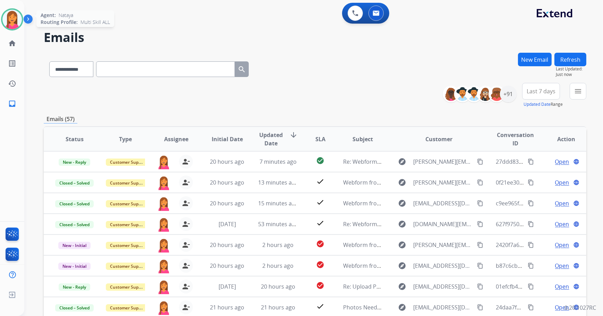
click at [15, 22] on img at bounding box center [11, 19] width 19 height 19
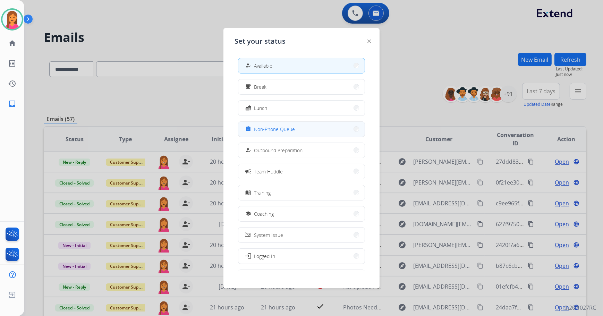
click at [296, 135] on button "assignment Non-Phone Queue" at bounding box center [301, 129] width 126 height 15
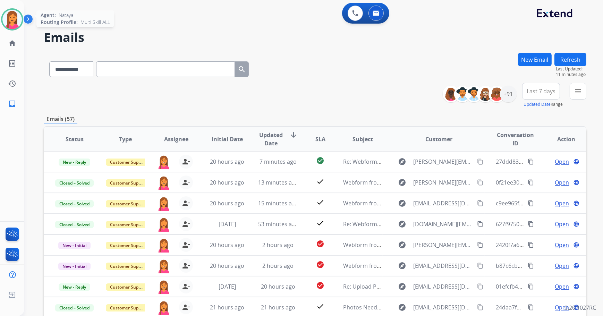
click at [14, 20] on img at bounding box center [11, 19] width 19 height 19
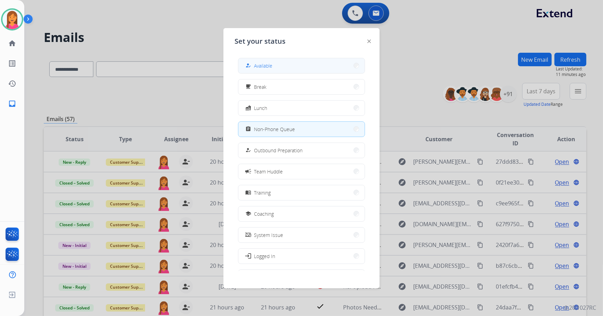
click at [262, 64] on span "Available" at bounding box center [263, 65] width 18 height 7
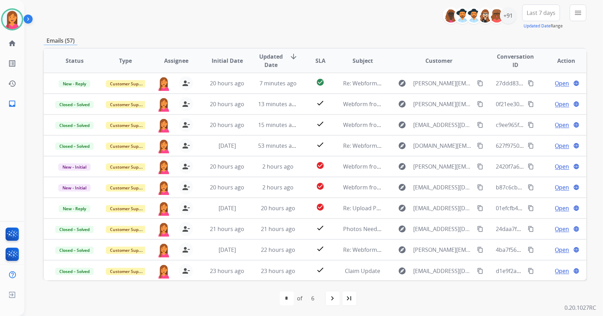
scroll to position [79, 0]
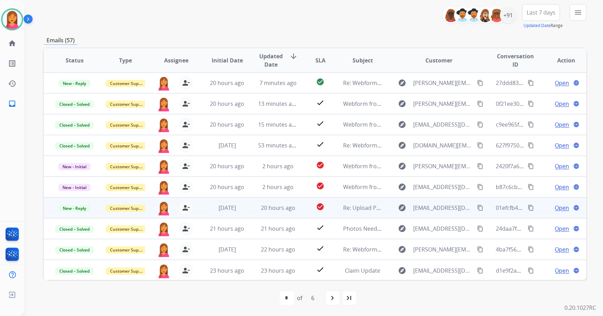
click at [332, 212] on td "Re: Upload Photos" at bounding box center [357, 207] width 51 height 21
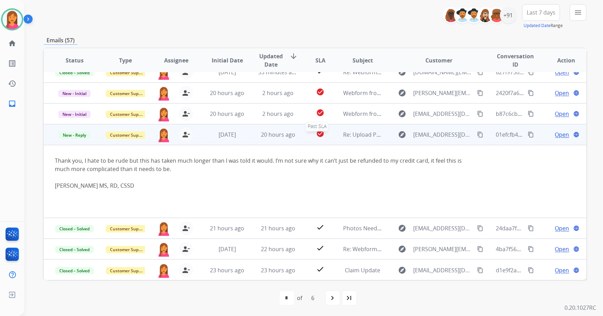
click at [324, 133] on div "check_circle" at bounding box center [320, 134] width 23 height 10
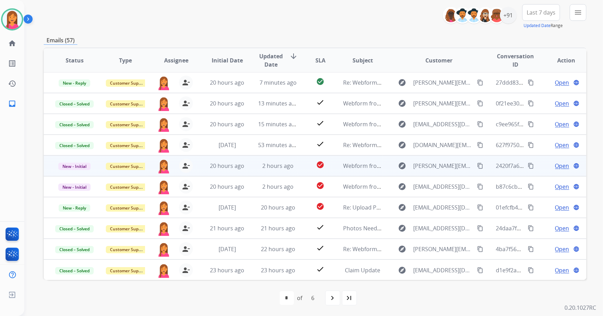
click at [332, 166] on td "Webform from [PERSON_NAME][EMAIL_ADDRESS][PERSON_NAME][PERSON_NAME][DOMAIN_NAME…" at bounding box center [357, 165] width 51 height 21
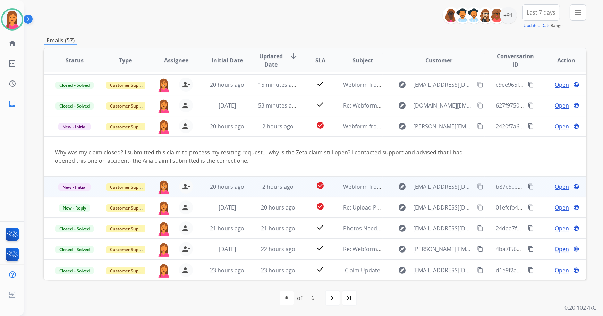
click at [335, 190] on td "Webform from [EMAIL_ADDRESS][DOMAIN_NAME] on [DATE]" at bounding box center [357, 186] width 51 height 21
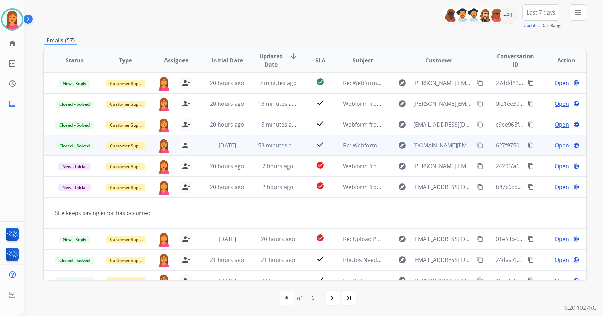
scroll to position [0, 0]
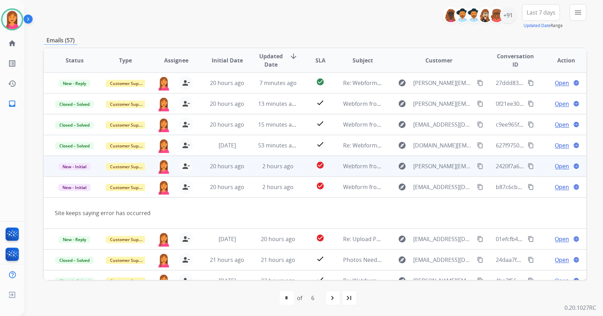
click at [290, 171] on td "2 hours ago" at bounding box center [272, 166] width 51 height 21
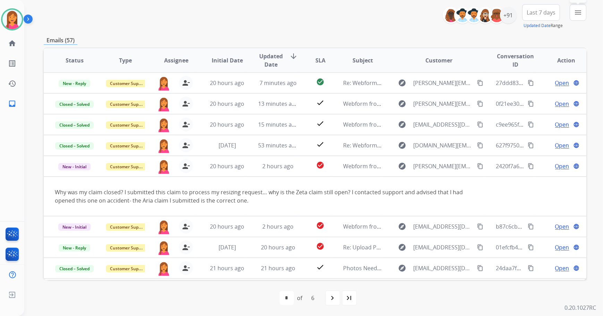
click at [574, 17] on button "menu Filters" at bounding box center [578, 12] width 17 height 17
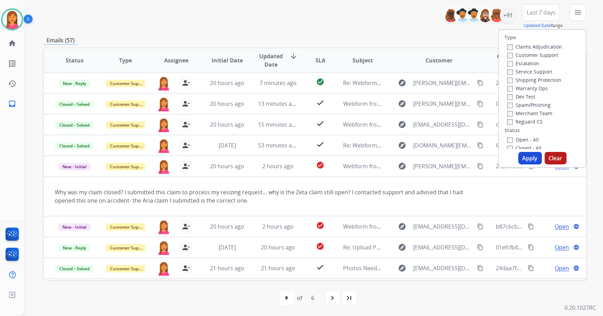
click at [522, 139] on label "Open - All" at bounding box center [523, 139] width 32 height 7
click at [522, 156] on button "Apply" at bounding box center [530, 158] width 24 height 12
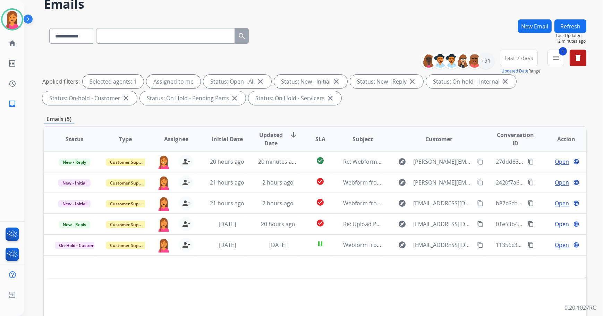
scroll to position [94, 0]
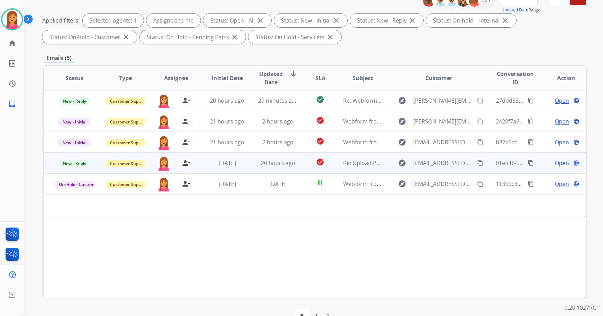
click at [305, 162] on td "check_circle" at bounding box center [315, 163] width 34 height 21
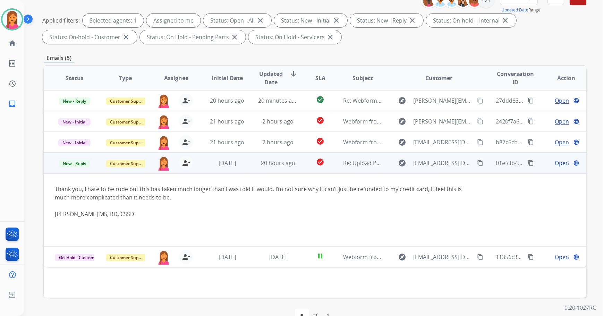
click at [477, 161] on mat-icon "content_copy" at bounding box center [480, 163] width 6 height 6
click at [555, 163] on span "Open" at bounding box center [562, 163] width 14 height 8
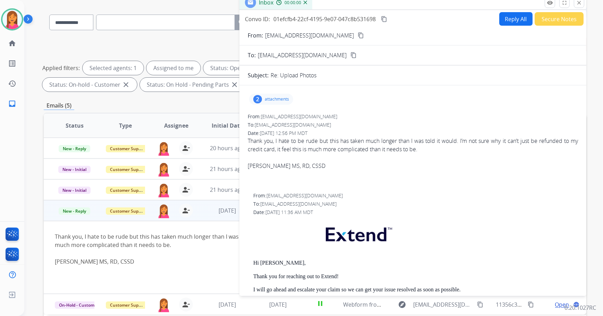
scroll to position [0, 0]
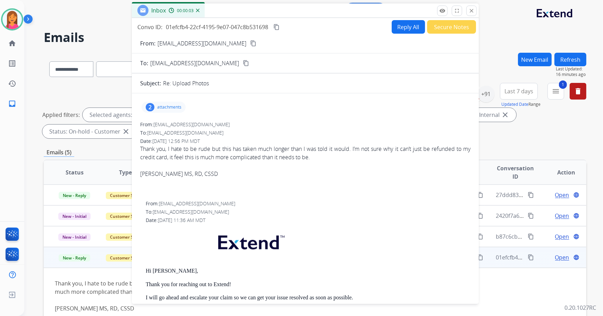
drag, startPoint x: 427, startPoint y: 49, endPoint x: 319, endPoint y: 10, distance: 114.3
click at [319, 10] on div "Inbox 00:00:03" at bounding box center [305, 10] width 347 height 15
click at [403, 29] on button "Reply All" at bounding box center [408, 27] width 33 height 14
select select "**********"
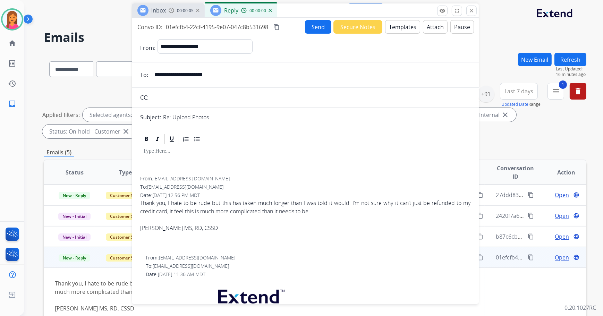
click at [386, 31] on button "Templates" at bounding box center [402, 27] width 35 height 14
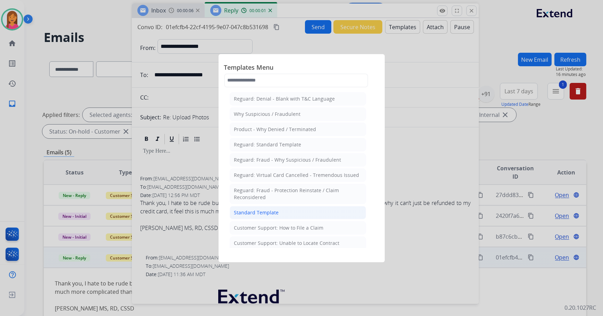
click at [255, 210] on div "Standard Template" at bounding box center [256, 212] width 45 height 7
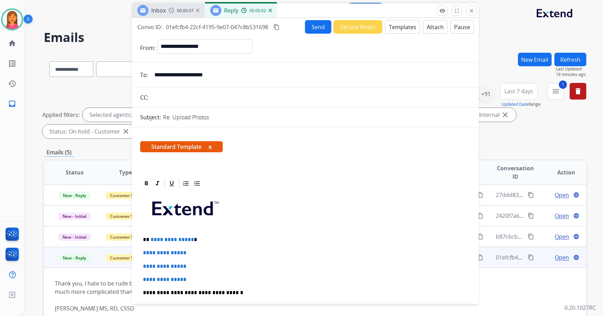
click at [219, 137] on div "Standard Template x" at bounding box center [305, 149] width 347 height 33
click at [211, 146] on button "x" at bounding box center [209, 147] width 3 height 8
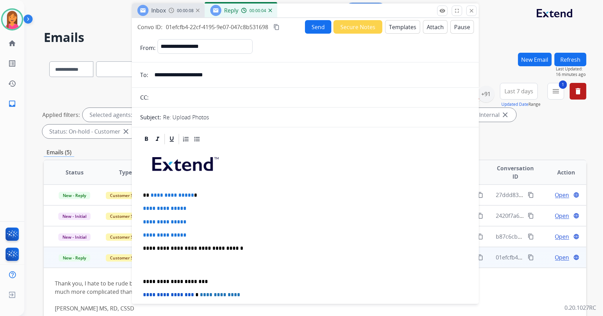
click at [197, 194] on p "**********" at bounding box center [303, 195] width 320 height 6
drag, startPoint x: 193, startPoint y: 233, endPoint x: 139, endPoint y: 209, distance: 59.3
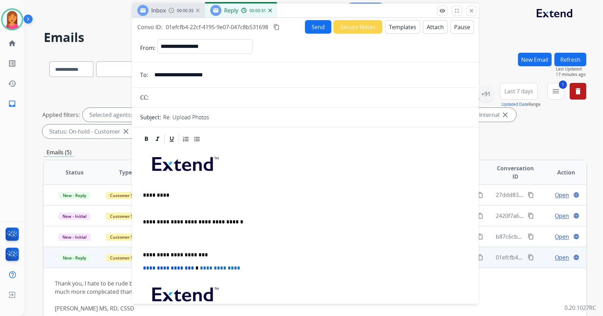
click at [144, 207] on p at bounding box center [305, 208] width 325 height 6
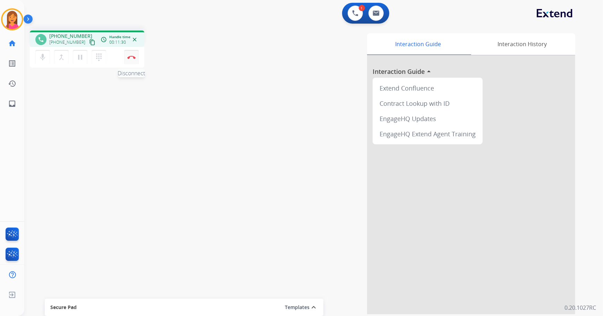
click at [131, 59] on button "Disconnect" at bounding box center [131, 57] width 15 height 15
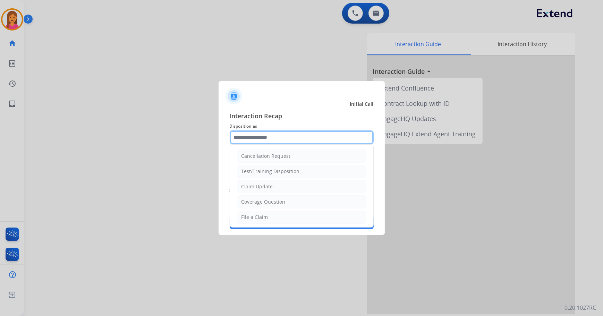
click at [260, 137] on input "text" at bounding box center [302, 137] width 144 height 14
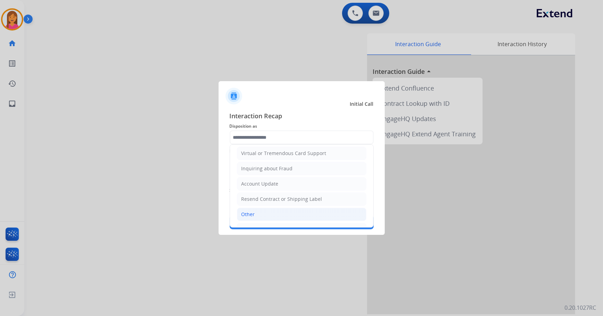
click at [256, 211] on li "Other" at bounding box center [301, 214] width 129 height 13
type input "*****"
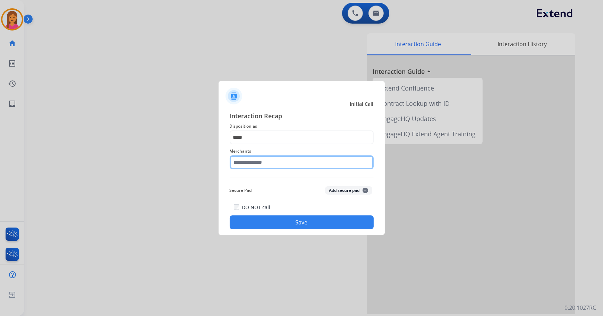
click at [269, 163] on input "text" at bounding box center [302, 162] width 144 height 14
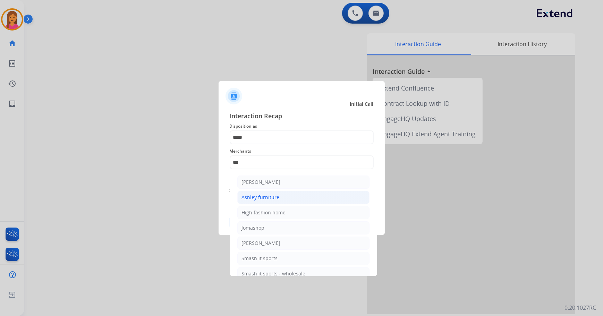
click at [267, 203] on li "Ashley furniture" at bounding box center [303, 197] width 132 height 13
type input "**********"
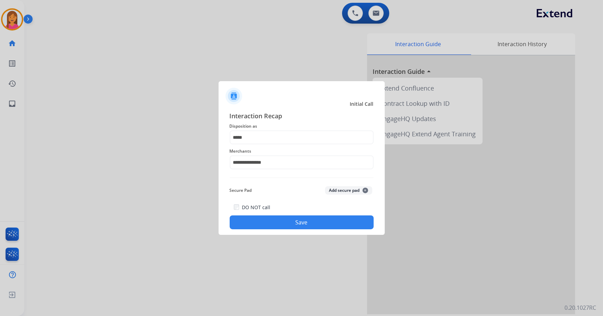
click at [272, 212] on div "DO NOT call Save" at bounding box center [302, 216] width 144 height 26
click at [275, 218] on button "Save" at bounding box center [302, 222] width 144 height 14
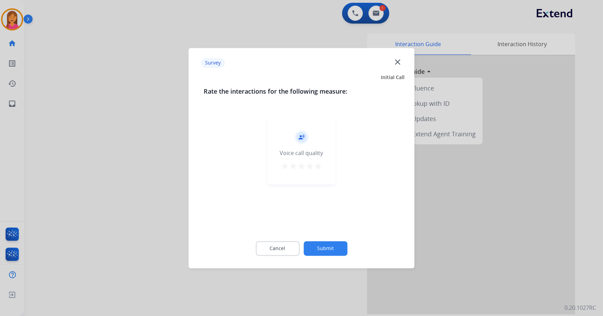
click at [322, 164] on mat-icon "star" at bounding box center [318, 166] width 8 height 8
click at [326, 235] on div "Cancel Submit" at bounding box center [301, 248] width 195 height 31
click at [328, 244] on button "Submit" at bounding box center [326, 248] width 44 height 15
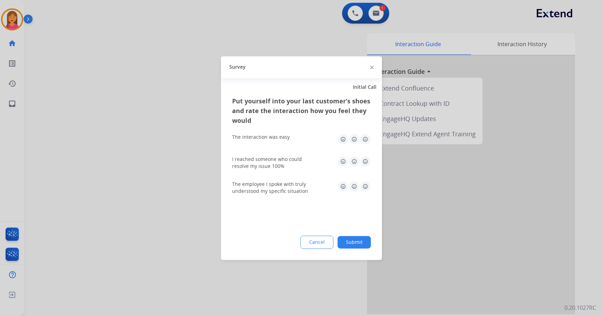
click at [360, 137] on img at bounding box center [365, 139] width 11 height 11
click at [367, 160] on img at bounding box center [365, 161] width 11 height 11
click at [365, 194] on div "The employee I spoke with truly understood my specific situation" at bounding box center [301, 188] width 139 height 14
click at [360, 186] on img at bounding box center [365, 186] width 11 height 11
click at [363, 242] on button "Submit" at bounding box center [354, 242] width 33 height 12
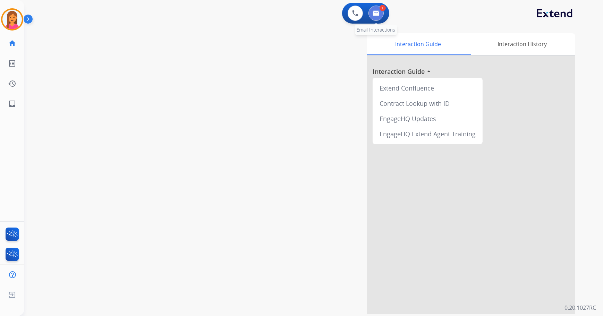
click at [380, 11] on button at bounding box center [375, 13] width 15 height 15
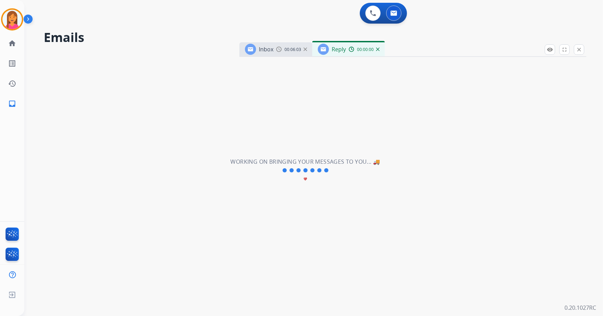
select select "**********"
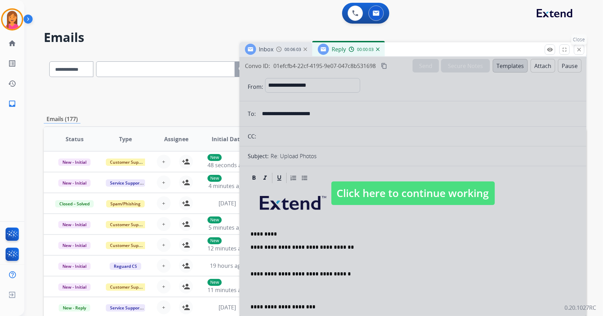
click at [575, 54] on div "remove_red_eye Logs fullscreen Expand close Close" at bounding box center [565, 49] width 40 height 10
click at [350, 14] on button at bounding box center [355, 13] width 15 height 15
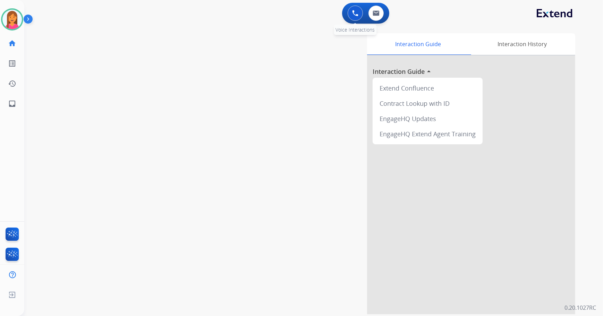
click at [358, 14] on img at bounding box center [355, 13] width 6 height 6
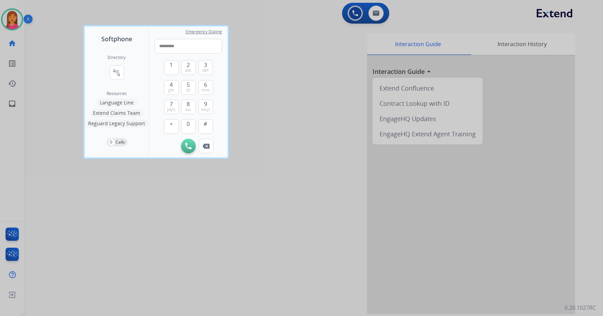
type input "**********"
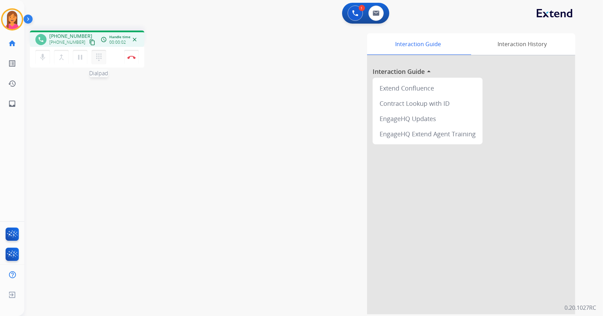
click at [104, 60] on button "dialpad Dialpad" at bounding box center [99, 57] width 15 height 15
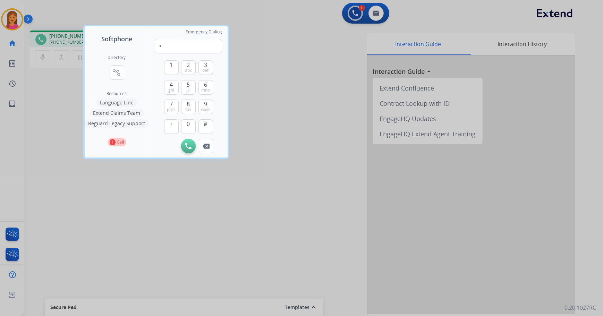
type input "*"
click at [132, 219] on div at bounding box center [301, 158] width 603 height 316
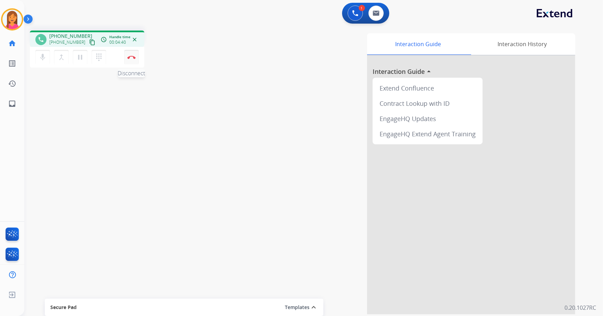
click at [135, 62] on button "Disconnect" at bounding box center [131, 57] width 15 height 15
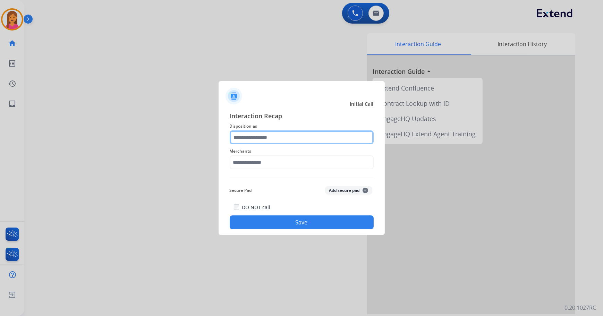
click at [273, 140] on input "text" at bounding box center [302, 137] width 144 height 14
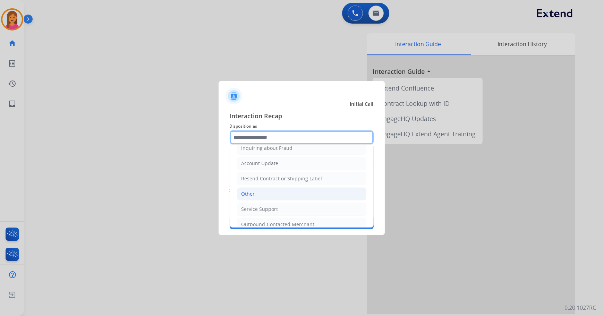
scroll to position [137, 0]
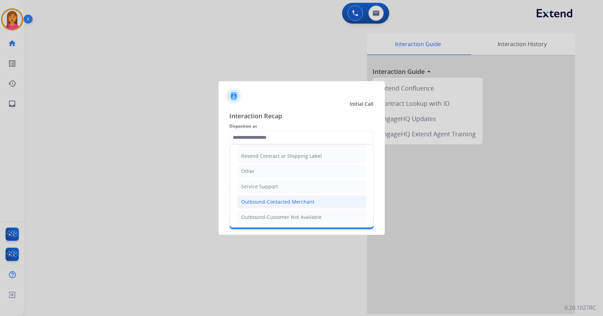
click at [264, 198] on div "Outbound-Contacted Merchant" at bounding box center [277, 201] width 73 height 7
type input "**********"
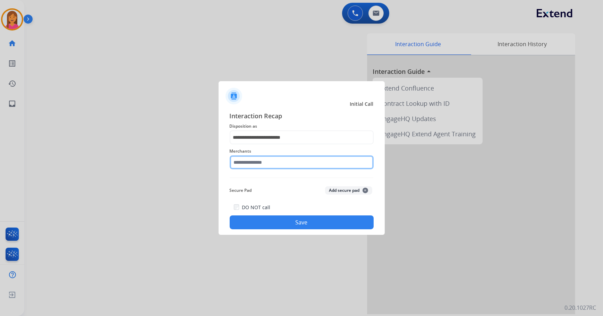
click at [264, 165] on input "text" at bounding box center [302, 162] width 144 height 14
drag, startPoint x: 278, startPoint y: 161, endPoint x: 248, endPoint y: 165, distance: 29.8
click at [248, 165] on input "**********" at bounding box center [302, 162] width 144 height 14
type input "*"
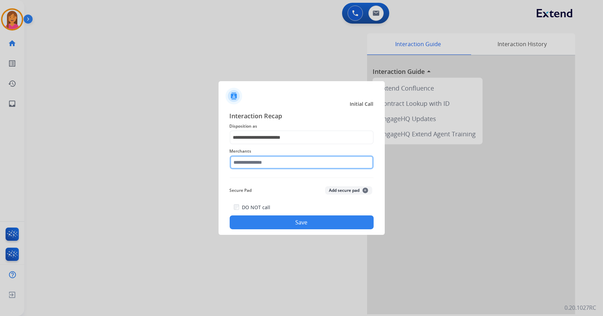
click at [319, 163] on input "text" at bounding box center [302, 162] width 144 height 14
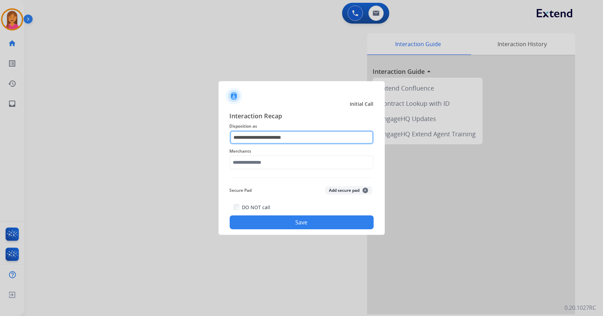
click at [335, 140] on input "**********" at bounding box center [302, 137] width 144 height 14
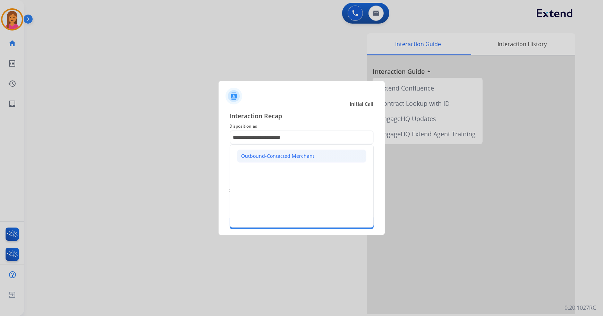
click at [301, 158] on div "Outbound-Contacted Merchant" at bounding box center [277, 156] width 73 height 7
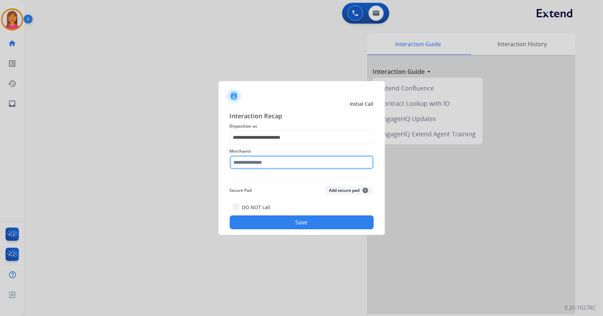
click at [276, 161] on input "text" at bounding box center [302, 162] width 144 height 14
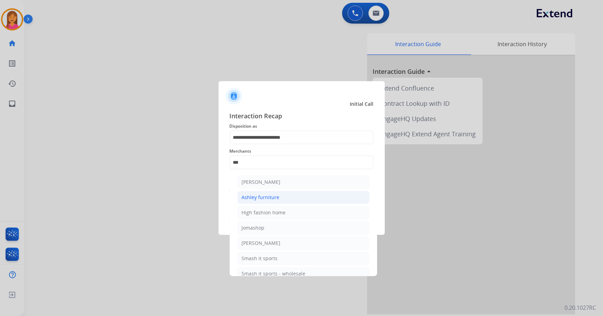
click at [272, 194] on div "Ashley furniture" at bounding box center [261, 197] width 38 height 7
type input "**********"
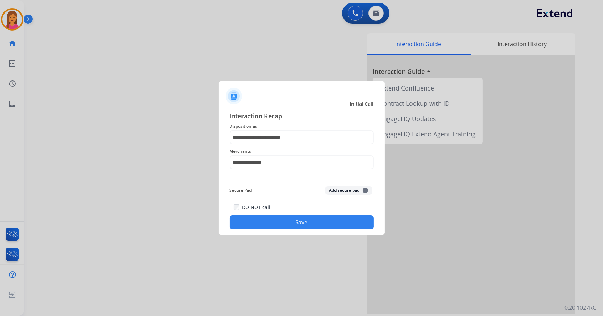
click at [274, 215] on button "Save" at bounding box center [302, 222] width 144 height 14
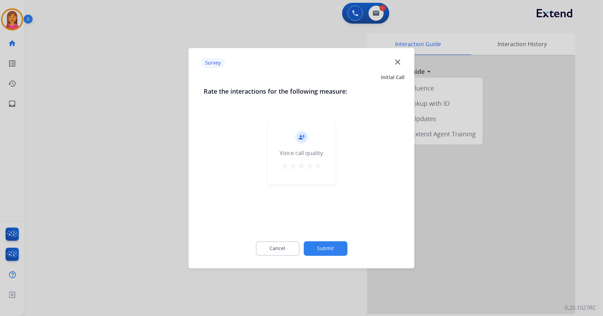
click at [319, 168] on mat-icon "star" at bounding box center [318, 166] width 8 height 8
click at [332, 250] on button "Submit" at bounding box center [326, 248] width 44 height 15
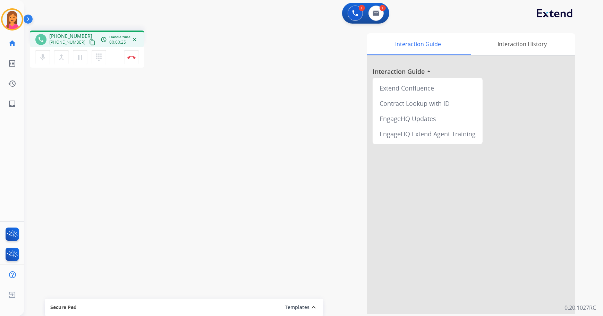
click at [89, 42] on mat-icon "content_copy" at bounding box center [92, 42] width 6 height 6
click at [134, 59] on img at bounding box center [131, 57] width 8 height 3
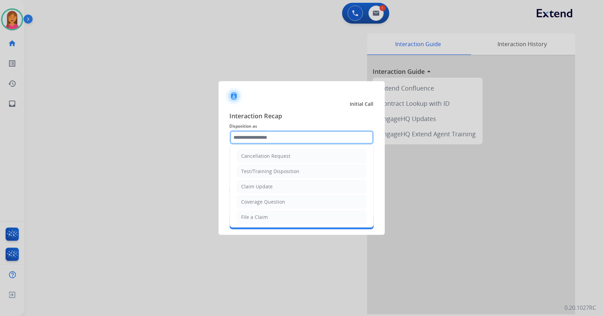
click at [242, 140] on input "text" at bounding box center [302, 137] width 144 height 14
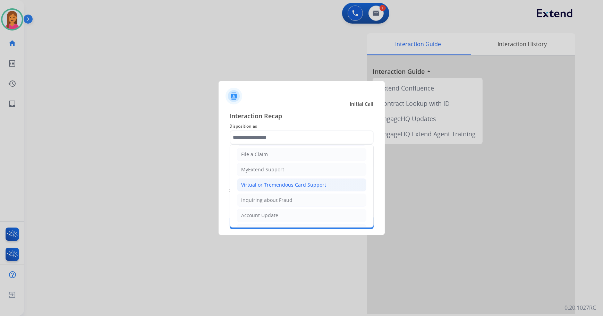
click at [267, 185] on div "Virtual or Tremendous Card Support" at bounding box center [283, 184] width 85 height 7
type input "**********"
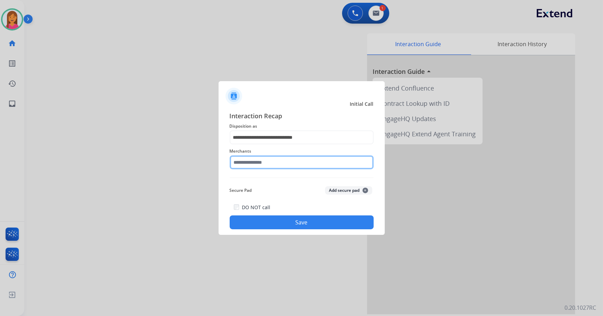
click at [267, 166] on input "text" at bounding box center [302, 162] width 144 height 14
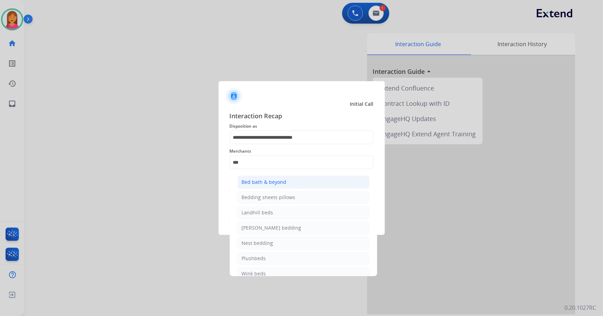
click at [272, 181] on div "Bed bath & beyond" at bounding box center [264, 182] width 45 height 7
type input "**********"
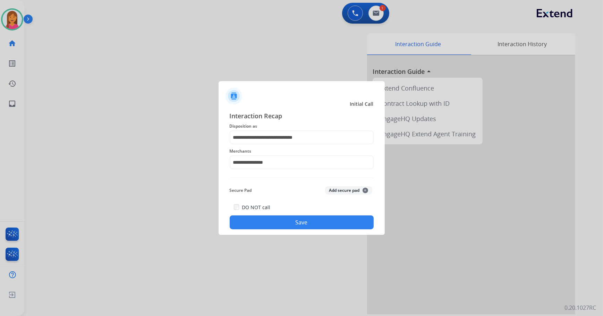
click at [286, 216] on button "Save" at bounding box center [302, 222] width 144 height 14
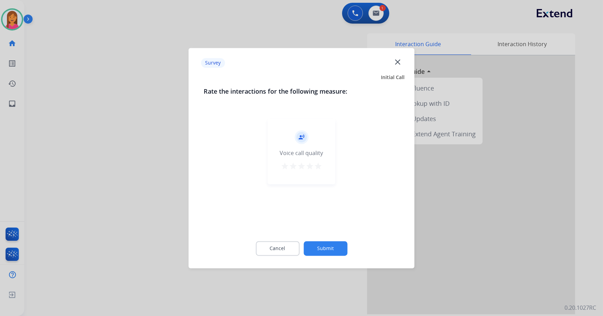
click at [315, 164] on mat-icon "star" at bounding box center [318, 166] width 8 height 8
click at [335, 237] on div "Rate the interactions for the following measure: record_voice_over Voice call q…" at bounding box center [302, 175] width 218 height 178
click at [327, 242] on button "Submit" at bounding box center [326, 248] width 44 height 15
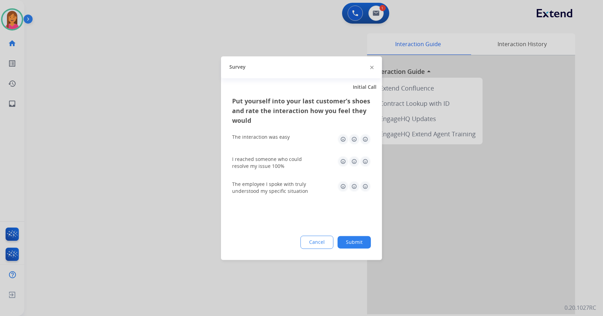
click at [368, 143] on img at bounding box center [365, 139] width 11 height 11
click at [366, 163] on img at bounding box center [365, 161] width 11 height 11
click at [368, 185] on img at bounding box center [365, 186] width 11 height 11
click at [365, 246] on button "Submit" at bounding box center [354, 242] width 33 height 12
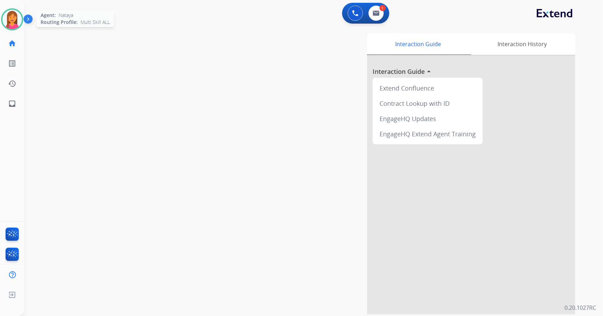
click at [20, 20] on img at bounding box center [11, 19] width 19 height 19
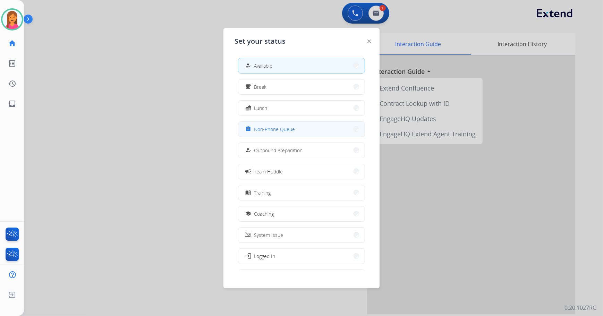
click at [268, 130] on span "Non-Phone Queue" at bounding box center [274, 129] width 41 height 7
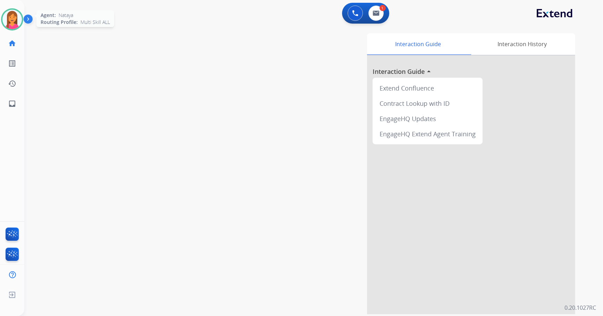
click at [19, 21] on img at bounding box center [11, 19] width 19 height 19
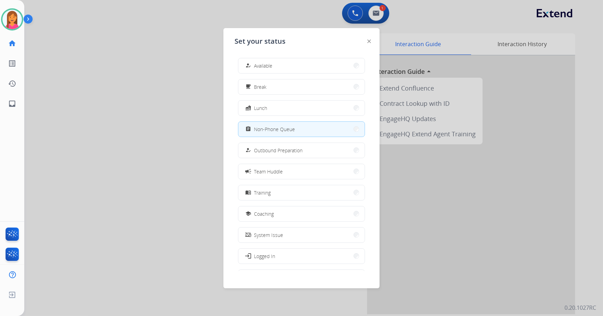
click at [255, 63] on div "how_to_reg Available" at bounding box center [258, 65] width 28 height 8
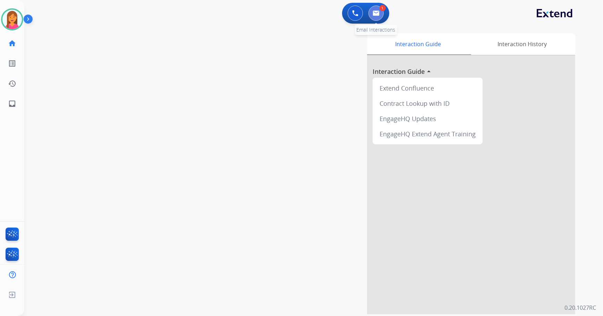
click at [374, 13] on img at bounding box center [376, 13] width 7 height 6
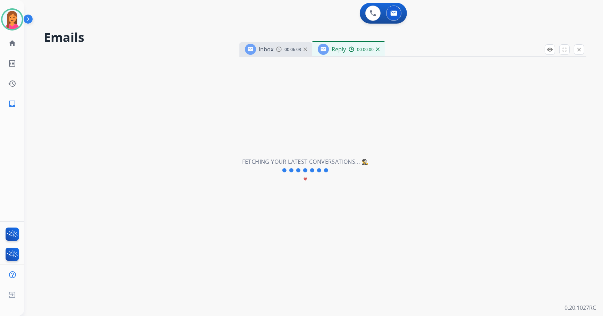
select select "**********"
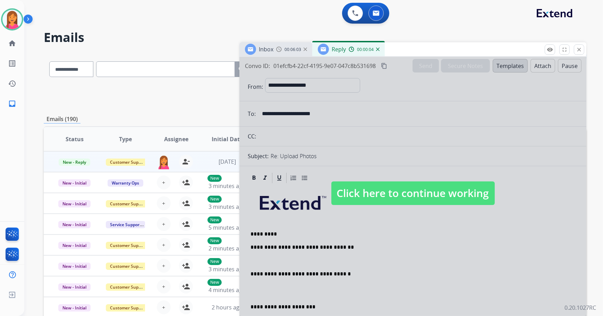
drag, startPoint x: 373, startPoint y: 185, endPoint x: 367, endPoint y: 173, distance: 14.0
click at [373, 186] on span "Click here to continue working" at bounding box center [412, 193] width 163 height 24
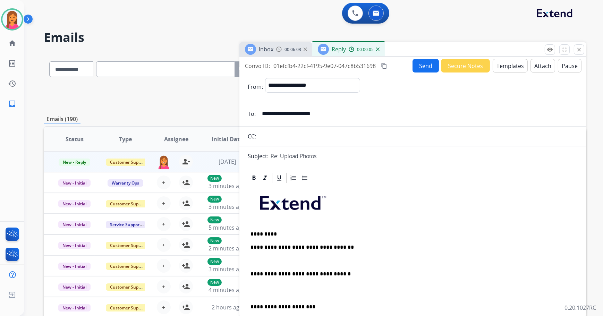
click at [293, 258] on p at bounding box center [412, 261] width 325 height 6
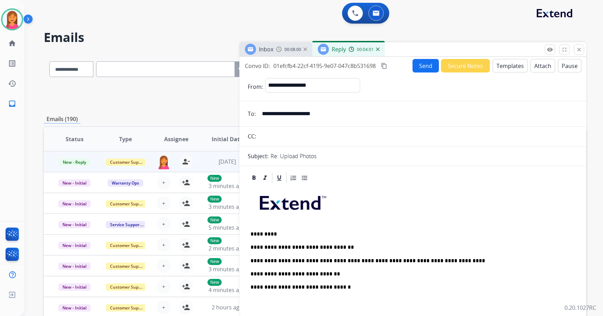
click at [326, 271] on p "**********" at bounding box center [410, 274] width 320 height 6
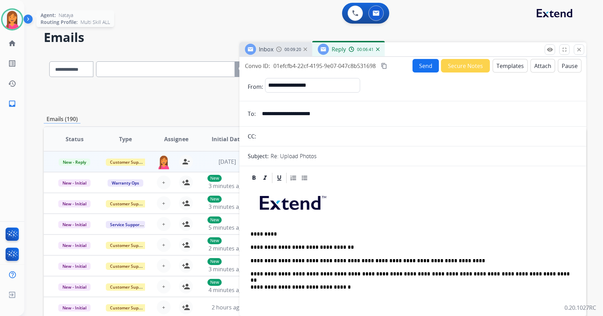
click at [11, 20] on img at bounding box center [11, 19] width 19 height 19
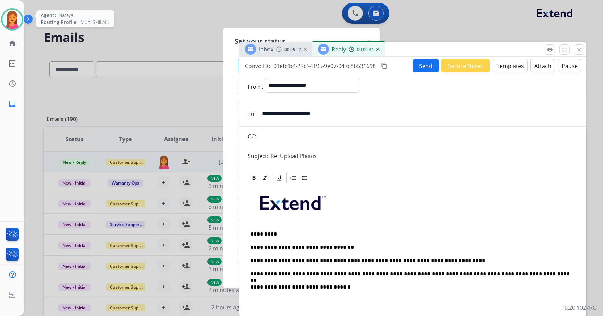
click at [15, 20] on img at bounding box center [11, 19] width 19 height 19
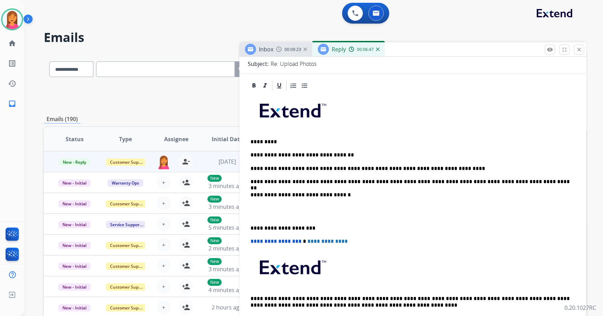
scroll to position [94, 0]
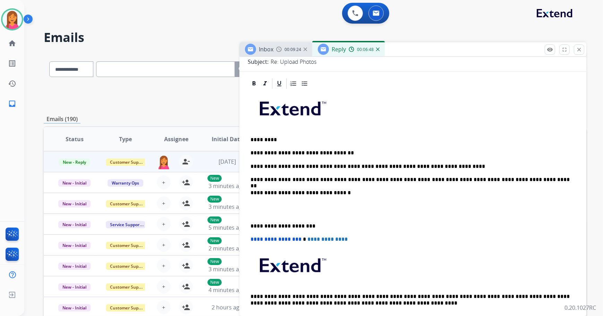
click at [249, 224] on div "**********" at bounding box center [413, 209] width 330 height 239
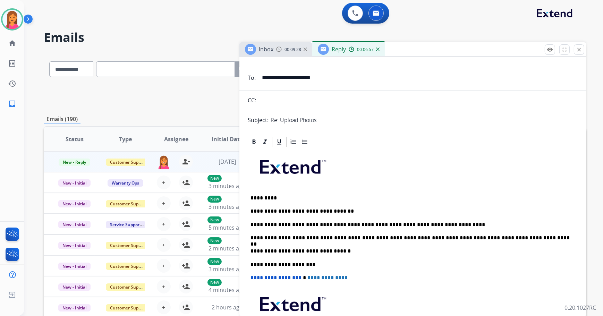
scroll to position [0, 0]
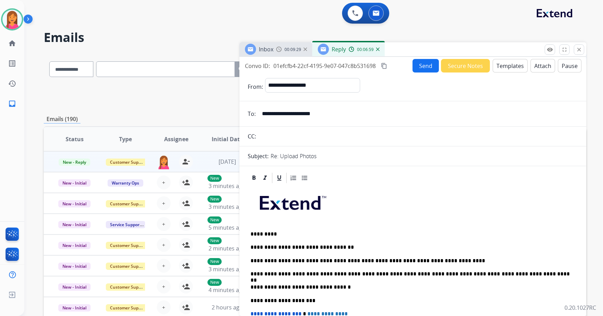
click at [416, 67] on button "Send" at bounding box center [425, 66] width 26 height 14
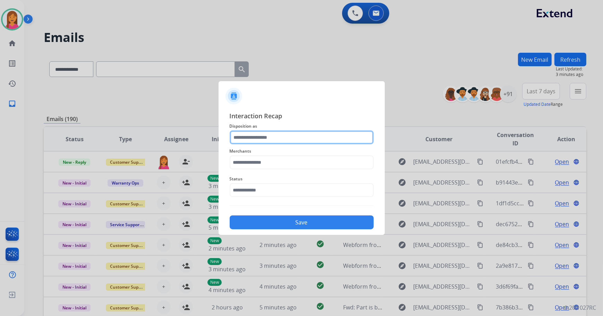
click at [255, 141] on input "text" at bounding box center [302, 137] width 144 height 14
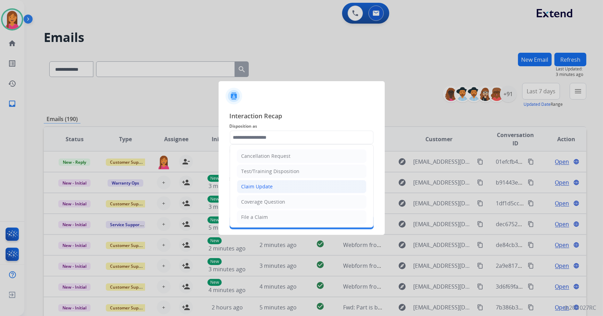
click at [254, 184] on div "Claim Update" at bounding box center [257, 186] width 32 height 7
type input "**********"
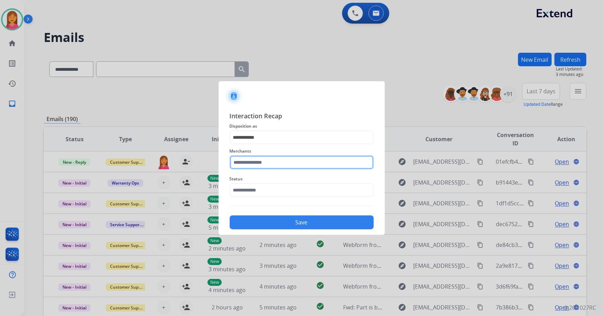
click at [253, 162] on input "text" at bounding box center [302, 162] width 144 height 14
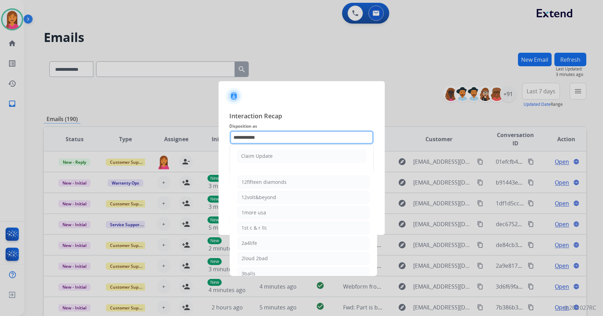
drag, startPoint x: 265, startPoint y: 138, endPoint x: 150, endPoint y: 150, distance: 115.1
click at [0, 148] on app-contact-recap-modal "**********" at bounding box center [0, 158] width 0 height 316
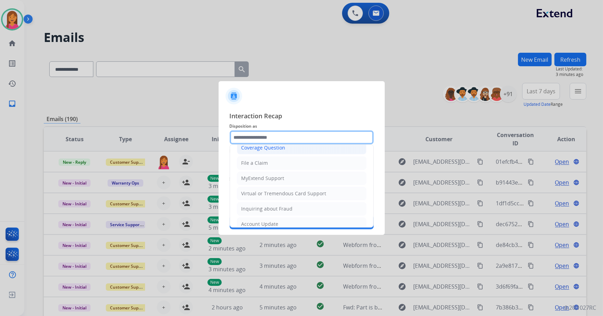
scroll to position [63, 0]
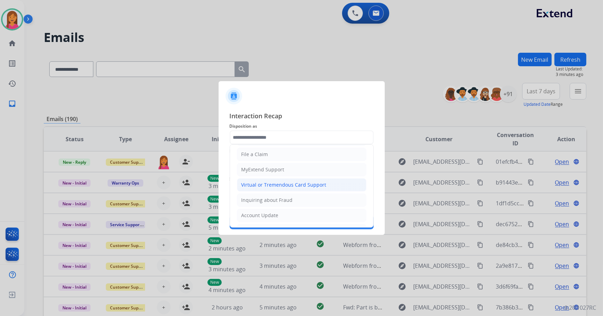
click at [296, 184] on div "Virtual or Tremendous Card Support" at bounding box center [283, 184] width 85 height 7
type input "**********"
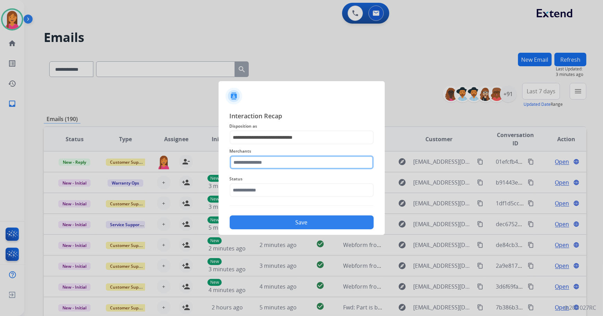
click at [274, 165] on input "text" at bounding box center [302, 162] width 144 height 14
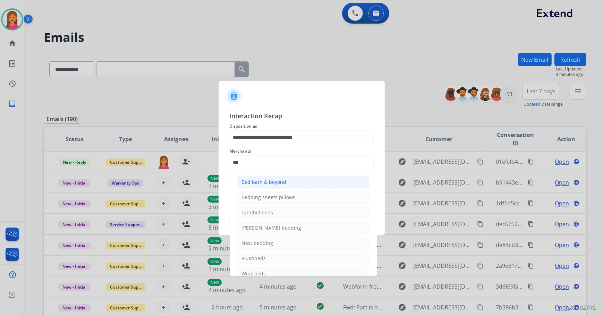
click at [276, 179] on div "Bed bath & beyond" at bounding box center [264, 182] width 45 height 7
type input "**********"
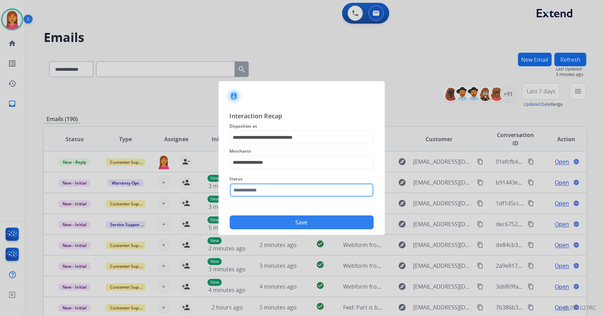
click at [279, 194] on input "text" at bounding box center [302, 190] width 144 height 14
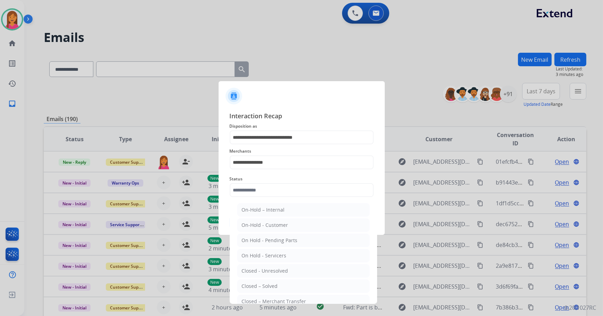
click at [269, 278] on ul "On-Hold – Internal On-Hold - Customer On Hold - Pending Parts On Hold - Service…" at bounding box center [303, 273] width 136 height 146
click at [267, 284] on div "Closed – Solved" at bounding box center [260, 286] width 36 height 7
type input "**********"
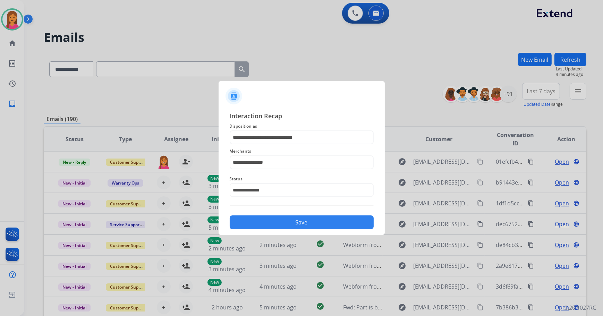
click at [264, 225] on button "Save" at bounding box center [302, 222] width 144 height 14
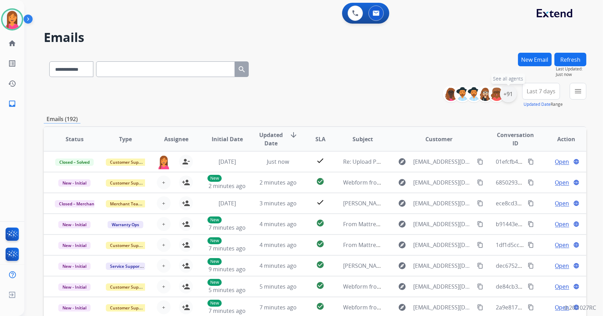
click at [504, 94] on div "+91" at bounding box center [508, 94] width 17 height 17
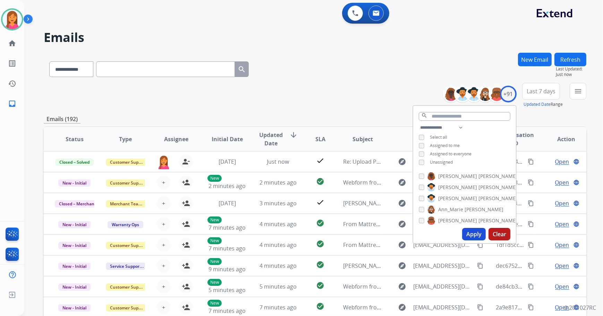
click at [443, 165] on div "**********" at bounding box center [464, 146] width 103 height 44
click at [441, 158] on div "**********" at bounding box center [464, 146] width 103 height 44
click at [442, 164] on span "Unassigned" at bounding box center [441, 162] width 23 height 6
click at [465, 235] on button "Apply" at bounding box center [474, 234] width 24 height 12
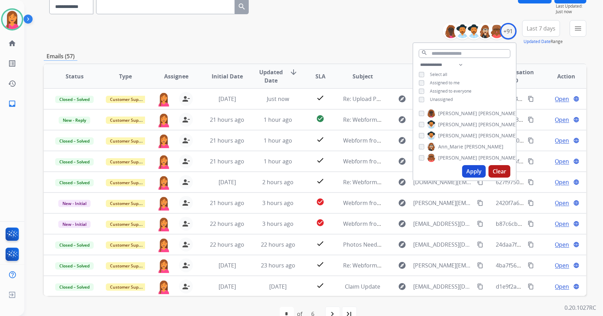
scroll to position [79, 0]
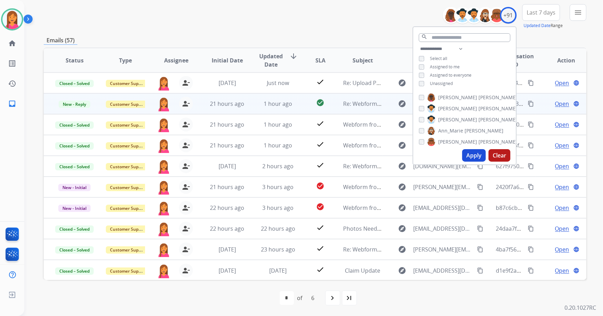
click at [298, 108] on td "check_circle" at bounding box center [315, 103] width 34 height 21
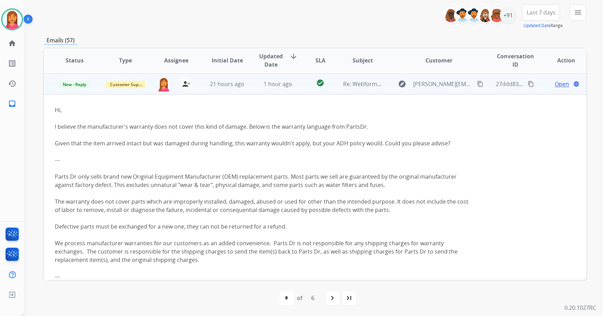
scroll to position [21, 0]
click at [299, 86] on td "check_circle" at bounding box center [315, 83] width 34 height 21
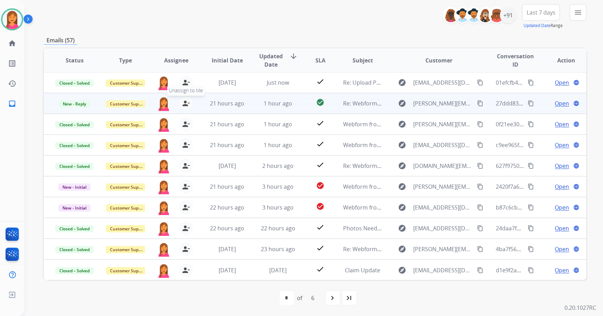
click at [186, 103] on mat-icon "person_remove" at bounding box center [186, 103] width 8 height 8
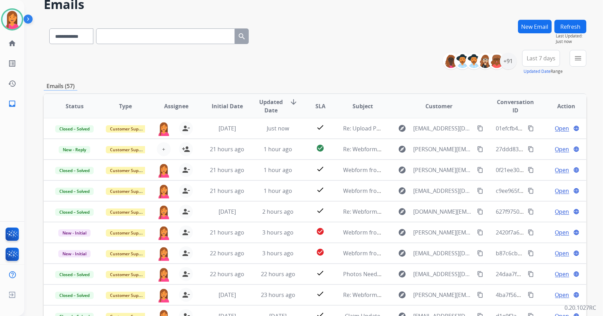
scroll to position [16, 0]
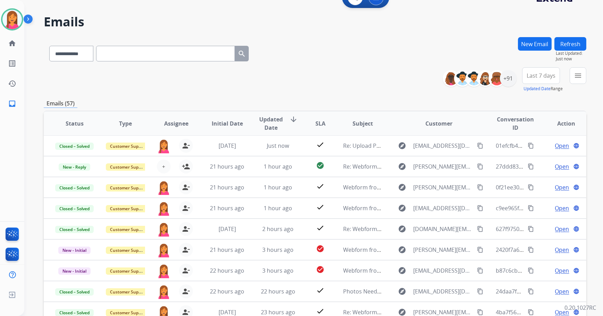
click at [577, 49] on button "Refresh" at bounding box center [570, 44] width 32 height 14
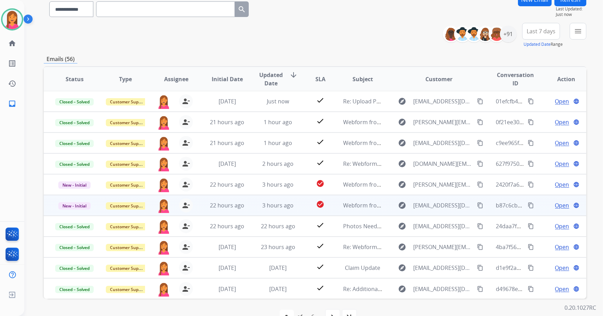
scroll to position [63, 0]
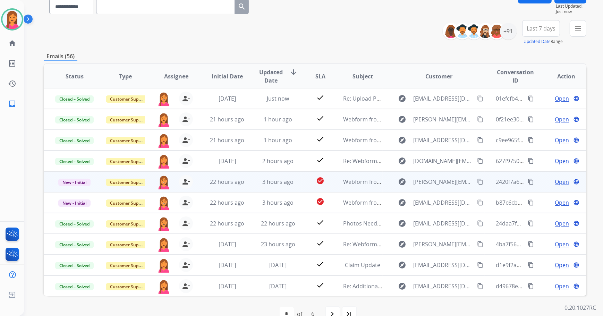
click at [298, 181] on td "check_circle" at bounding box center [315, 181] width 34 height 21
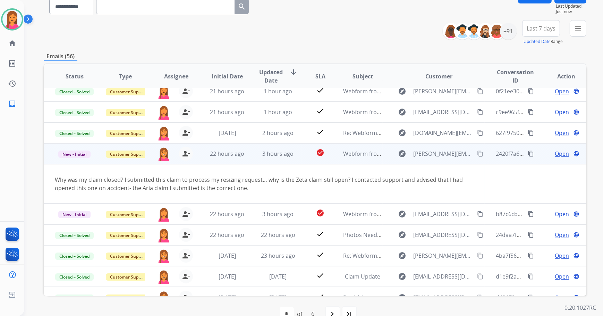
scroll to position [40, 0]
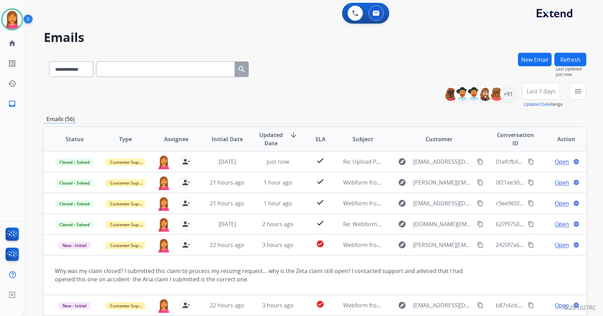
scroll to position [40, 0]
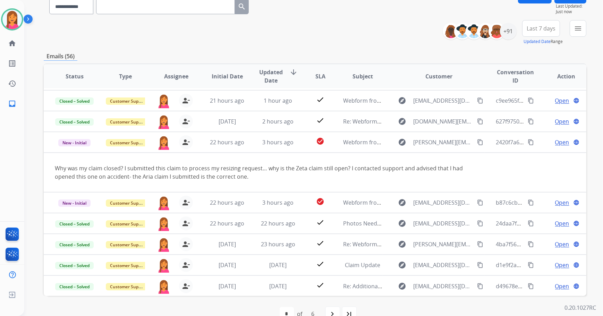
click at [298, 206] on td "check_circle" at bounding box center [315, 202] width 34 height 21
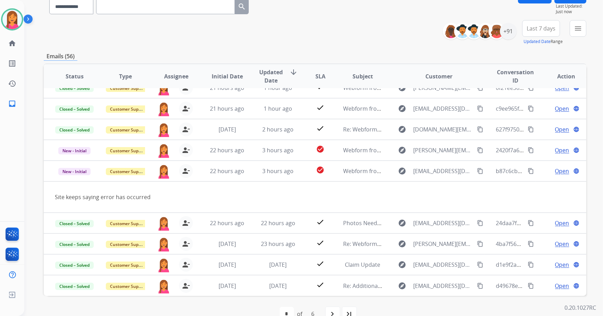
scroll to position [32, 0]
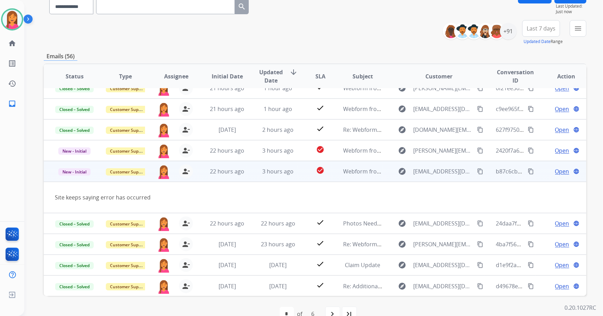
click at [476, 172] on button "content_copy" at bounding box center [480, 171] width 8 height 8
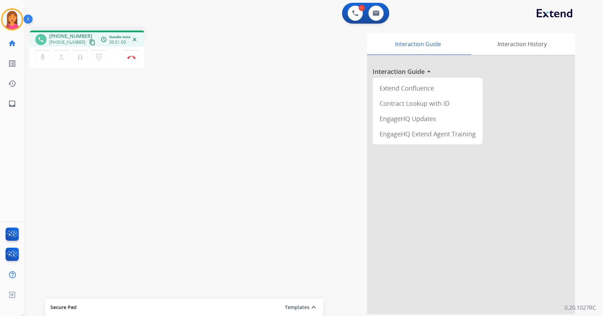
click at [89, 42] on mat-icon "content_copy" at bounding box center [92, 42] width 6 height 6
click at [377, 14] on img at bounding box center [376, 13] width 7 height 6
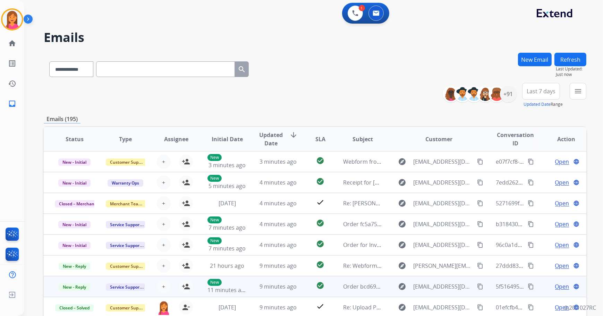
click at [556, 287] on span "Open" at bounding box center [562, 286] width 14 height 8
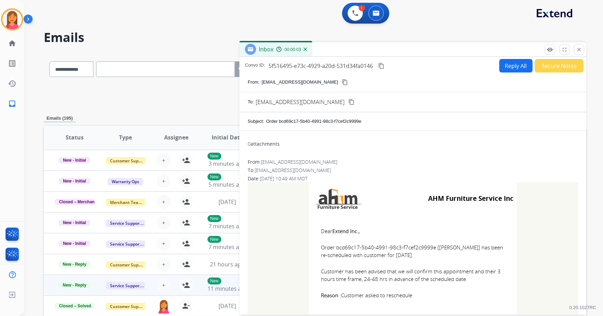
click at [342, 79] on mat-icon "content_copy" at bounding box center [345, 82] width 6 height 6
click at [161, 73] on input "text" at bounding box center [165, 69] width 139 height 16
paste input "**********"
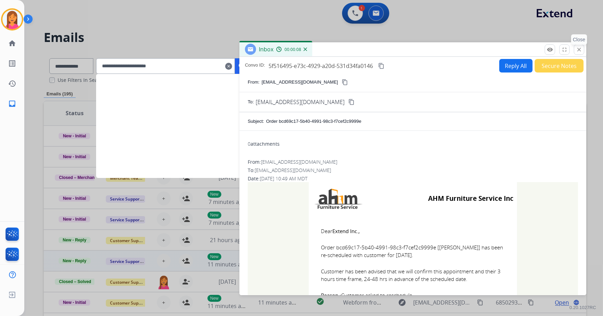
type input "**********"
click at [578, 47] on mat-icon "close" at bounding box center [579, 49] width 6 height 6
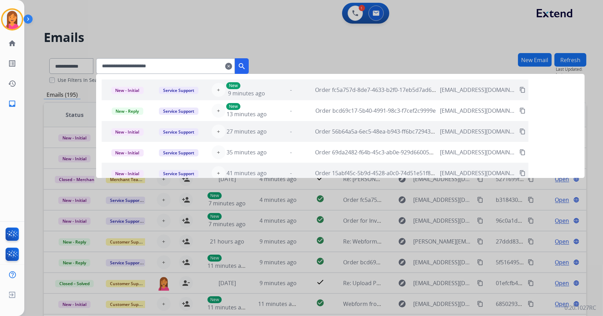
click at [249, 61] on button "search" at bounding box center [242, 66] width 14 height 16
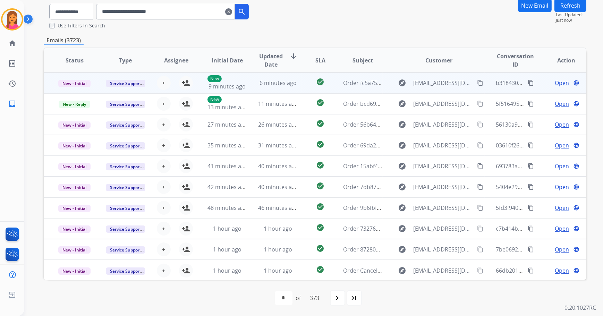
click at [343, 86] on span "Order fc5a757d-8de7-4633-b2f0-17eb5d7ad617" at bounding box center [404, 83] width 123 height 8
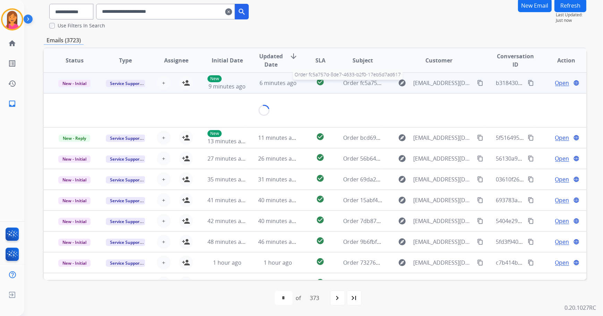
scroll to position [53, 0]
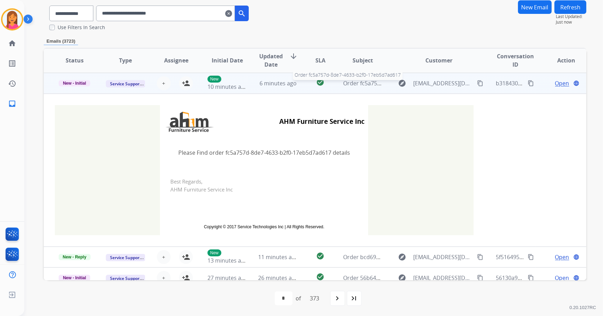
click at [343, 86] on span "Order fc5a757d-8de7-4633-b2f0-17eb5d7ad617" at bounding box center [404, 83] width 123 height 8
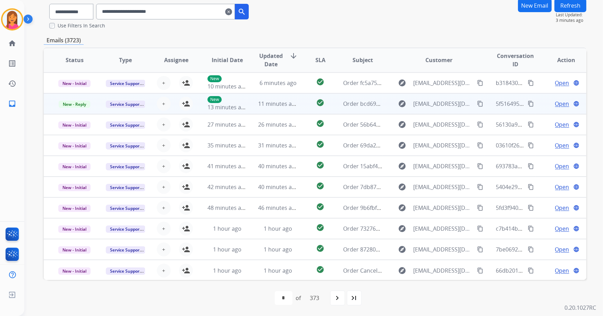
click at [336, 107] on td "Order bcd69c17-5b40-4991-98c3-f7cef2c9999e" at bounding box center [357, 103] width 51 height 21
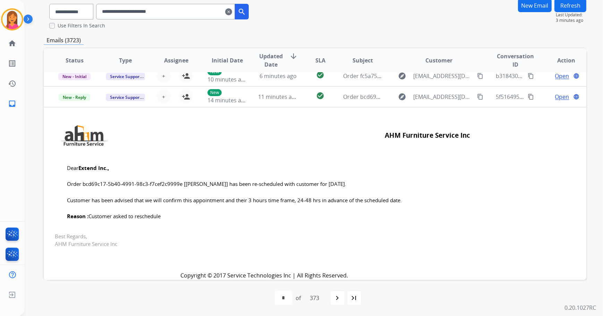
scroll to position [0, 0]
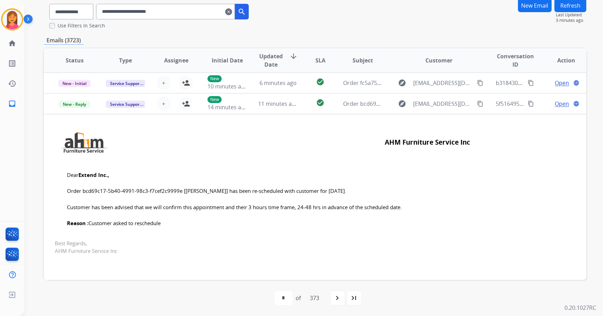
click at [232, 12] on mat-icon "clear" at bounding box center [228, 12] width 7 height 8
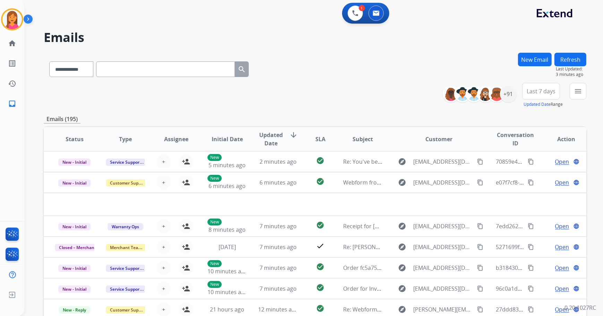
click at [135, 71] on input "text" at bounding box center [165, 69] width 139 height 16
type input "*"
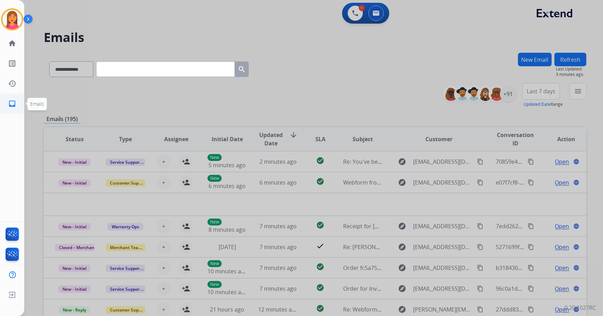
scroll to position [79, 0]
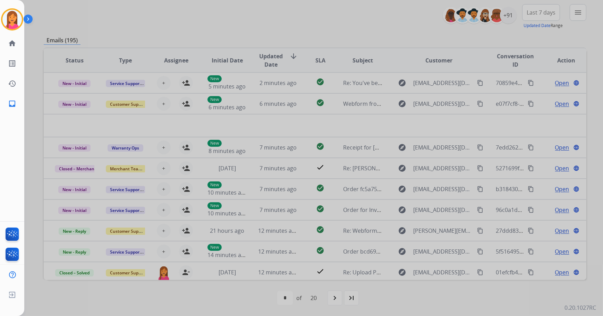
click at [55, 101] on div at bounding box center [301, 158] width 603 height 316
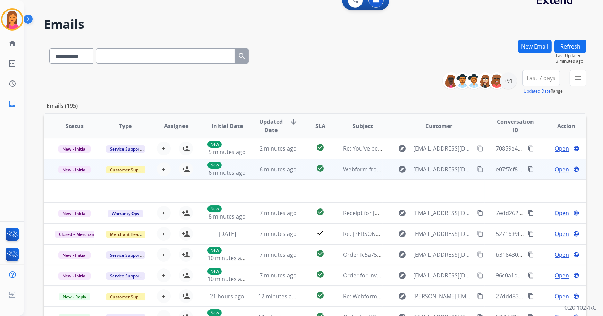
scroll to position [0, 0]
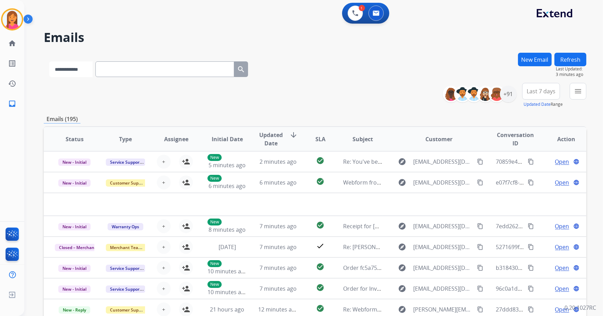
click at [69, 70] on select "**********" at bounding box center [70, 69] width 43 height 16
select select "**********"
click at [49, 61] on select "**********" at bounding box center [70, 69] width 43 height 16
click at [114, 66] on input "text" at bounding box center [165, 69] width 139 height 16
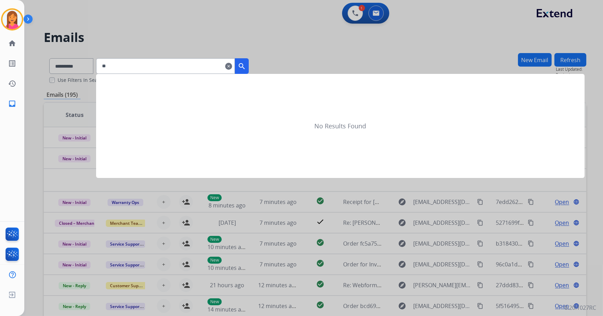
type input "*"
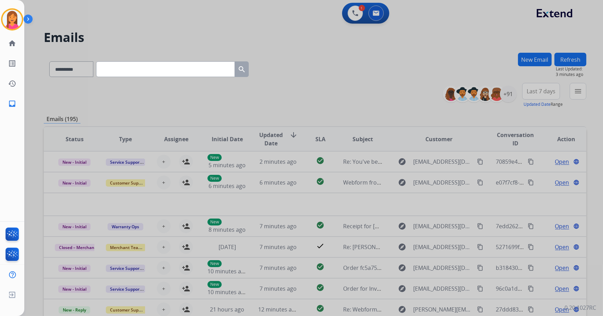
type input "*"
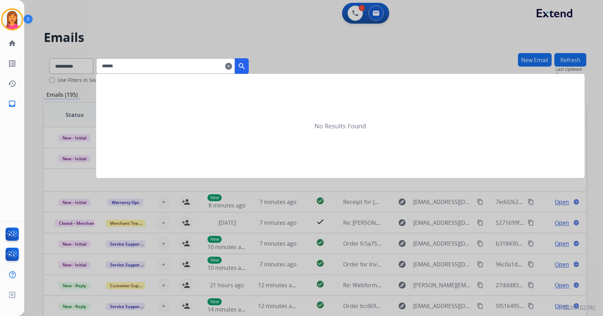
type input "******"
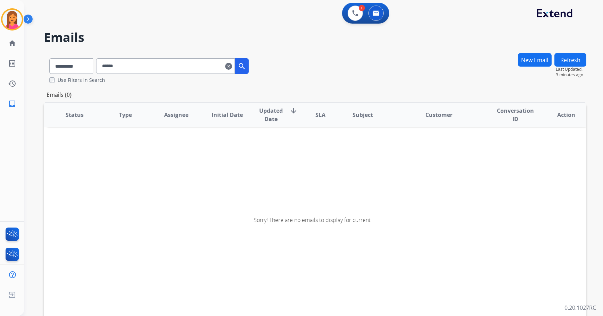
click at [232, 66] on mat-icon "clear" at bounding box center [228, 66] width 7 height 8
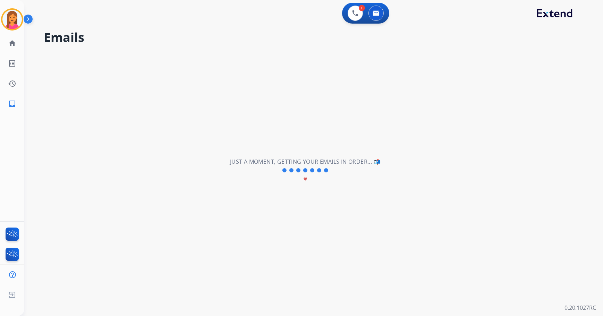
select select "**********"
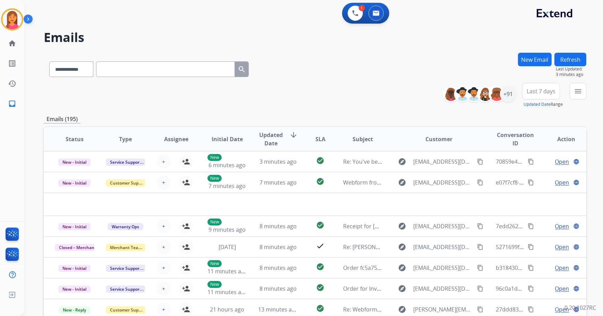
click at [187, 70] on input "text" at bounding box center [165, 69] width 139 height 16
click at [93, 67] on select "**********" at bounding box center [70, 69] width 43 height 16
select select "**********"
click at [49, 61] on select "**********" at bounding box center [70, 69] width 43 height 16
click at [122, 69] on input "text" at bounding box center [165, 69] width 139 height 16
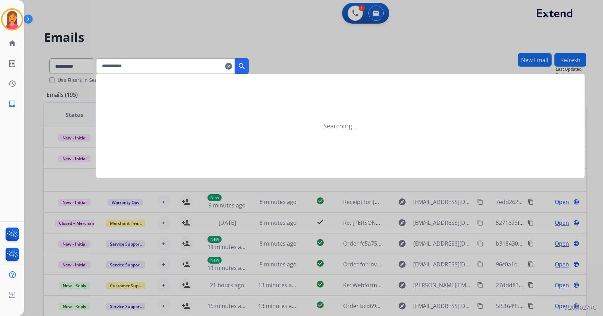
type input "**********"
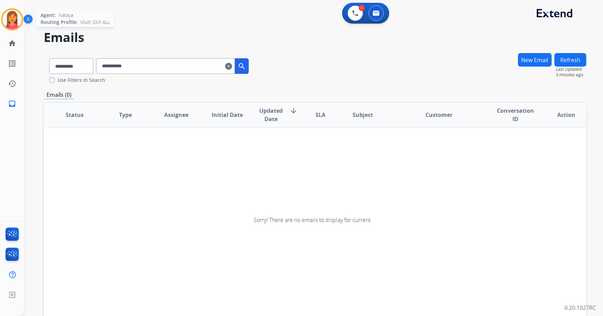
click at [4, 20] on img at bounding box center [11, 19] width 19 height 19
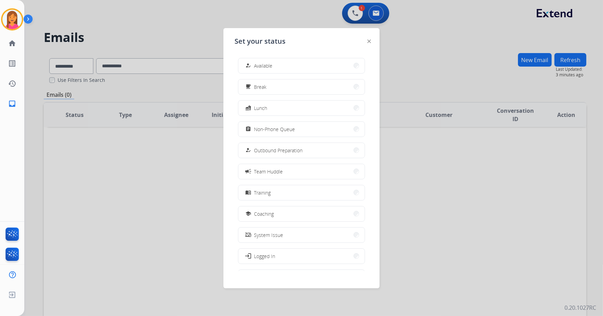
click at [303, 22] on div at bounding box center [301, 158] width 603 height 316
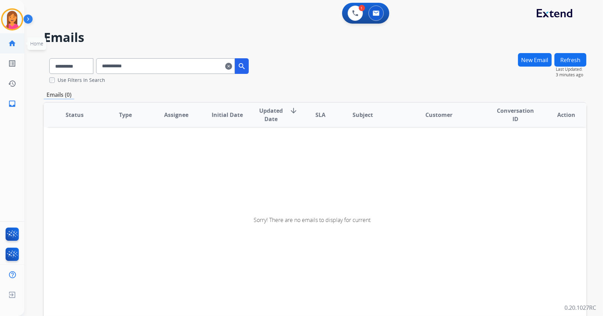
click at [9, 37] on link "home Home" at bounding box center [11, 43] width 19 height 19
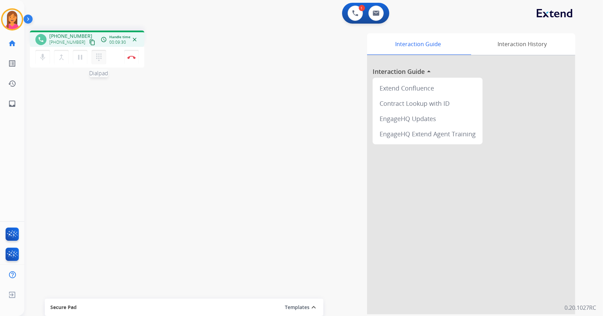
click at [102, 58] on mat-icon "dialpad" at bounding box center [99, 57] width 8 height 8
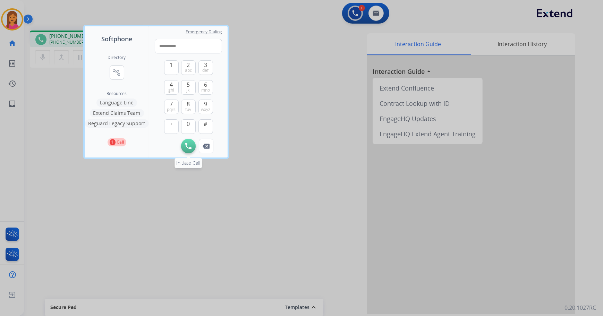
type input "**********"
click at [188, 147] on img at bounding box center [188, 146] width 6 height 6
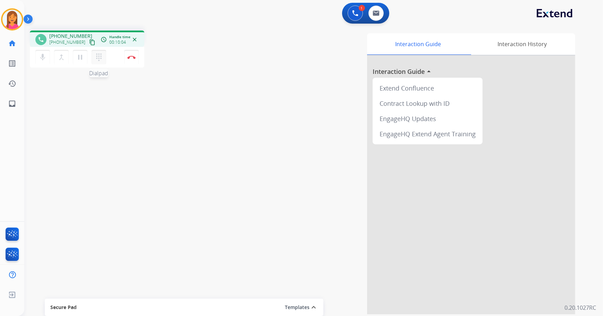
click at [101, 59] on mat-icon "dialpad" at bounding box center [99, 57] width 8 height 8
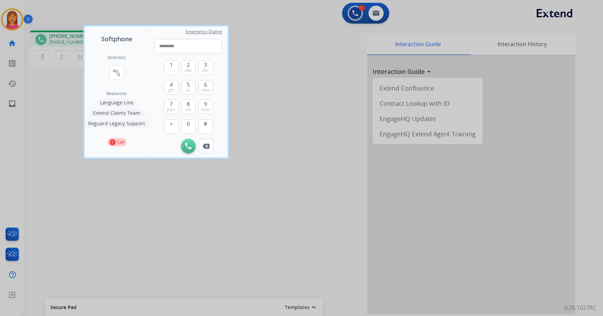
type input "**********"
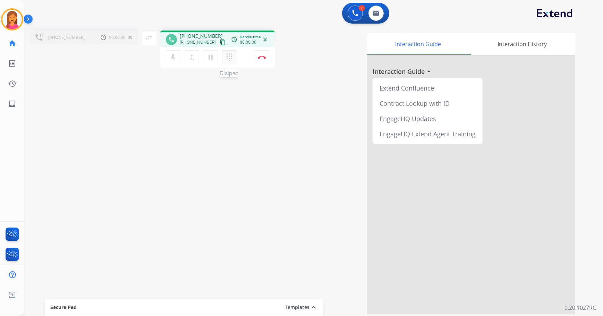
click at [229, 56] on mat-icon "dialpad" at bounding box center [229, 57] width 8 height 8
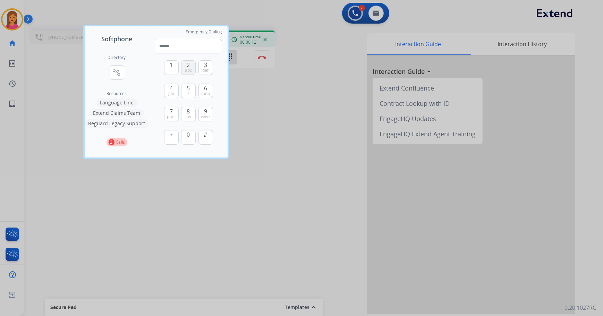
click at [190, 73] on span "abc" at bounding box center [188, 71] width 7 height 6
type input "*"
click at [232, 193] on div at bounding box center [301, 158] width 603 height 316
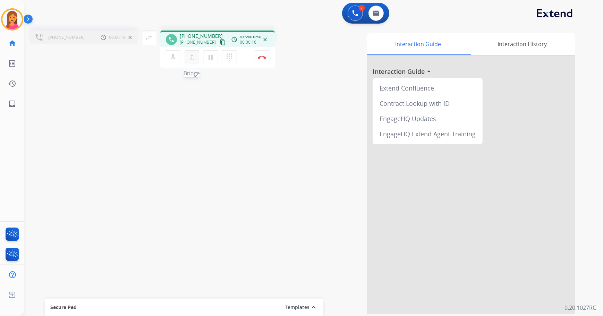
click at [190, 62] on button "merge_type Bridge" at bounding box center [192, 57] width 15 height 15
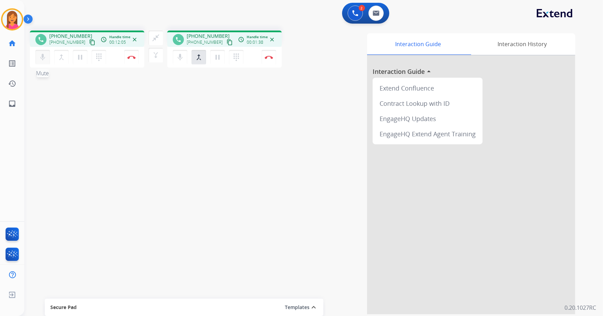
click at [45, 61] on mat-icon "mic" at bounding box center [43, 57] width 8 height 8
click at [47, 62] on button "mic_off Mute" at bounding box center [42, 57] width 15 height 15
click at [373, 15] on img at bounding box center [376, 13] width 7 height 6
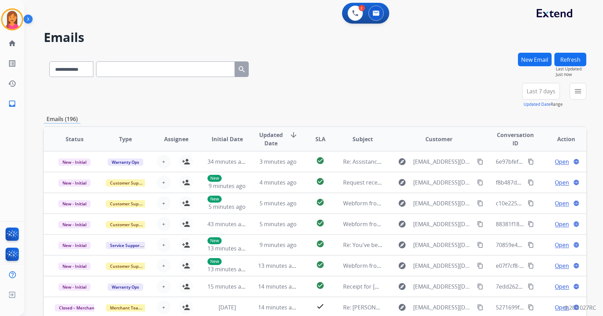
click at [529, 56] on button "New Email" at bounding box center [535, 60] width 34 height 14
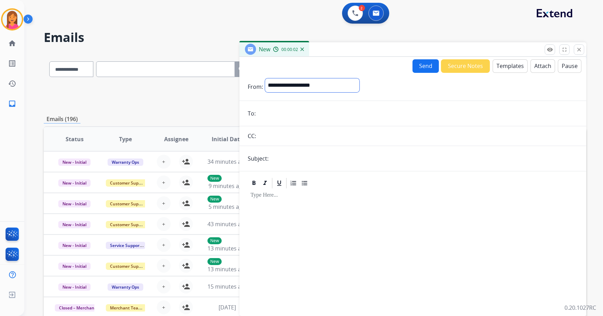
click at [309, 87] on select "**********" at bounding box center [312, 85] width 94 height 14
click at [154, 74] on input "text" at bounding box center [165, 69] width 139 height 16
click at [581, 49] on mat-icon "close" at bounding box center [579, 49] width 6 height 6
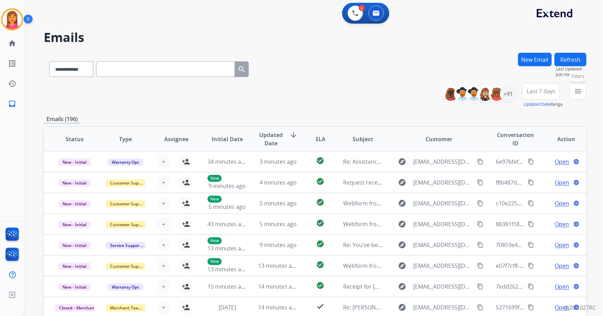
click at [572, 90] on button "menu Filters" at bounding box center [578, 91] width 17 height 17
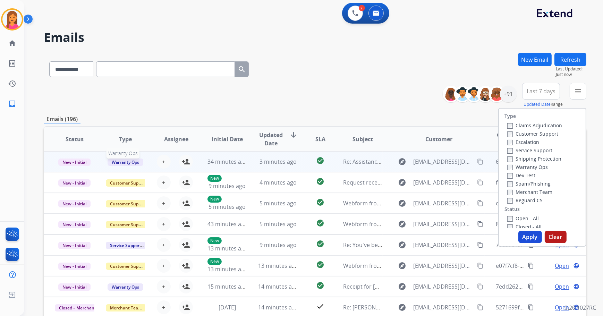
click at [136, 159] on span "Warranty Ops" at bounding box center [126, 162] width 36 height 7
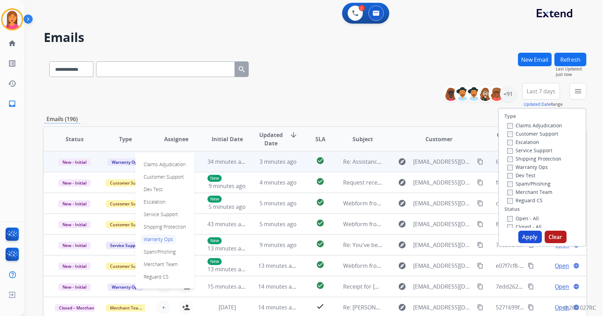
click at [341, 97] on div "**********" at bounding box center [315, 95] width 543 height 25
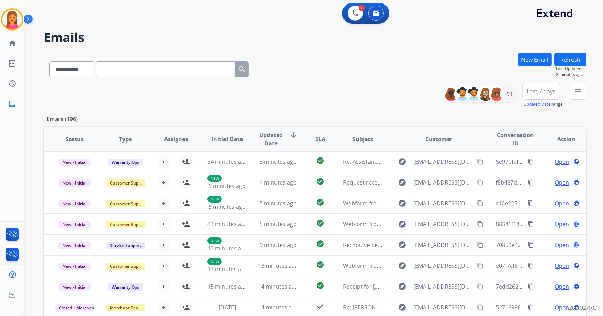
click at [575, 59] on button "Refresh" at bounding box center [570, 60] width 32 height 14
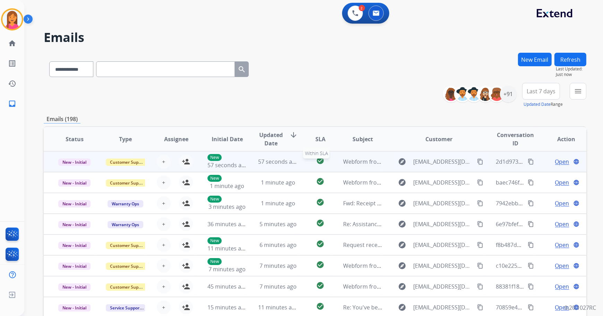
click at [309, 164] on div "check_circle" at bounding box center [320, 161] width 23 height 10
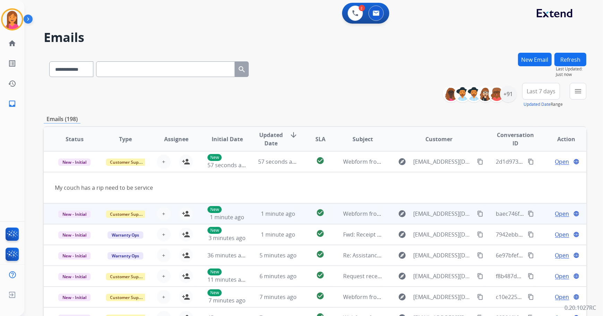
click at [298, 209] on td "check_circle" at bounding box center [315, 213] width 34 height 21
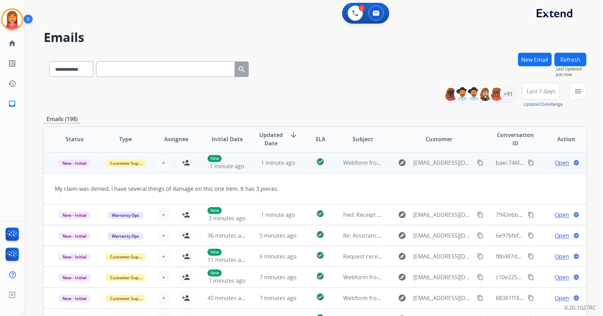
scroll to position [21, 0]
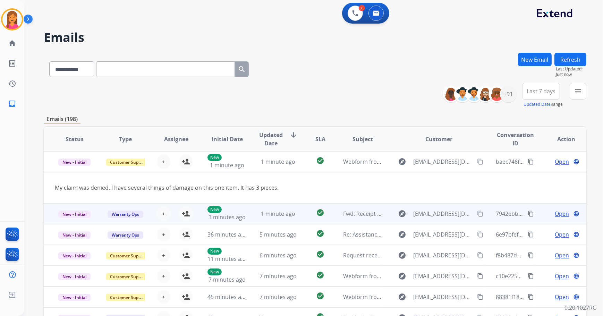
click at [300, 212] on td "check_circle" at bounding box center [315, 213] width 34 height 21
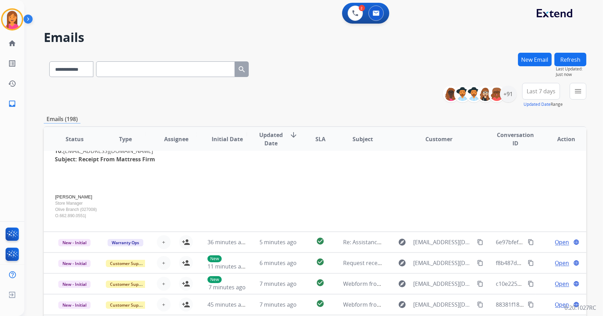
scroll to position [155, 0]
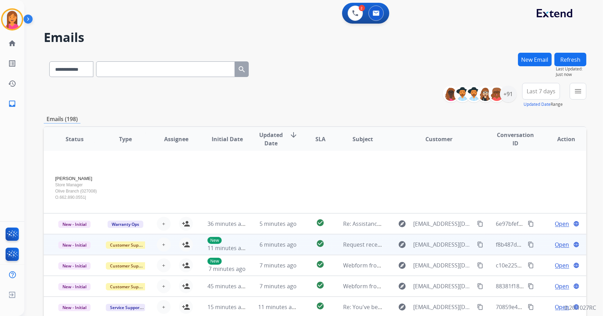
click at [303, 241] on td "check_circle" at bounding box center [315, 244] width 34 height 21
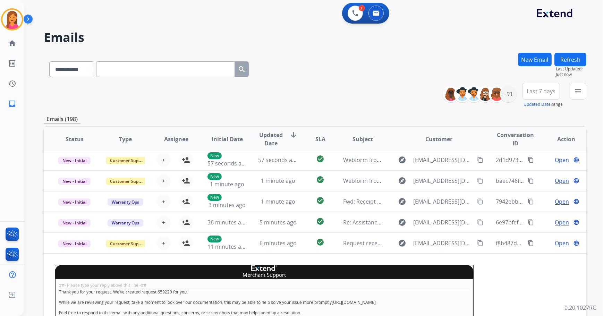
scroll to position [0, 0]
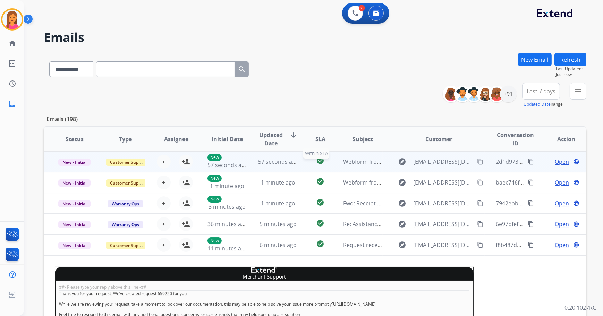
click at [316, 160] on mat-icon "check_circle" at bounding box center [320, 160] width 8 height 8
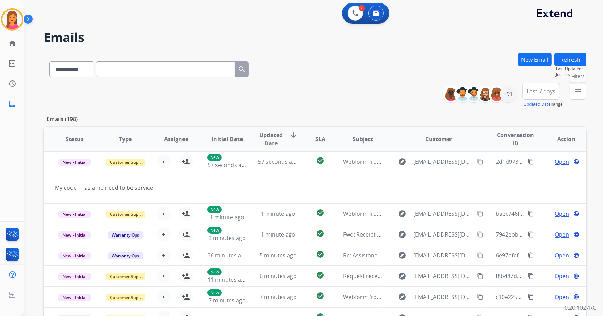
click at [582, 90] on button "menu Filters" at bounding box center [578, 91] width 17 height 17
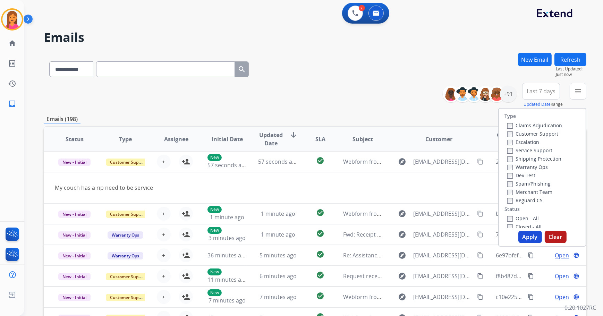
click at [542, 168] on label "Warranty Ops" at bounding box center [527, 167] width 41 height 7
click at [527, 235] on button "Apply" at bounding box center [530, 237] width 24 height 12
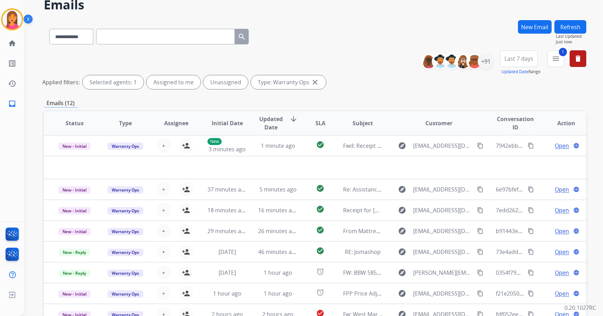
scroll to position [63, 0]
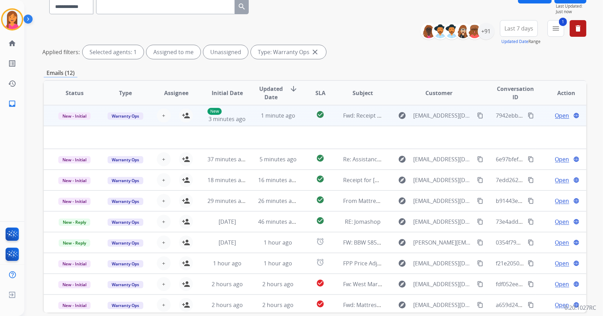
click at [298, 124] on td "check_circle" at bounding box center [315, 115] width 34 height 21
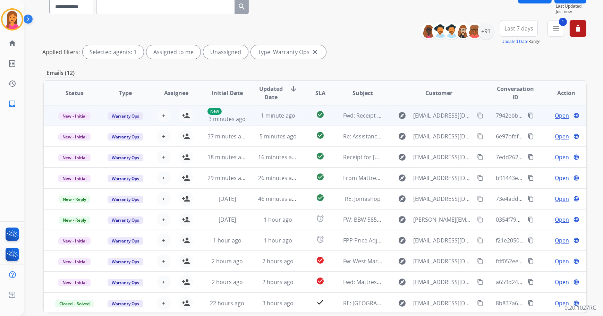
click at [298, 124] on td "check_circle" at bounding box center [315, 115] width 34 height 21
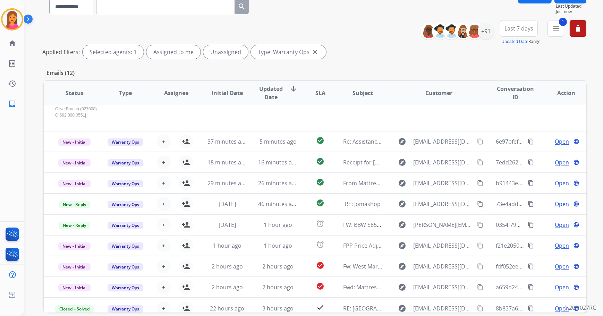
scroll to position [155, 0]
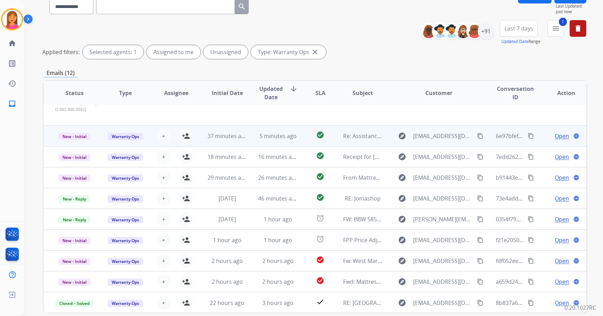
click at [298, 134] on td "check_circle" at bounding box center [315, 136] width 34 height 21
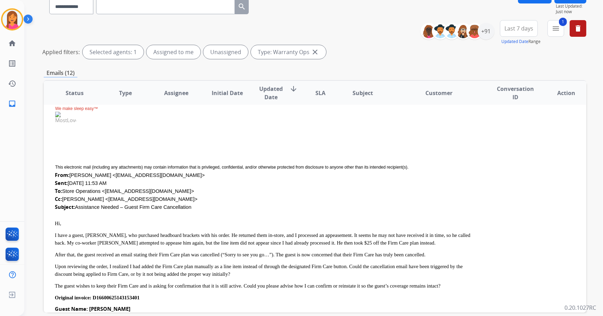
scroll to position [21, 0]
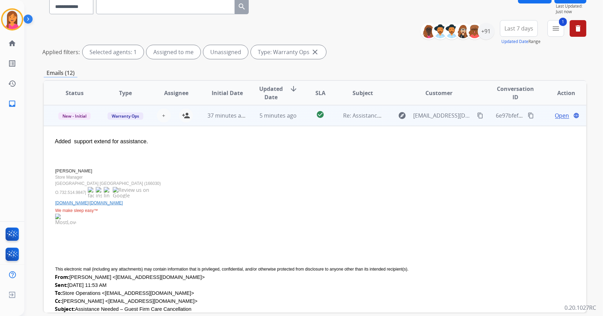
click at [298, 118] on td "check_circle" at bounding box center [315, 115] width 34 height 21
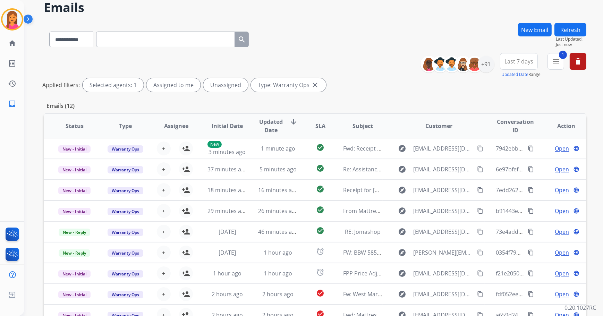
scroll to position [0, 0]
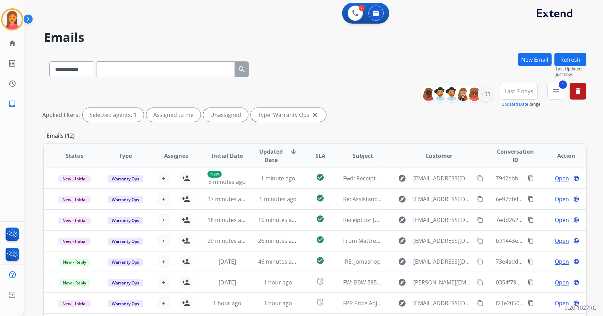
click at [572, 59] on button "Refresh" at bounding box center [570, 60] width 32 height 14
click at [576, 61] on button "Refresh" at bounding box center [570, 60] width 32 height 14
click at [578, 56] on button "Refresh" at bounding box center [570, 60] width 32 height 14
click at [576, 66] on span "Last Updated:" at bounding box center [571, 69] width 31 height 6
click at [574, 60] on button "Refresh" at bounding box center [570, 60] width 32 height 14
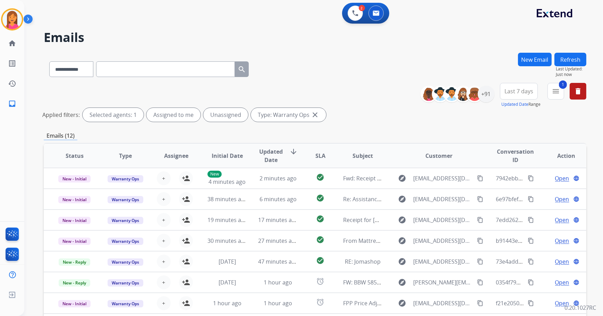
click at [574, 60] on button "Refresh" at bounding box center [570, 60] width 32 height 14
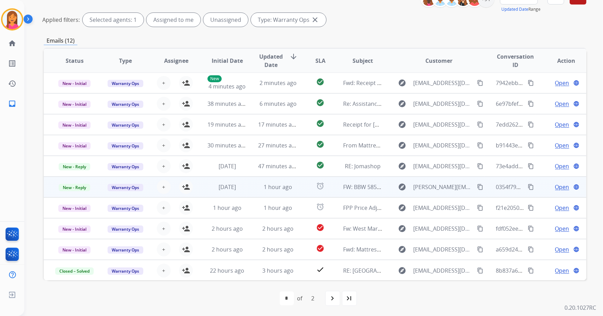
drag, startPoint x: 399, startPoint y: 188, endPoint x: 398, endPoint y: 194, distance: 5.3
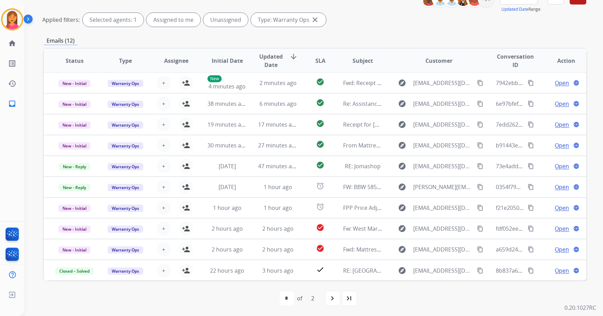
drag, startPoint x: 398, startPoint y: 194, endPoint x: 362, endPoint y: 36, distance: 161.9
click at [362, 36] on div "Emails (12)" at bounding box center [315, 40] width 543 height 9
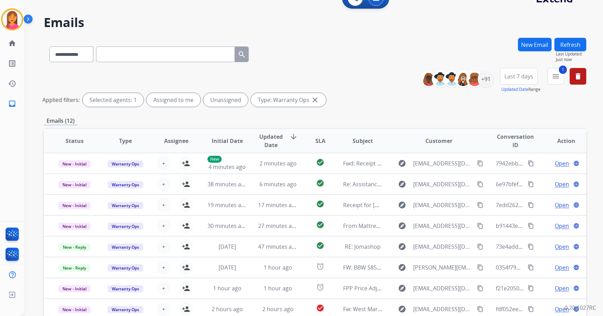
scroll to position [0, 0]
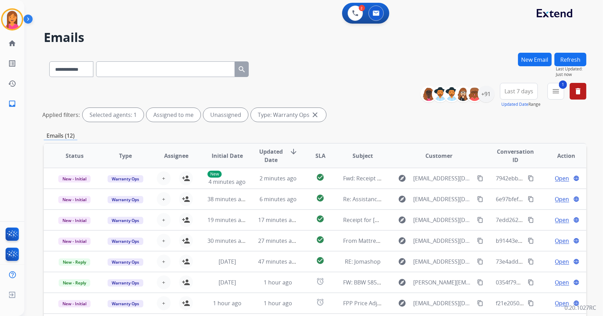
click at [560, 59] on button "Refresh" at bounding box center [570, 60] width 32 height 14
click at [576, 94] on mat-icon "delete" at bounding box center [578, 91] width 8 height 8
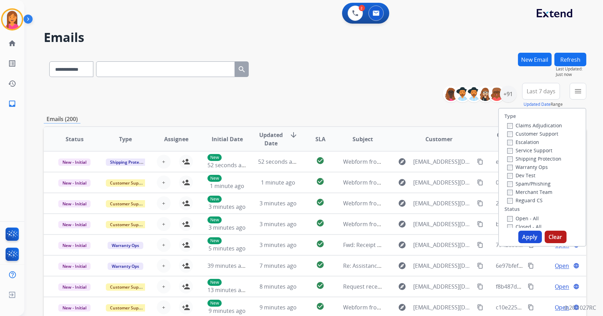
click at [193, 60] on div "**********" at bounding box center [149, 68] width 211 height 24
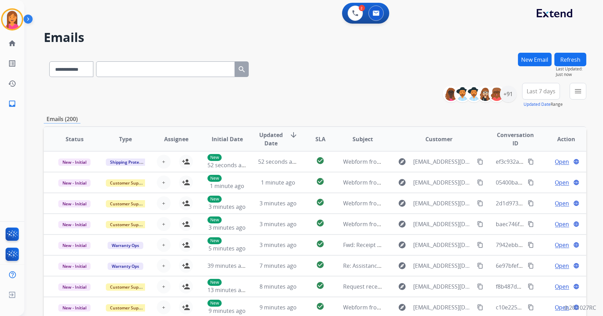
click at [186, 72] on input "text" at bounding box center [165, 69] width 139 height 16
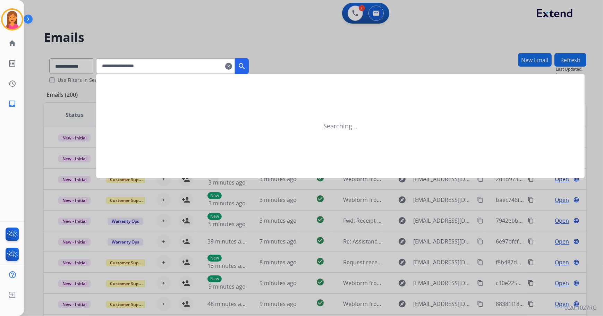
type input "**********"
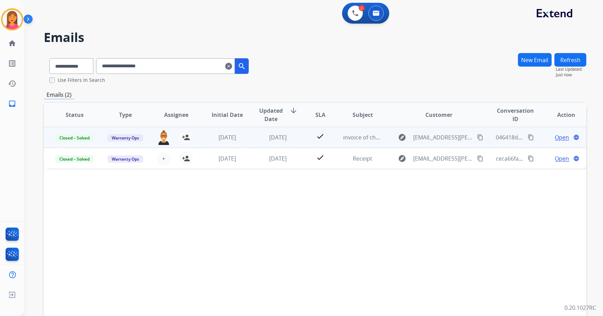
click at [203, 143] on td "1 year ago" at bounding box center [221, 137] width 51 height 21
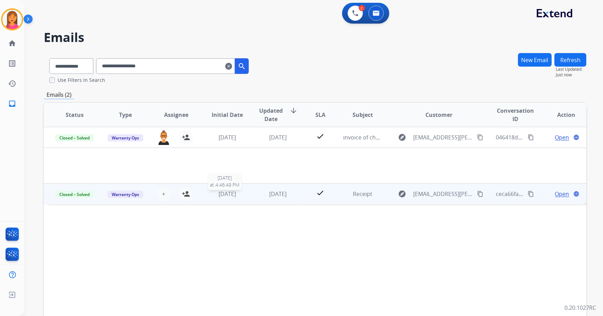
click at [212, 197] on div "1 year ago" at bounding box center [227, 194] width 40 height 8
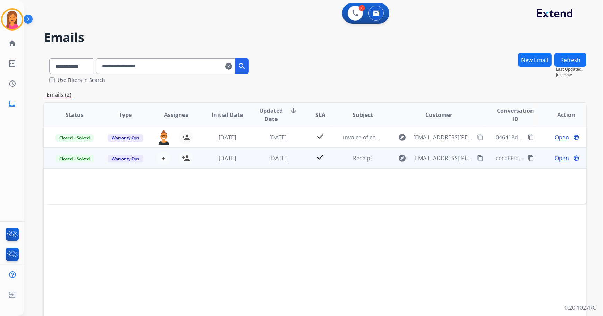
click at [203, 163] on td "1 year ago" at bounding box center [221, 158] width 51 height 21
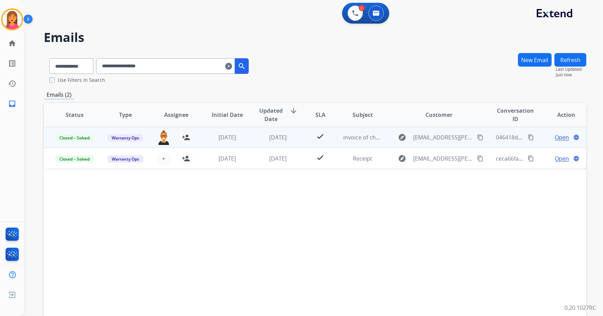
click at [204, 139] on td "1 year ago" at bounding box center [221, 137] width 51 height 21
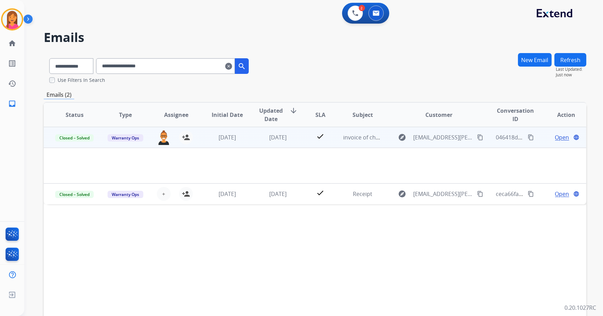
click at [477, 138] on mat-icon "content_copy" at bounding box center [480, 137] width 6 height 6
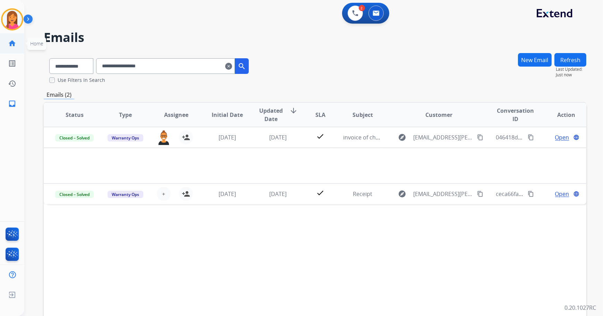
click at [5, 45] on link "home Home" at bounding box center [11, 43] width 19 height 19
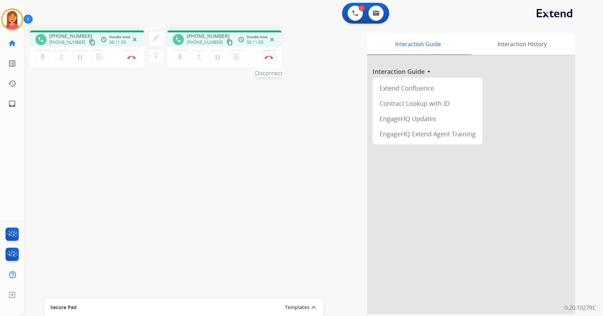
click at [139, 60] on button "Disconnect" at bounding box center [131, 57] width 15 height 15
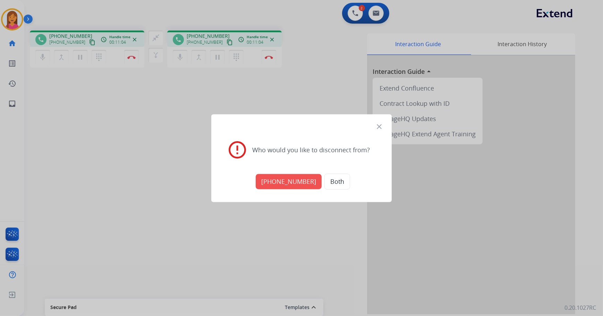
click at [281, 179] on button "+16303693001" at bounding box center [289, 181] width 66 height 15
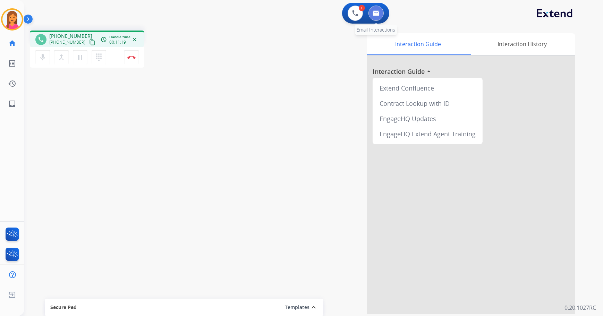
click at [369, 16] on button at bounding box center [375, 13] width 15 height 15
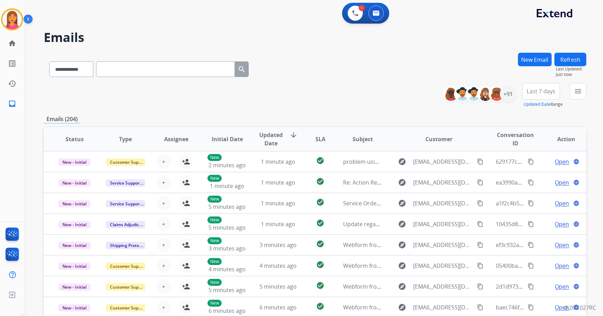
click at [568, 53] on div "Refresh Last Updated: Just now" at bounding box center [570, 65] width 32 height 25
click at [579, 60] on button "Refresh" at bounding box center [570, 60] width 32 height 14
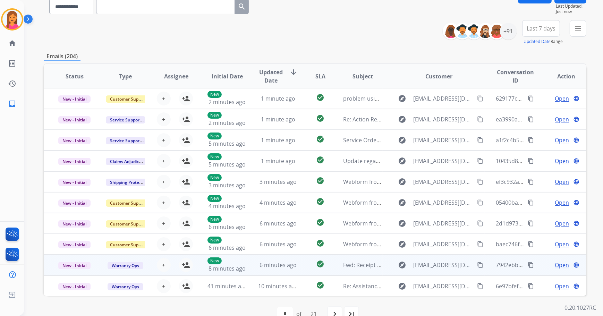
scroll to position [79, 0]
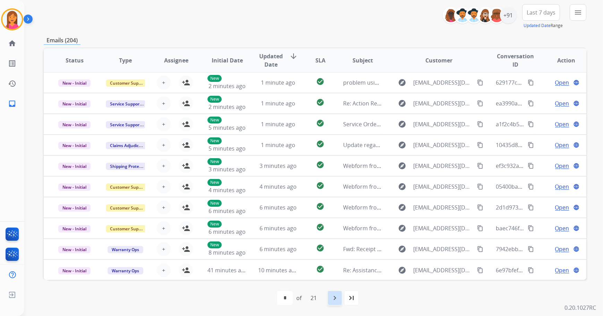
click at [339, 298] on mat-icon "navigate_next" at bounding box center [335, 298] width 8 height 8
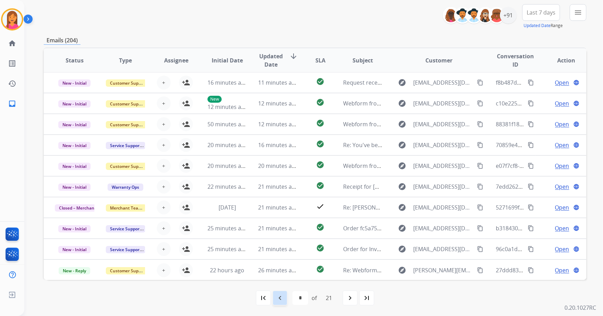
click at [284, 298] on div "navigate_before" at bounding box center [279, 297] width 15 height 15
select select "*"
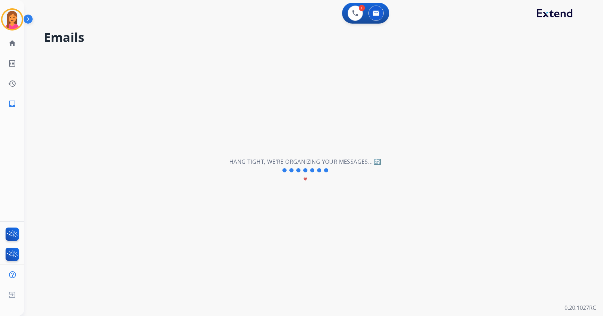
scroll to position [0, 0]
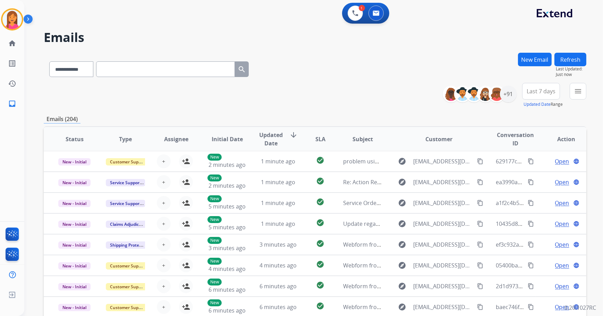
click at [215, 65] on input "text" at bounding box center [165, 69] width 139 height 16
paste input "**********"
type input "**********"
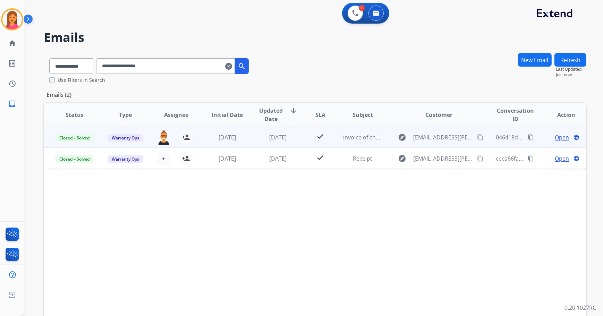
click at [383, 143] on td "explore ptroyee@dufresne.ca content_copy" at bounding box center [434, 137] width 102 height 21
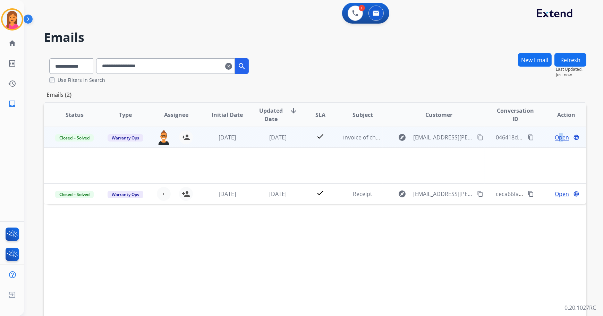
click at [557, 141] on span "Open" at bounding box center [562, 137] width 14 height 8
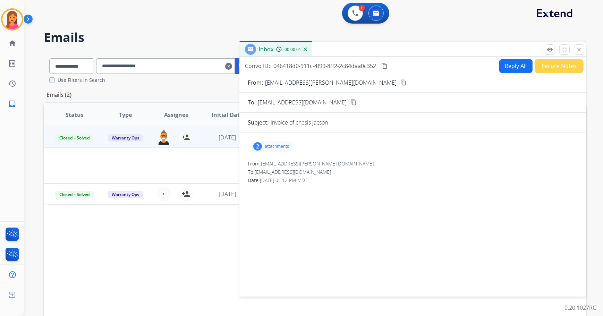
click at [269, 150] on div "2 attachments" at bounding box center [271, 146] width 44 height 11
click at [271, 167] on p "CHESIS JACSON.pdf" at bounding box center [280, 164] width 50 height 8
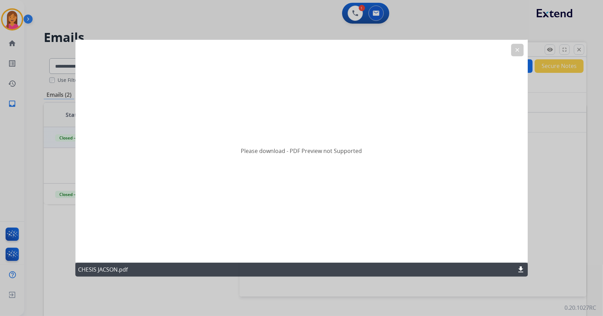
click at [513, 271] on div "CHESIS JACSON.pdf download" at bounding box center [301, 270] width 452 height 14
drag, startPoint x: 520, startPoint y: 267, endPoint x: 514, endPoint y: 263, distance: 7.4
click at [520, 267] on mat-icon "download" at bounding box center [521, 269] width 8 height 8
click at [520, 49] on mat-icon "clear" at bounding box center [517, 50] width 6 height 6
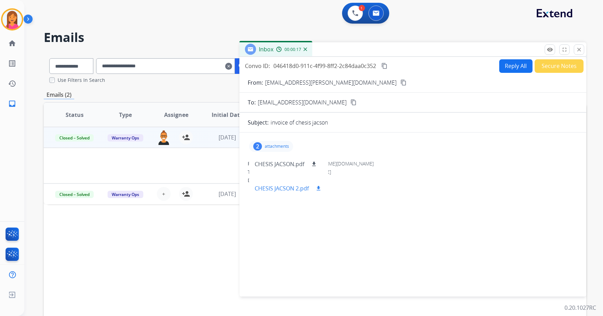
click at [296, 190] on p "CHESIS JACSON 2.pdf" at bounding box center [282, 188] width 54 height 8
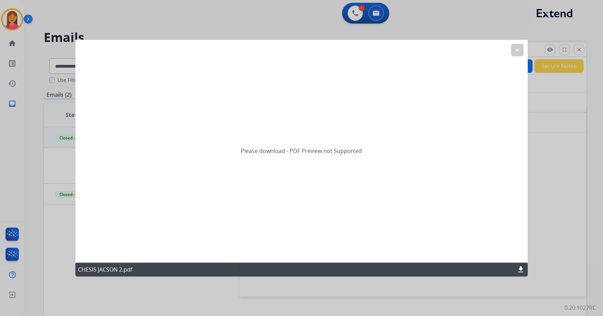
click at [510, 51] on div "Please download - PDF Preview not Supported" at bounding box center [301, 151] width 452 height 223
click at [513, 51] on button "clear" at bounding box center [517, 50] width 12 height 12
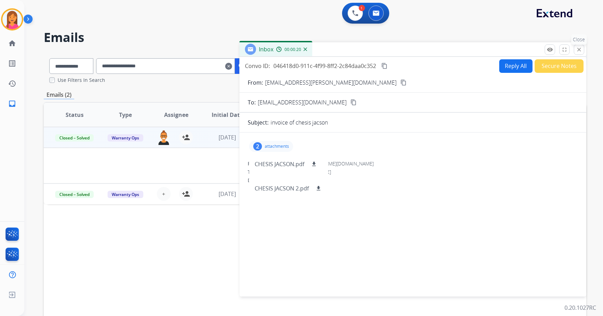
click at [578, 52] on mat-icon "close" at bounding box center [579, 49] width 6 height 6
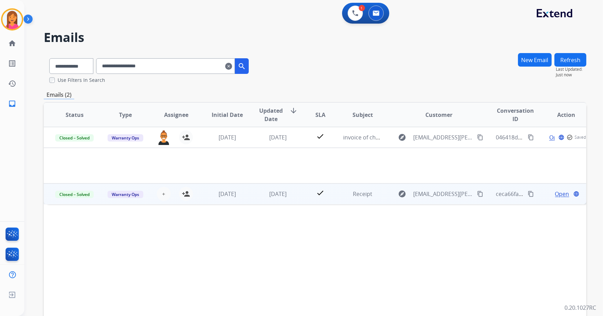
click at [342, 198] on td "Receipt" at bounding box center [357, 194] width 51 height 21
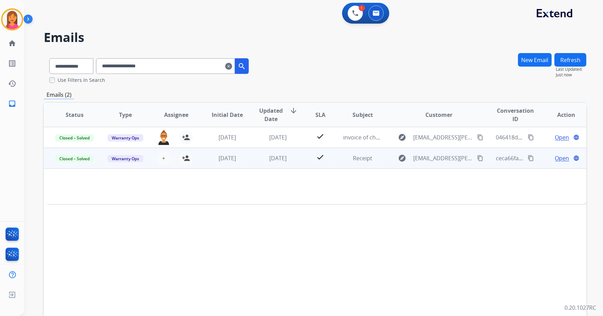
click at [556, 161] on span "Open" at bounding box center [562, 158] width 14 height 8
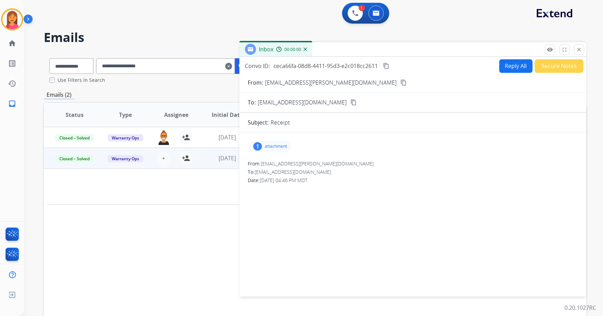
click at [275, 146] on p "attachment" at bounding box center [276, 147] width 22 height 6
click at [278, 163] on p "Brandia.pdf" at bounding box center [270, 164] width 31 height 8
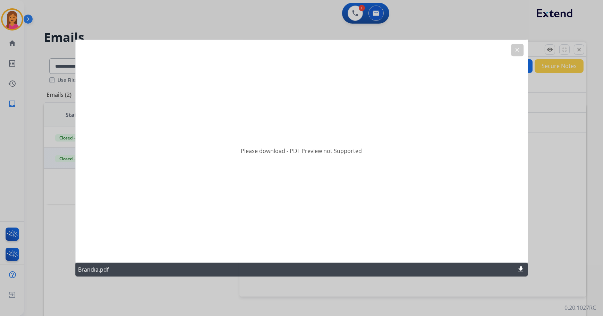
click at [520, 49] on button "clear" at bounding box center [517, 50] width 12 height 12
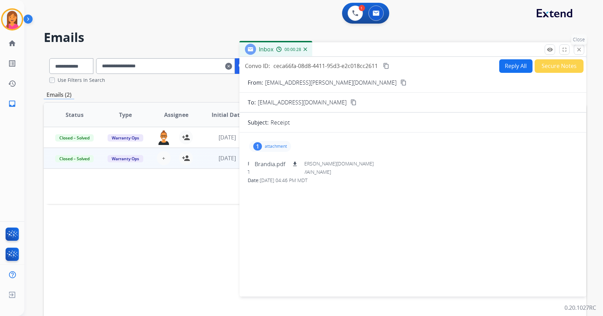
click at [578, 49] on mat-icon "close" at bounding box center [579, 49] width 6 height 6
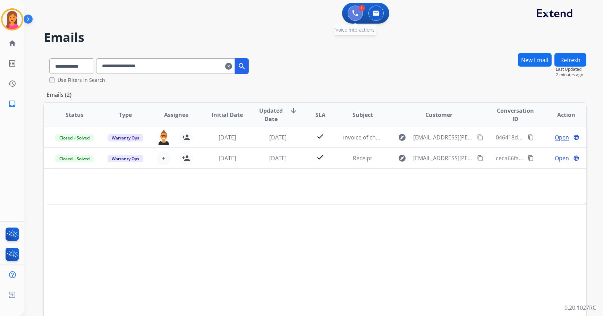
click at [354, 14] on img at bounding box center [355, 13] width 6 height 6
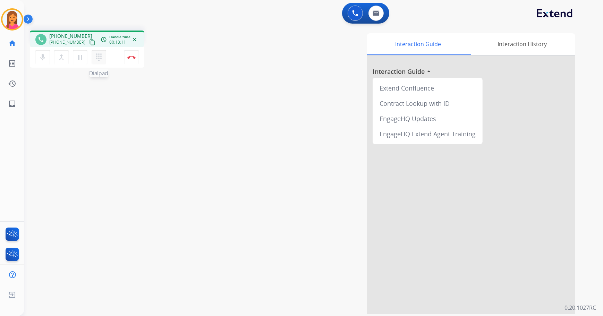
click at [95, 56] on mat-icon "dialpad" at bounding box center [99, 57] width 8 height 8
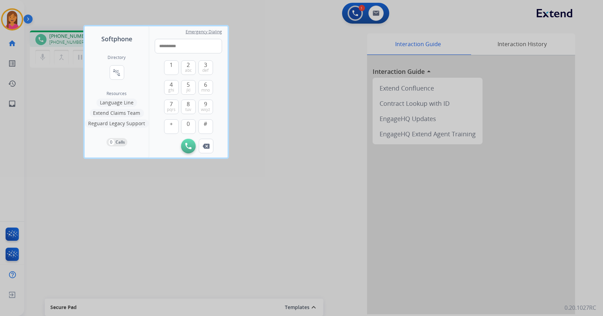
type input "**********"
click at [317, 49] on div at bounding box center [301, 158] width 603 height 316
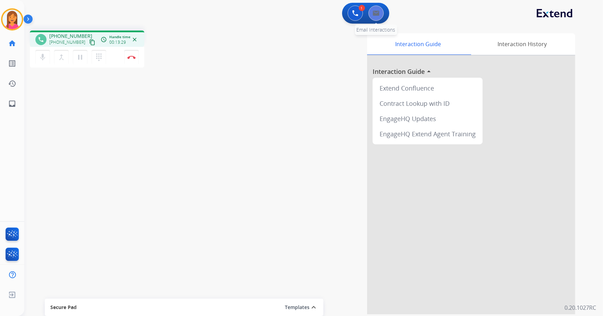
click at [375, 14] on img at bounding box center [376, 13] width 7 height 6
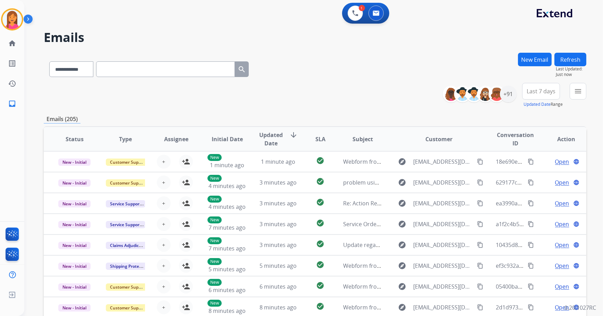
click at [156, 69] on input "text" at bounding box center [165, 69] width 139 height 16
paste input "**********"
type input "**********"
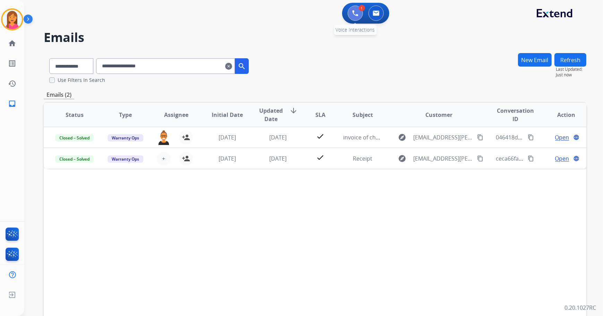
click at [354, 17] on button at bounding box center [355, 13] width 15 height 15
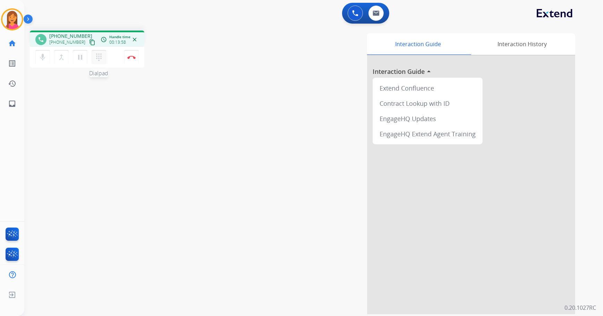
click at [95, 54] on mat-icon "dialpad" at bounding box center [99, 57] width 8 height 8
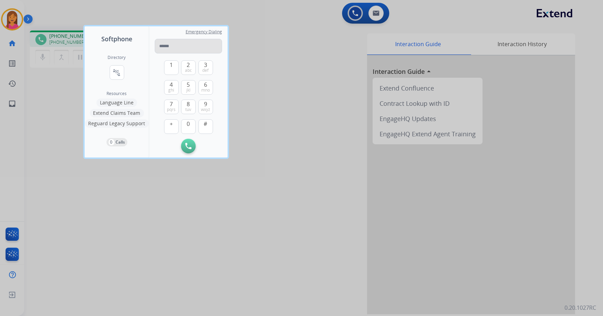
click at [191, 49] on input "tel" at bounding box center [188, 46] width 67 height 15
type input "**********"
click at [190, 147] on img at bounding box center [188, 146] width 6 height 6
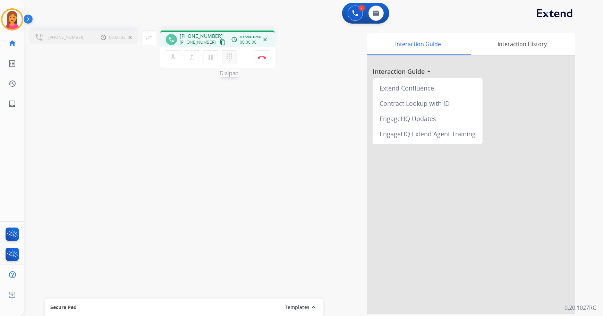
click at [225, 53] on button "dialpad Dialpad" at bounding box center [229, 57] width 15 height 15
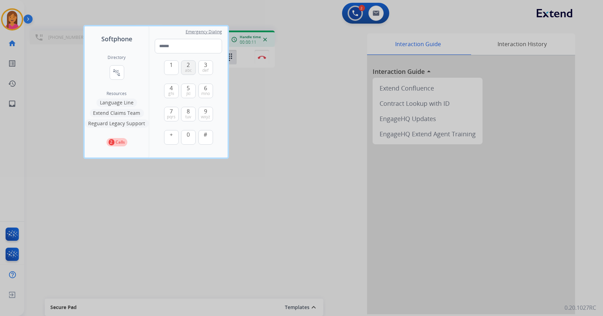
click at [184, 71] on button "2 abc" at bounding box center [188, 67] width 15 height 15
type input "*"
click at [243, 132] on div at bounding box center [301, 158] width 603 height 316
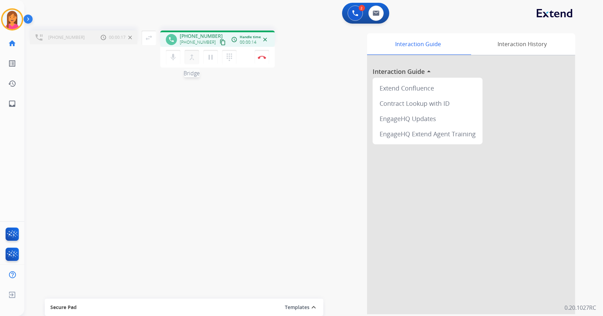
click at [197, 59] on button "merge_type Bridge" at bounding box center [192, 57] width 15 height 15
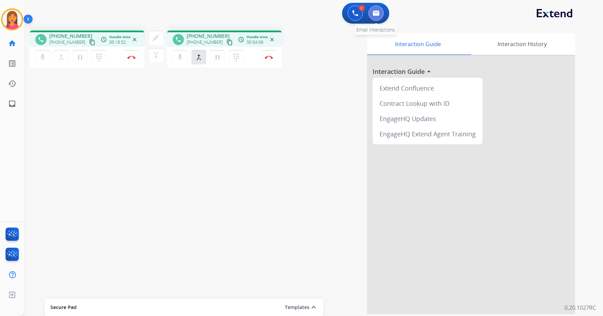
click at [381, 11] on button at bounding box center [375, 13] width 15 height 15
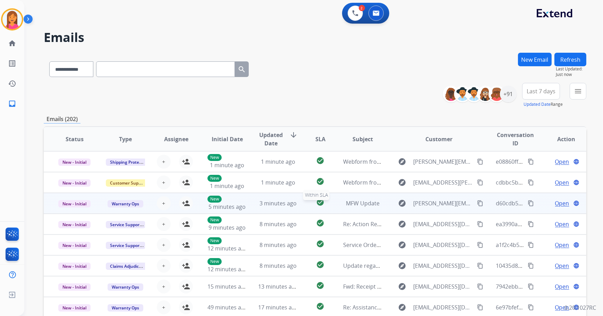
click at [311, 206] on div "check_circle" at bounding box center [320, 203] width 23 height 10
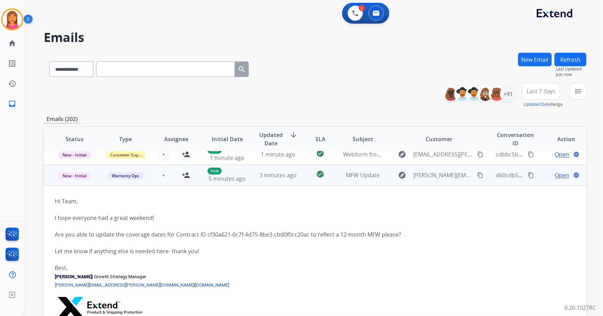
scroll to position [42, 0]
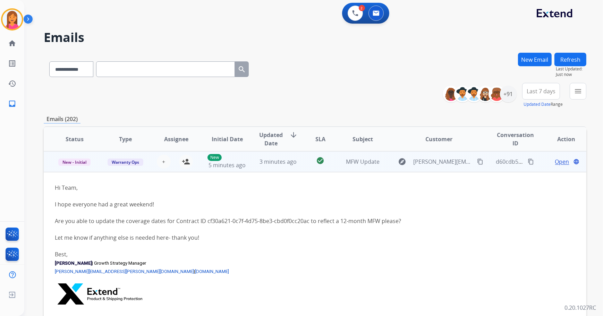
click at [556, 162] on span "Open" at bounding box center [562, 161] width 14 height 8
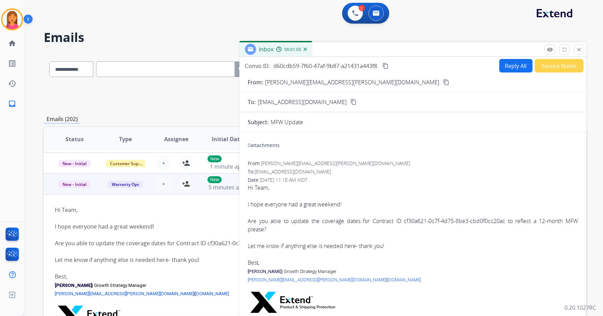
scroll to position [10, 0]
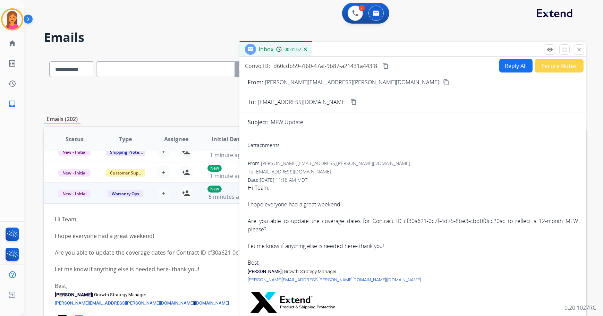
click at [580, 54] on button "close Close" at bounding box center [579, 49] width 10 height 10
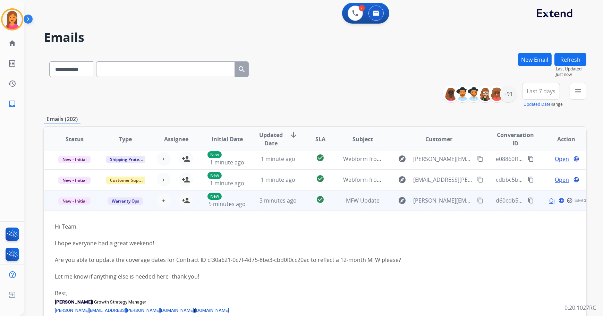
scroll to position [0, 0]
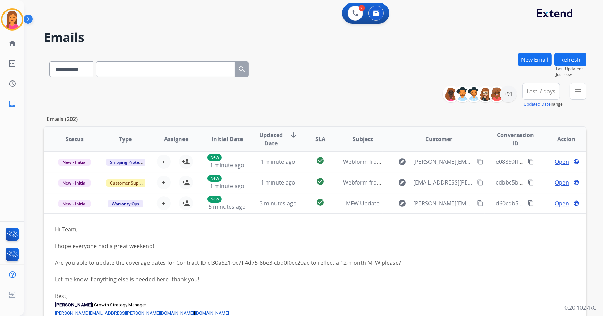
click at [581, 61] on button "Refresh" at bounding box center [570, 60] width 32 height 14
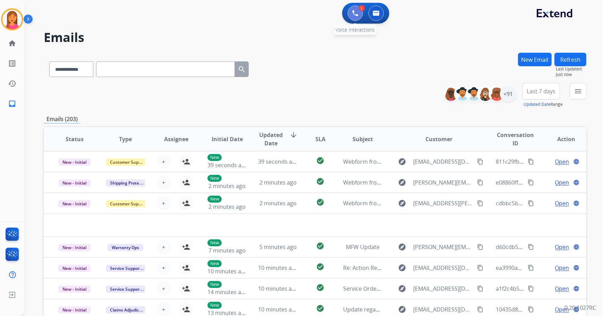
click at [348, 11] on button at bounding box center [355, 13] width 15 height 15
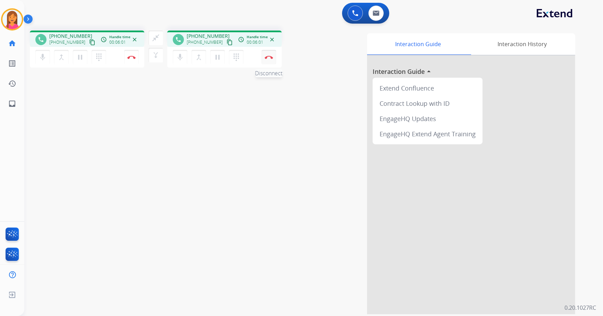
click at [139, 60] on button "Disconnect" at bounding box center [131, 57] width 15 height 15
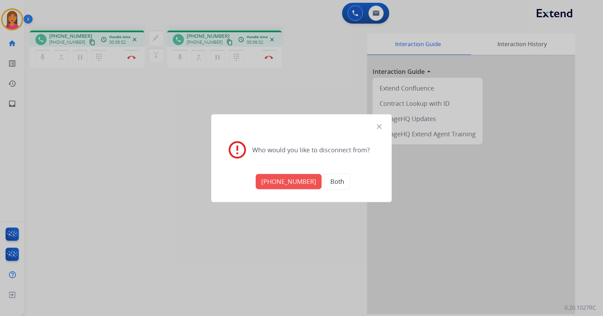
click at [287, 181] on button "+16303693001" at bounding box center [289, 181] width 66 height 15
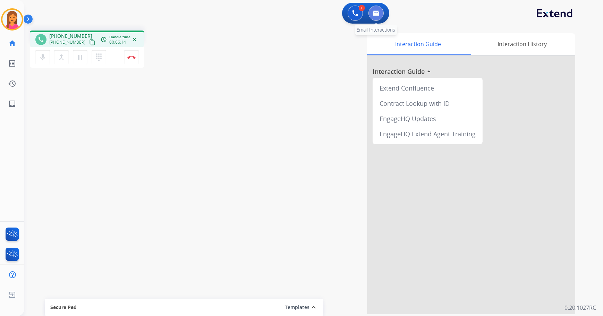
click at [375, 12] on img at bounding box center [376, 13] width 7 height 6
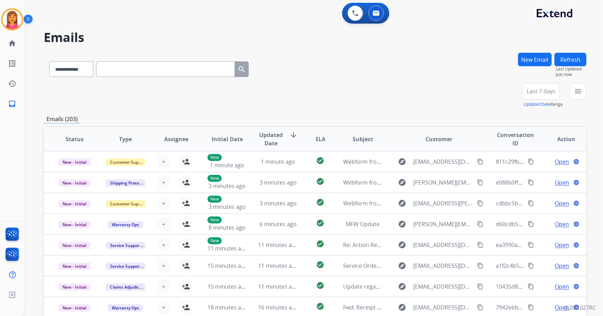
click at [207, 65] on input "text" at bounding box center [165, 69] width 139 height 16
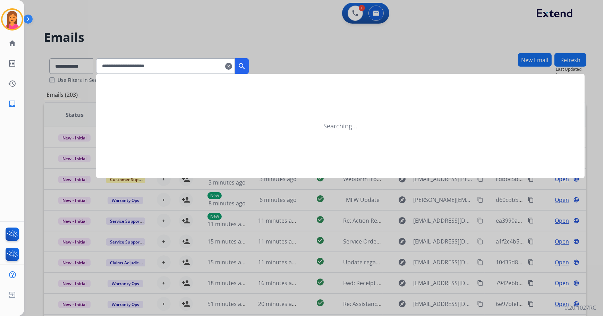
type input "**********"
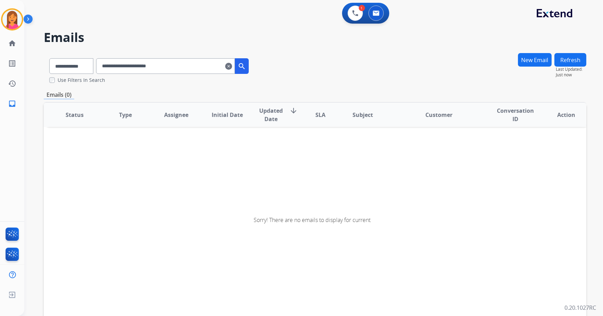
click at [232, 65] on mat-icon "clear" at bounding box center [228, 66] width 7 height 8
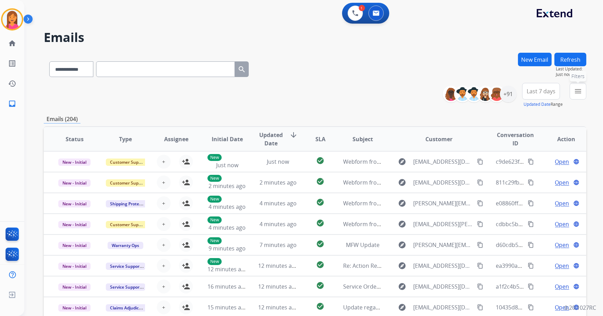
click at [587, 91] on div "**********" at bounding box center [313, 158] width 579 height 316
click at [574, 99] on button "menu Filters" at bounding box center [578, 91] width 17 height 17
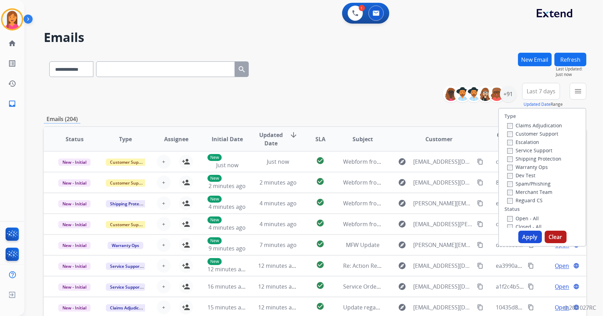
click at [509, 171] on div "Dev Test" at bounding box center [534, 175] width 55 height 8
click at [528, 237] on button "Apply" at bounding box center [530, 237] width 24 height 12
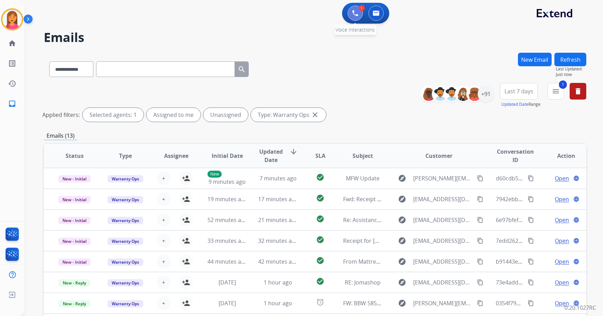
click at [349, 11] on button at bounding box center [355, 13] width 15 height 15
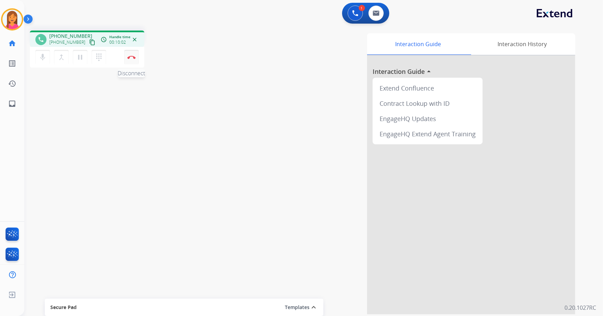
click at [136, 60] on button "Disconnect" at bounding box center [131, 57] width 15 height 15
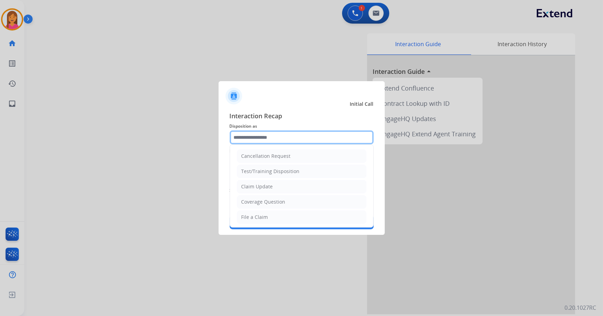
click at [256, 139] on input "text" at bounding box center [302, 137] width 144 height 14
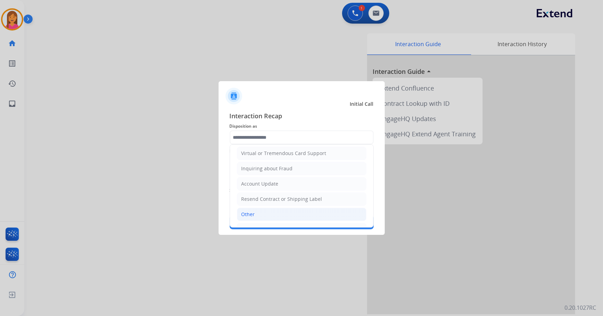
click at [255, 214] on li "Other" at bounding box center [301, 214] width 129 height 13
type input "*****"
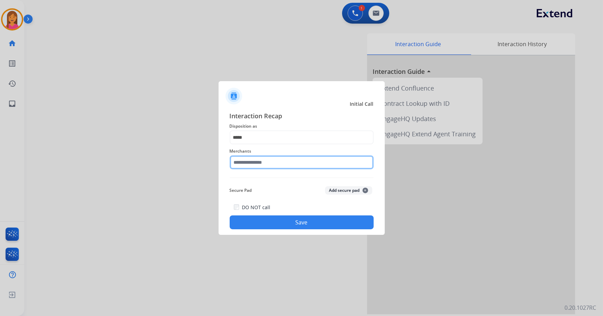
click at [254, 161] on input "text" at bounding box center [302, 162] width 144 height 14
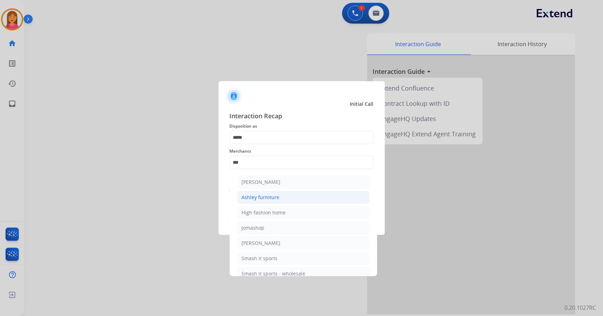
click at [249, 195] on div "Ashley furniture" at bounding box center [261, 197] width 38 height 7
type input "**********"
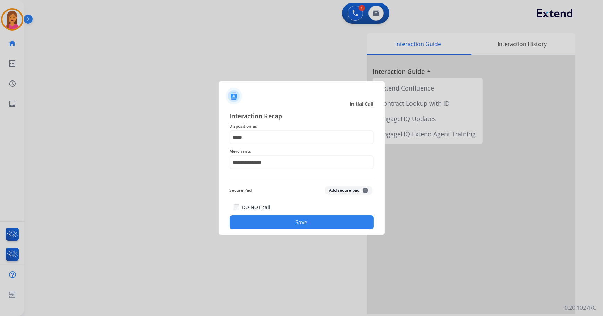
click at [273, 226] on button "Save" at bounding box center [302, 222] width 144 height 14
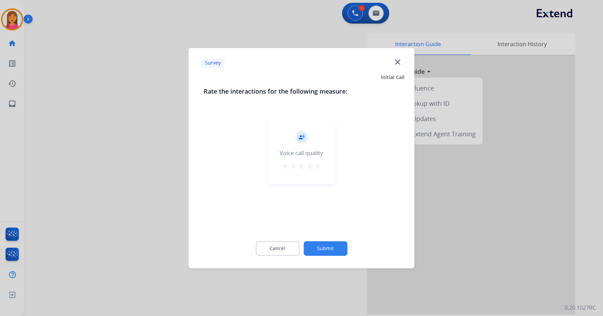
click at [318, 169] on mat-icon "star" at bounding box center [318, 166] width 8 height 8
click at [322, 252] on button "Submit" at bounding box center [326, 248] width 44 height 15
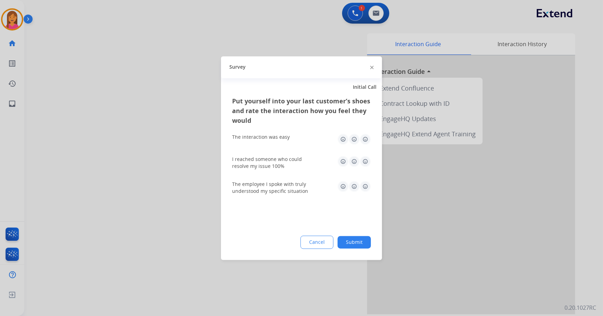
click at [366, 139] on img at bounding box center [365, 139] width 11 height 11
click at [361, 157] on img at bounding box center [365, 161] width 11 height 11
click at [363, 194] on div "The employee I spoke with truly understood my specific situation" at bounding box center [301, 187] width 139 height 25
click at [365, 190] on img at bounding box center [365, 186] width 11 height 11
click at [361, 246] on button "Submit" at bounding box center [354, 242] width 33 height 12
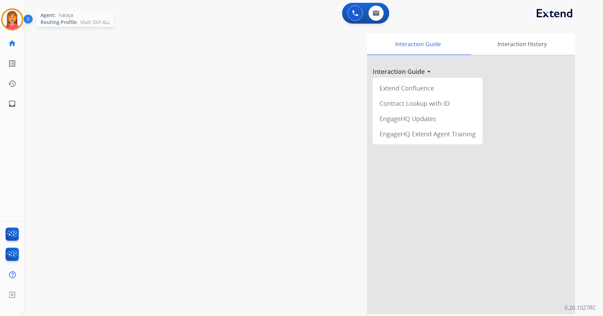
click at [15, 25] on img at bounding box center [11, 19] width 19 height 19
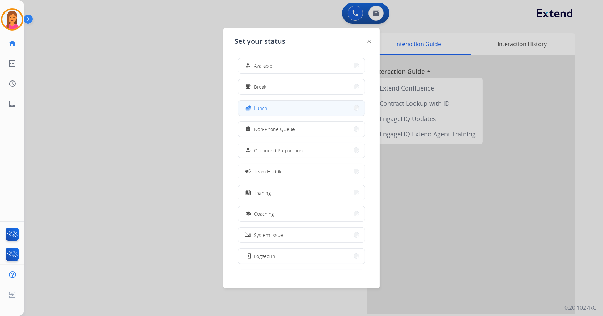
click at [262, 112] on button "fastfood Lunch" at bounding box center [301, 108] width 126 height 15
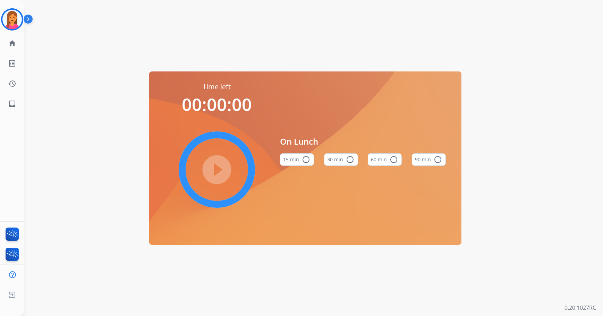
click at [395, 160] on mat-icon "radio_button_unchecked" at bounding box center [394, 159] width 8 height 8
